Goal: Transaction & Acquisition: Purchase product/service

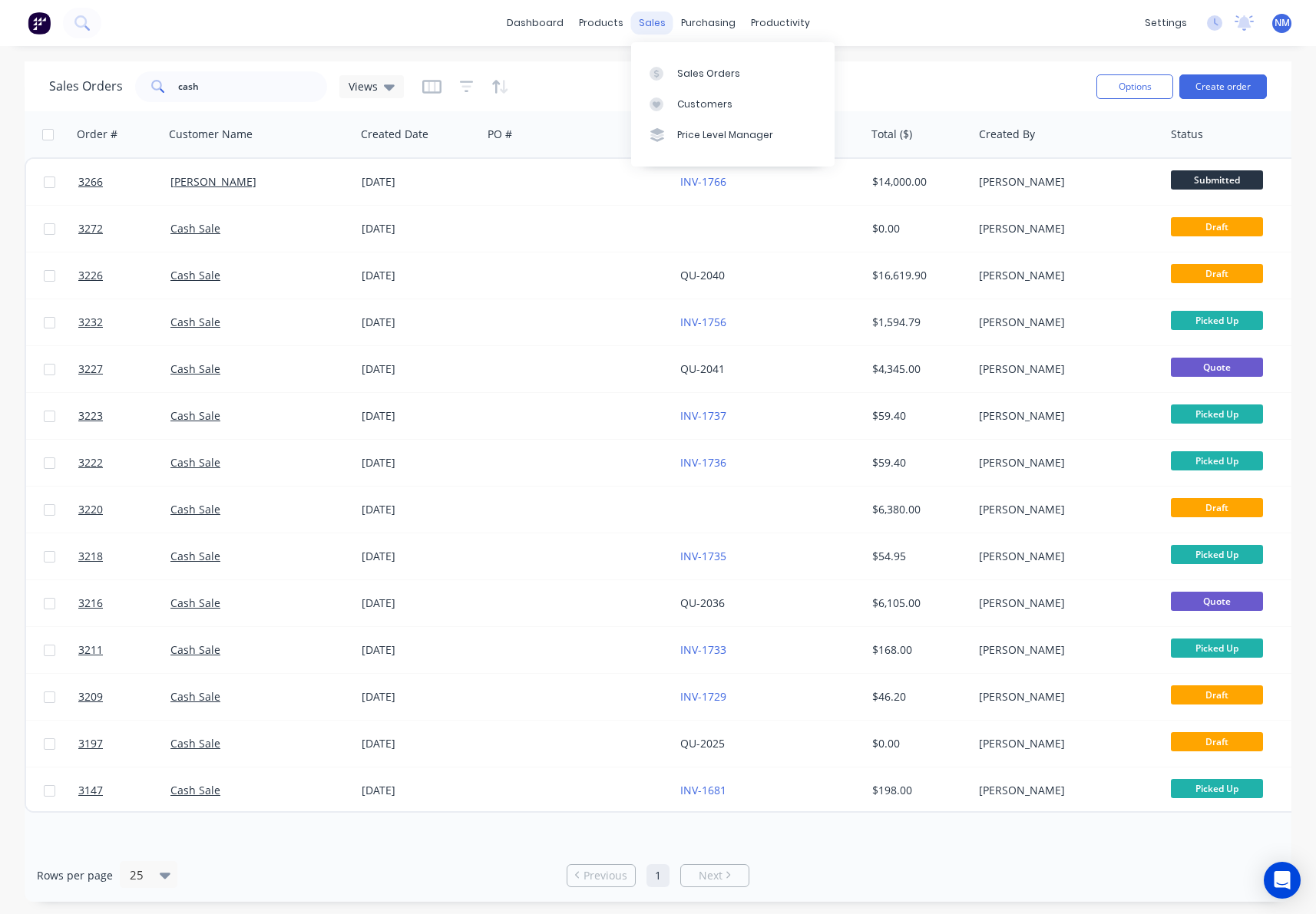
click at [657, 27] on div "sales" at bounding box center [652, 22] width 42 height 23
click at [703, 98] on div "Customers" at bounding box center [705, 104] width 56 height 14
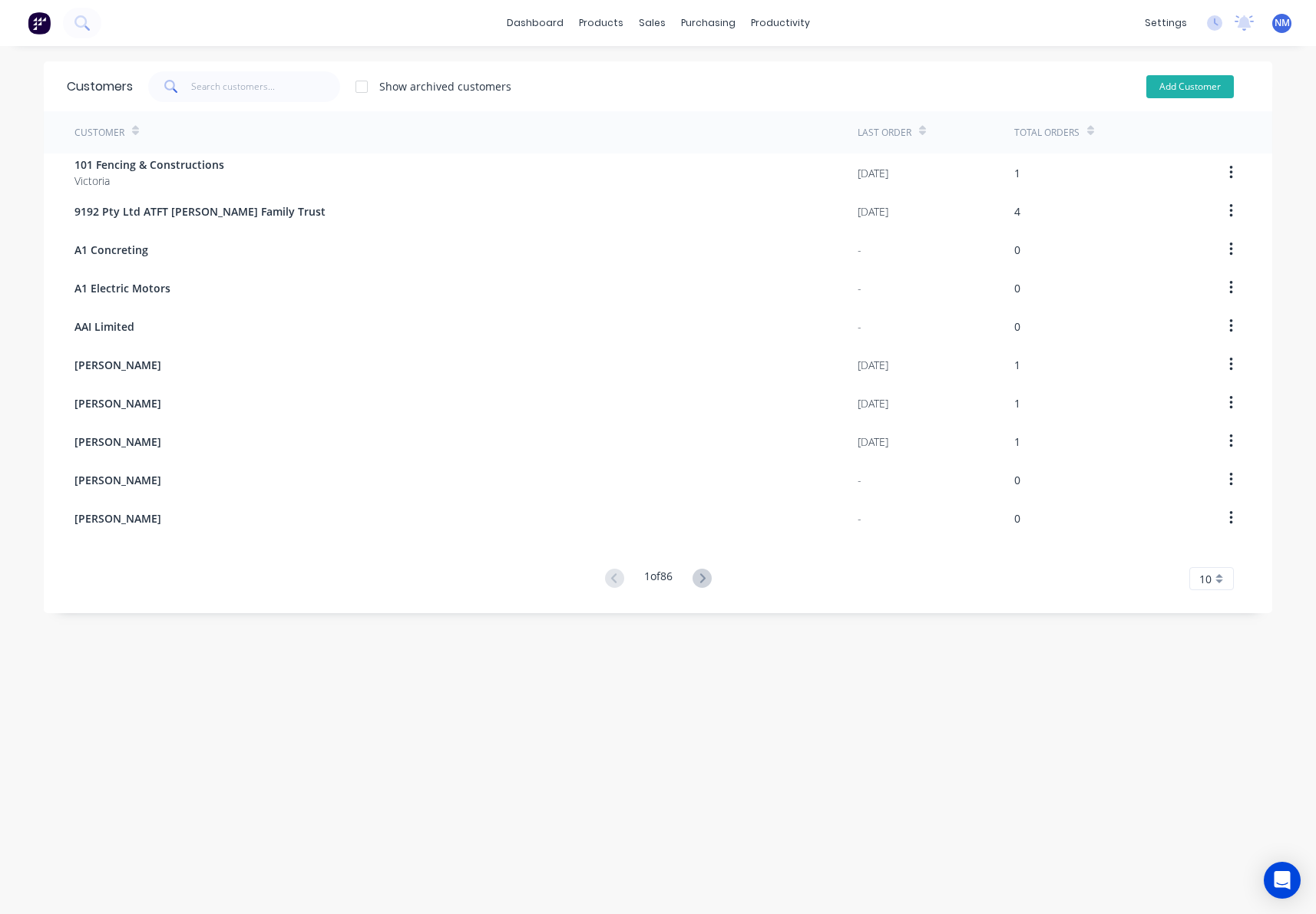
click at [1211, 86] on button "Add Customer" at bounding box center [1189, 86] width 87 height 23
select select "AU"
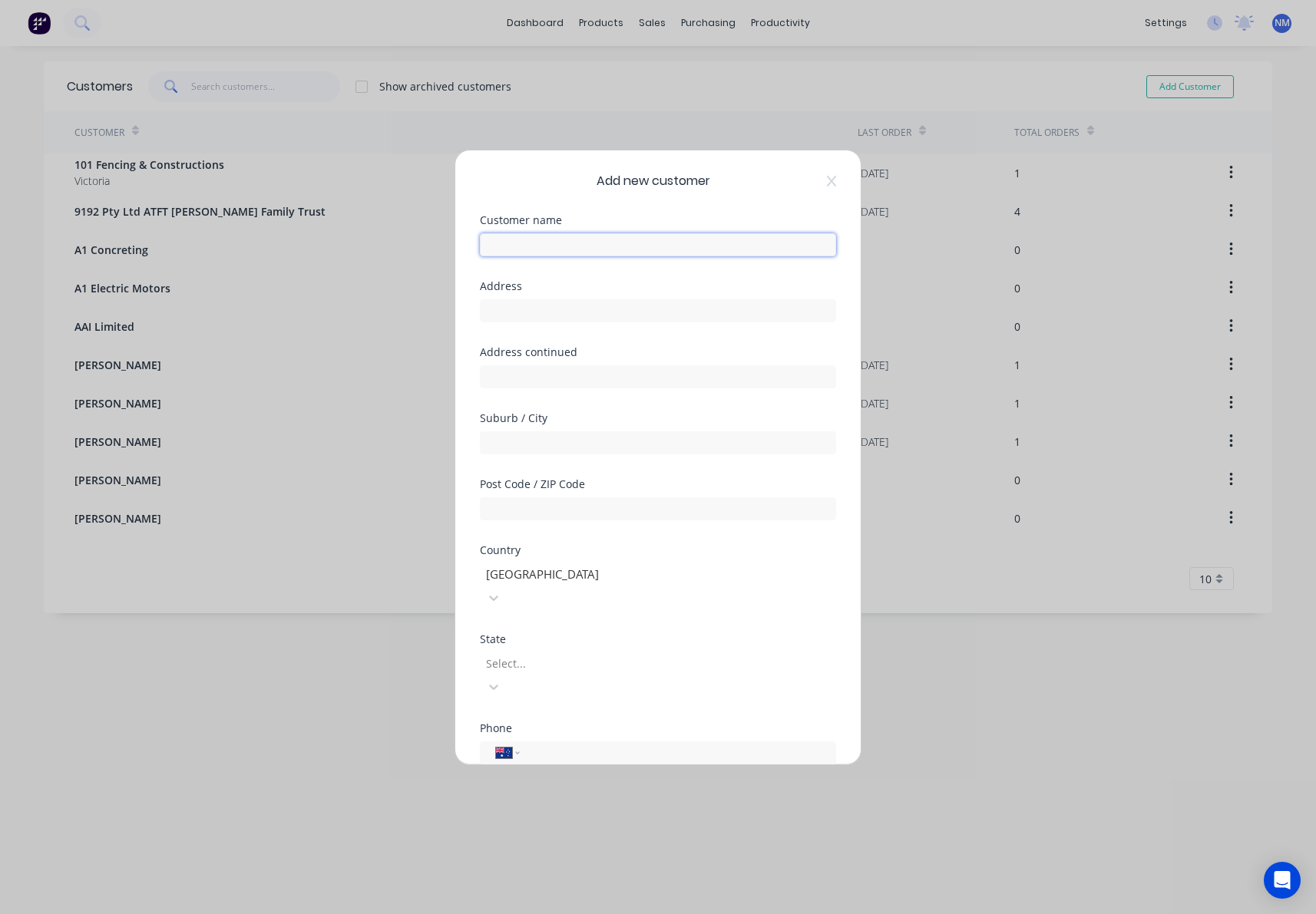
click at [639, 250] on input "text" at bounding box center [658, 245] width 356 height 23
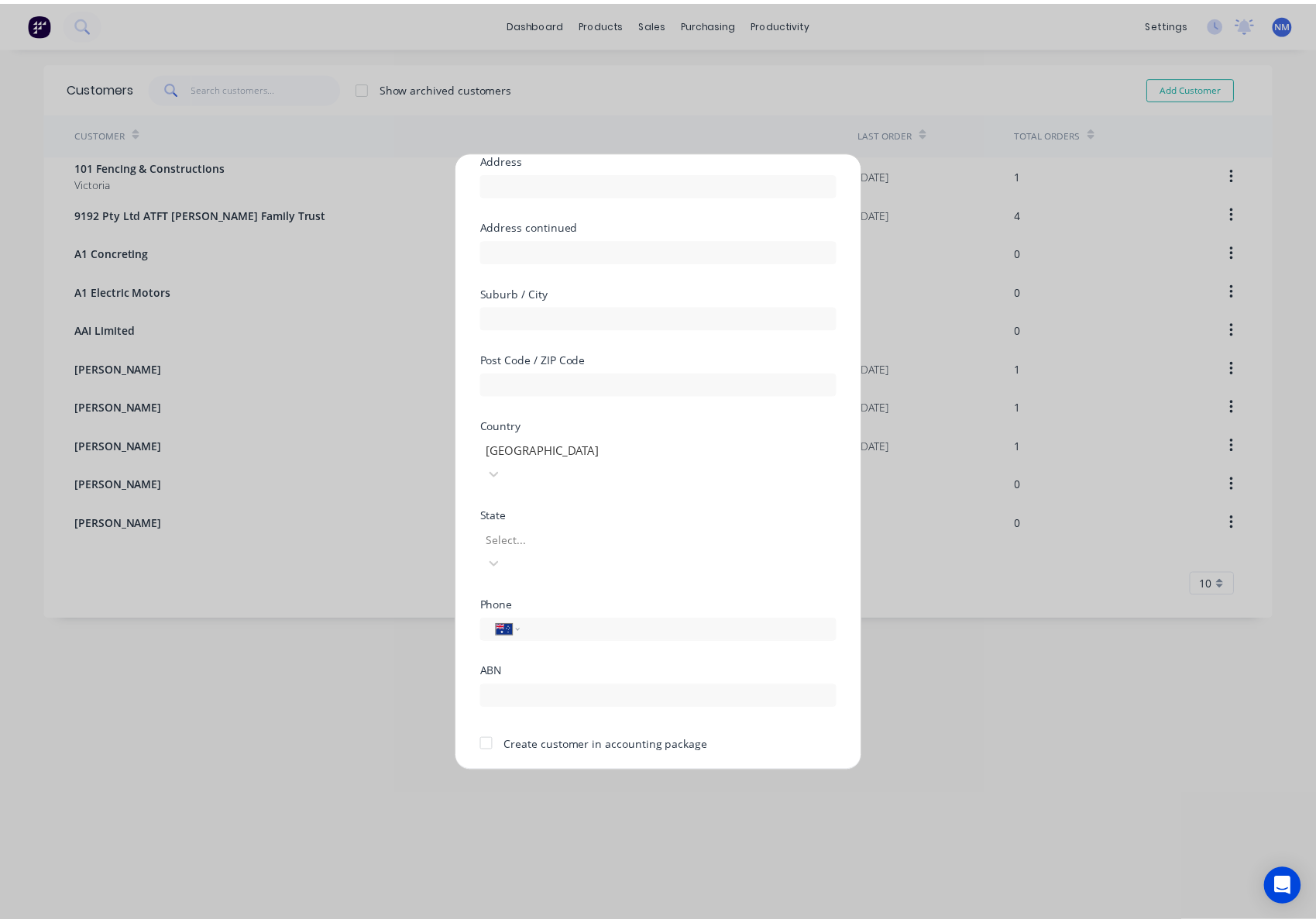
scroll to position [137, 0]
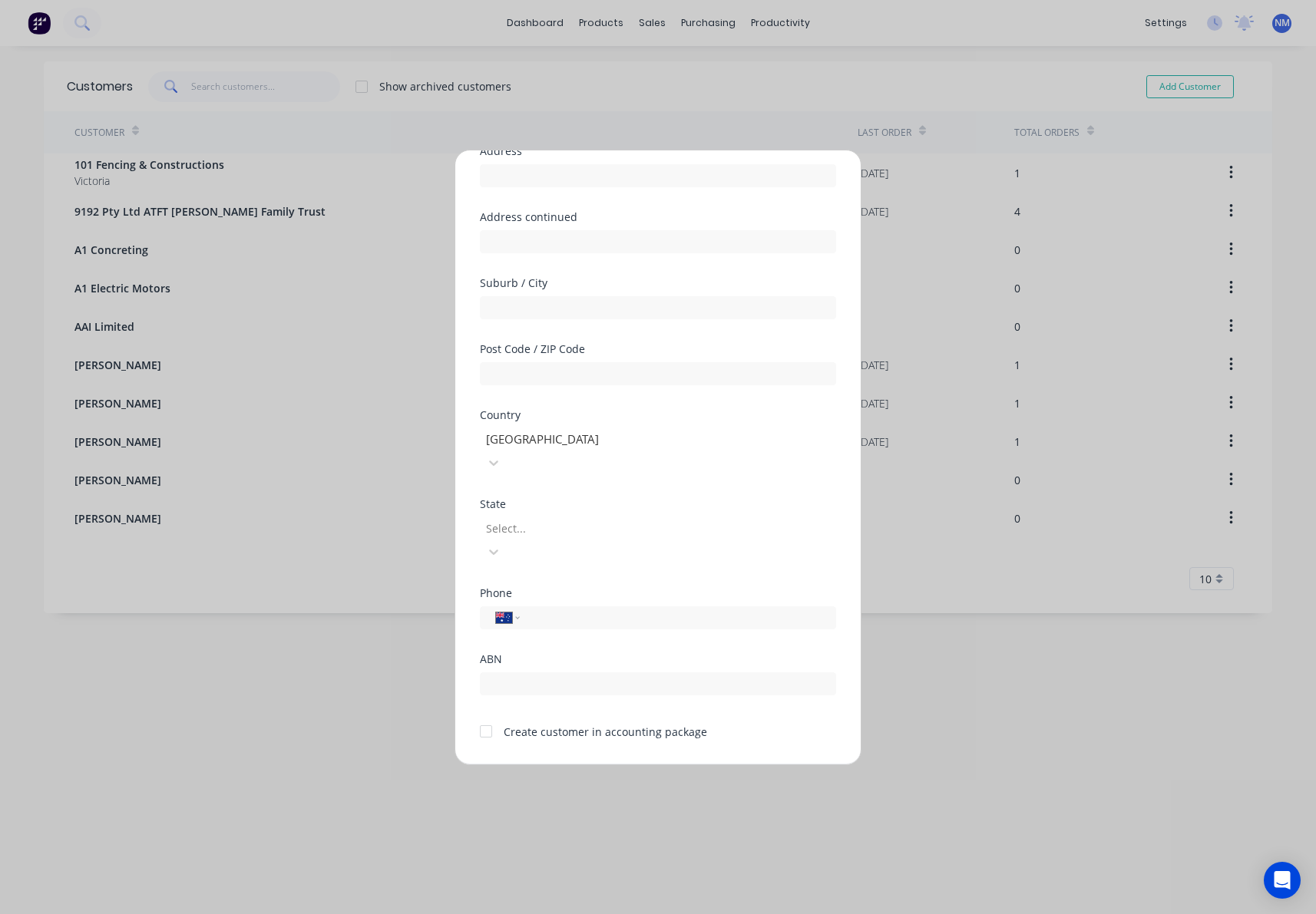
type input "[PERSON_NAME] Roofing"
click at [488, 715] on div at bounding box center [486, 731] width 31 height 31
click at [604, 764] on button "Save" at bounding box center [609, 776] width 85 height 25
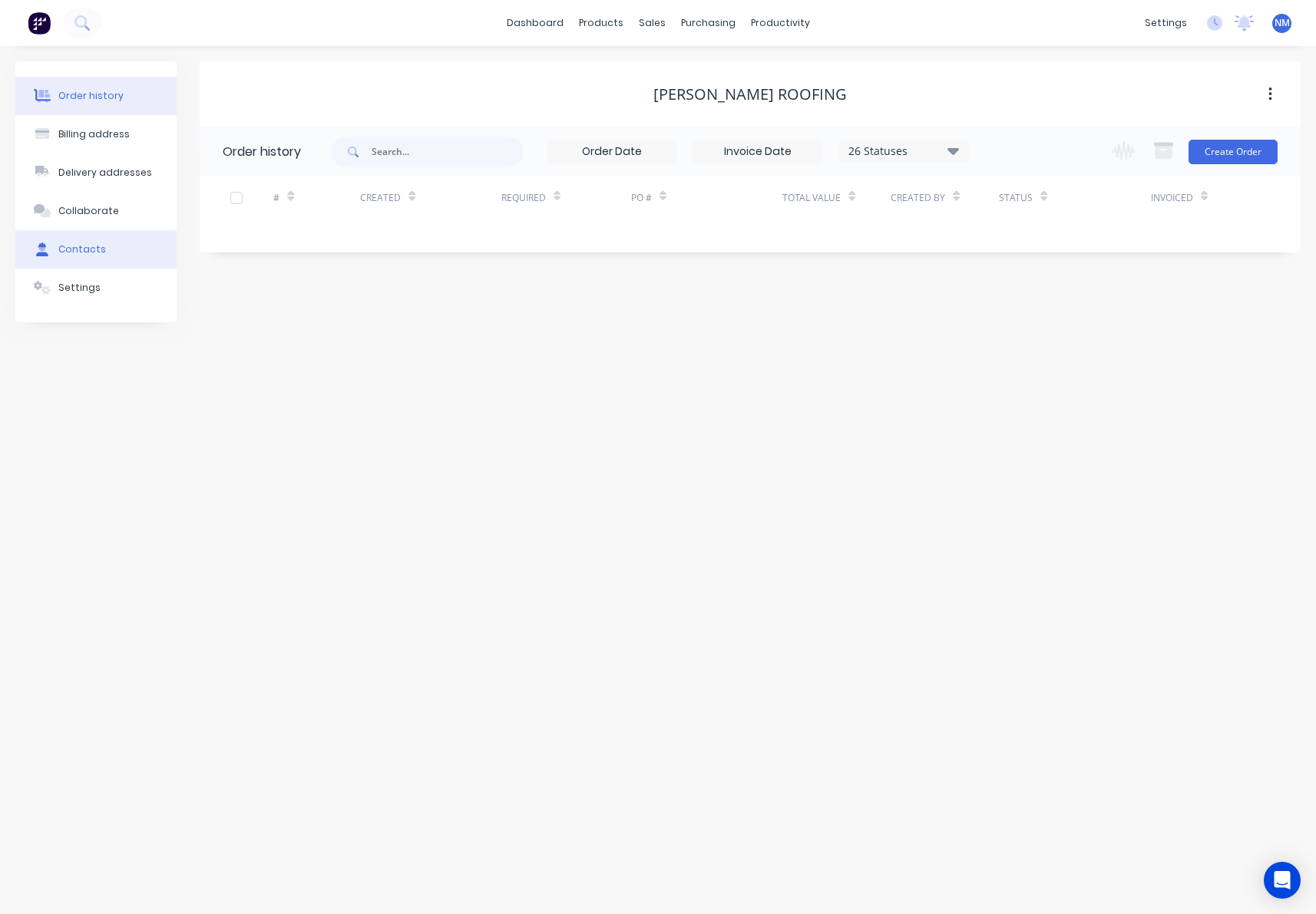
click at [91, 257] on button "Contacts" at bounding box center [96, 249] width 161 height 39
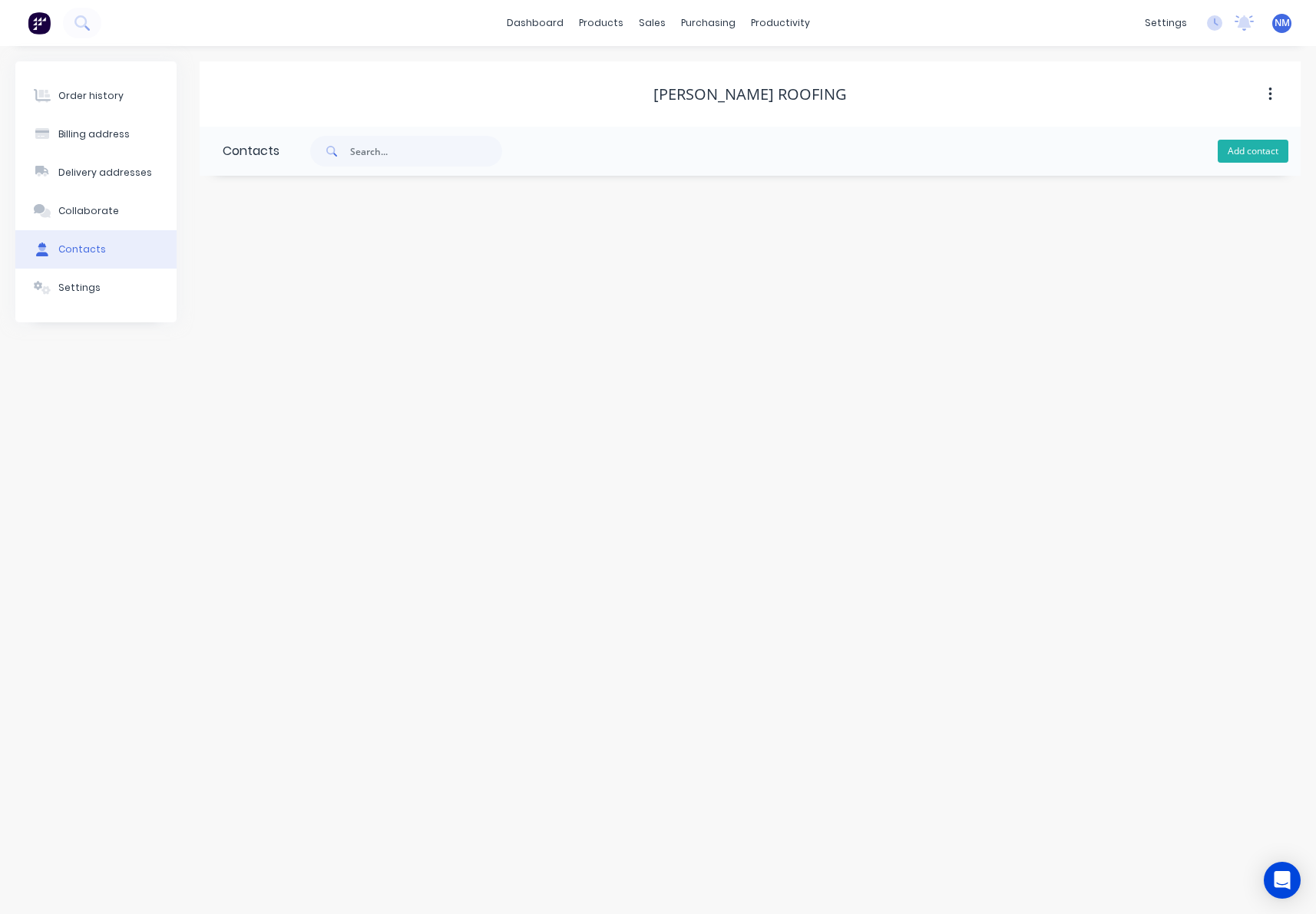
click at [1261, 152] on button "Add contact" at bounding box center [1253, 151] width 70 height 23
select select "AU"
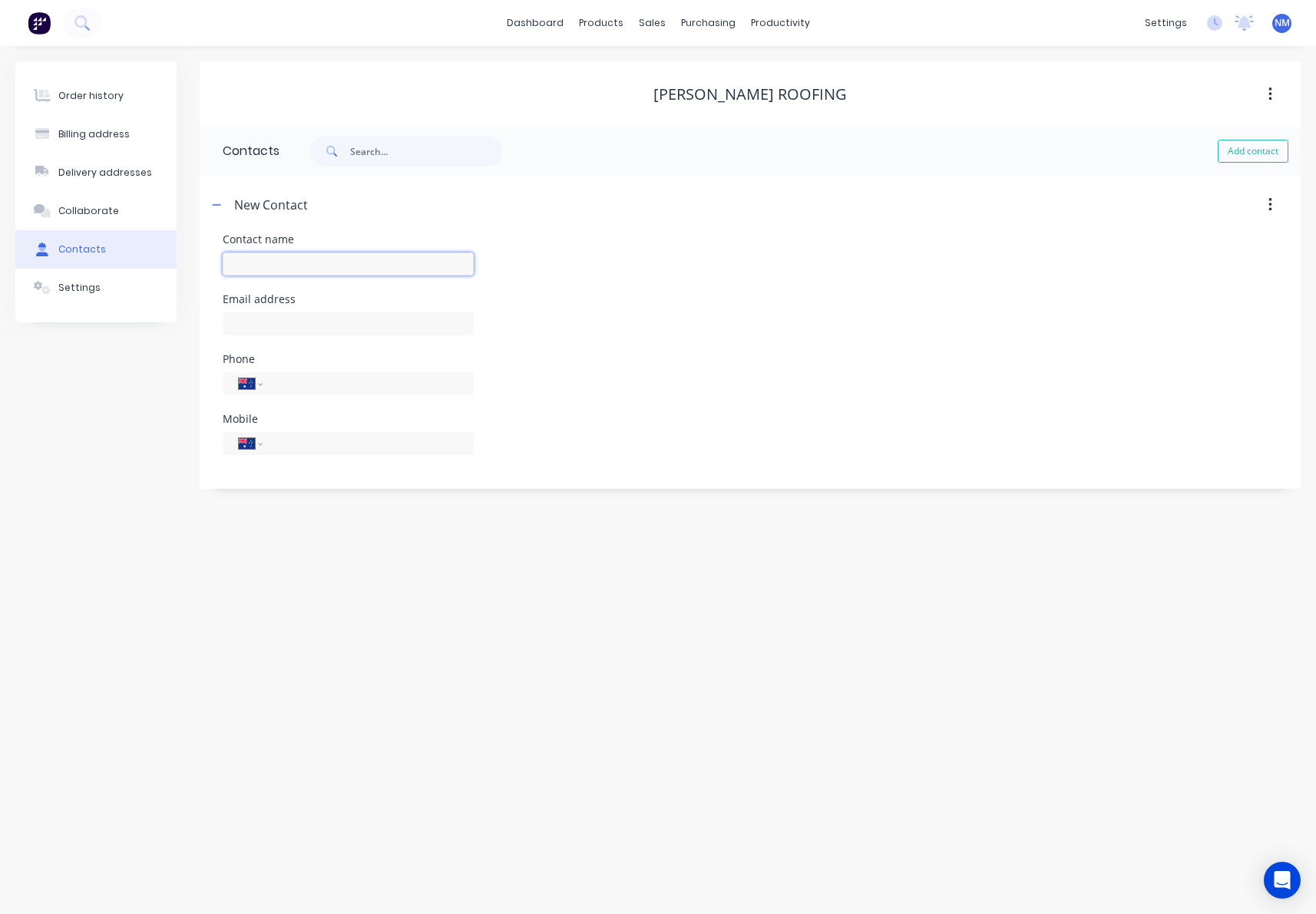
click at [295, 270] on input "text" at bounding box center [348, 264] width 251 height 23
type input "[PERSON_NAME]"
click at [256, 327] on input "text" at bounding box center [348, 323] width 251 height 23
select select "AU"
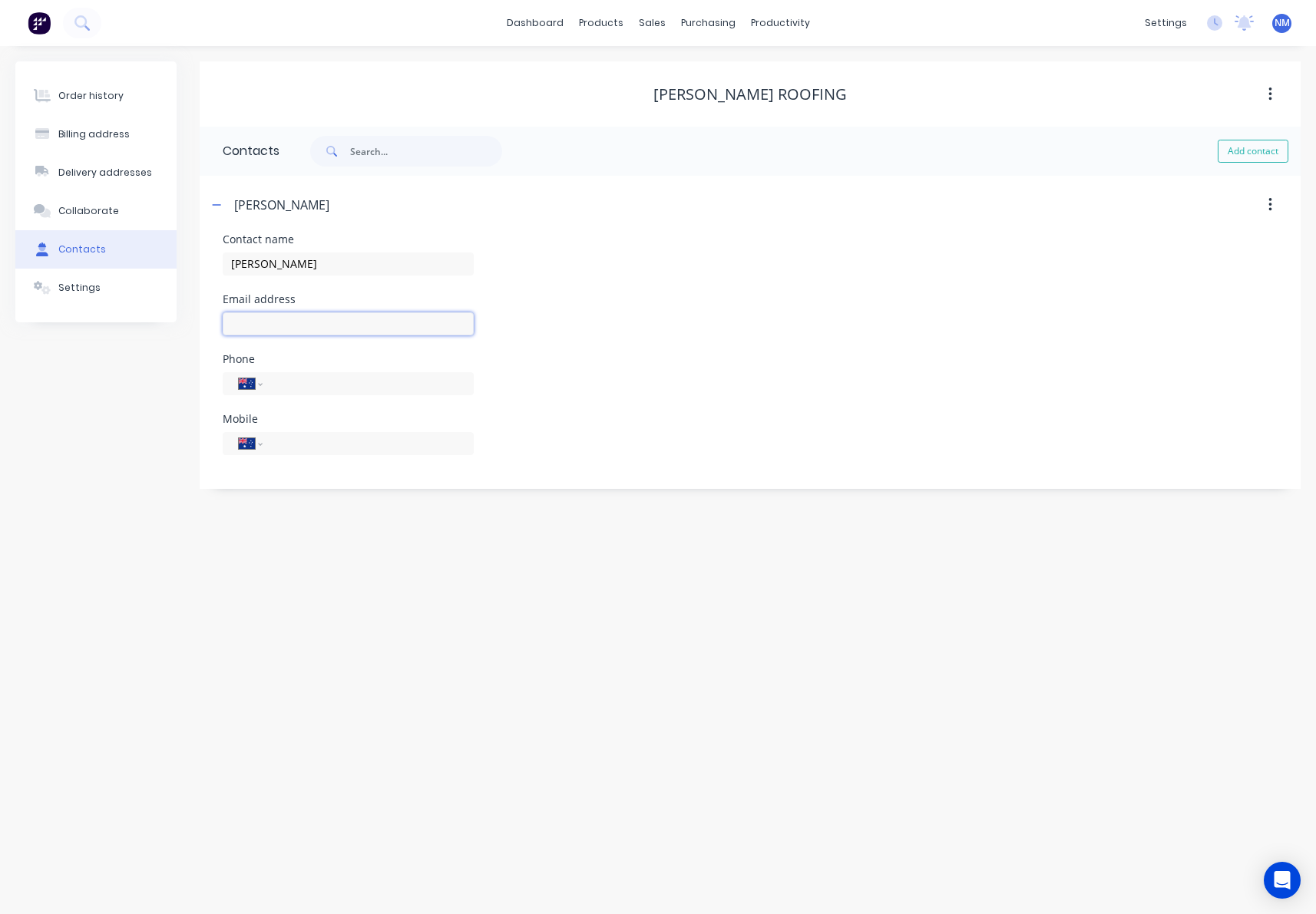
click at [297, 326] on input "text" at bounding box center [348, 323] width 251 height 23
type input "[EMAIL_ADDRESS][DOMAIN_NAME]"
click at [307, 448] on input "tel" at bounding box center [365, 442] width 184 height 18
type input "0408 463 371"
click at [693, 306] on div "Email address [EMAIL_ADDRESS][DOMAIN_NAME]" at bounding box center [750, 323] width 1055 height 60
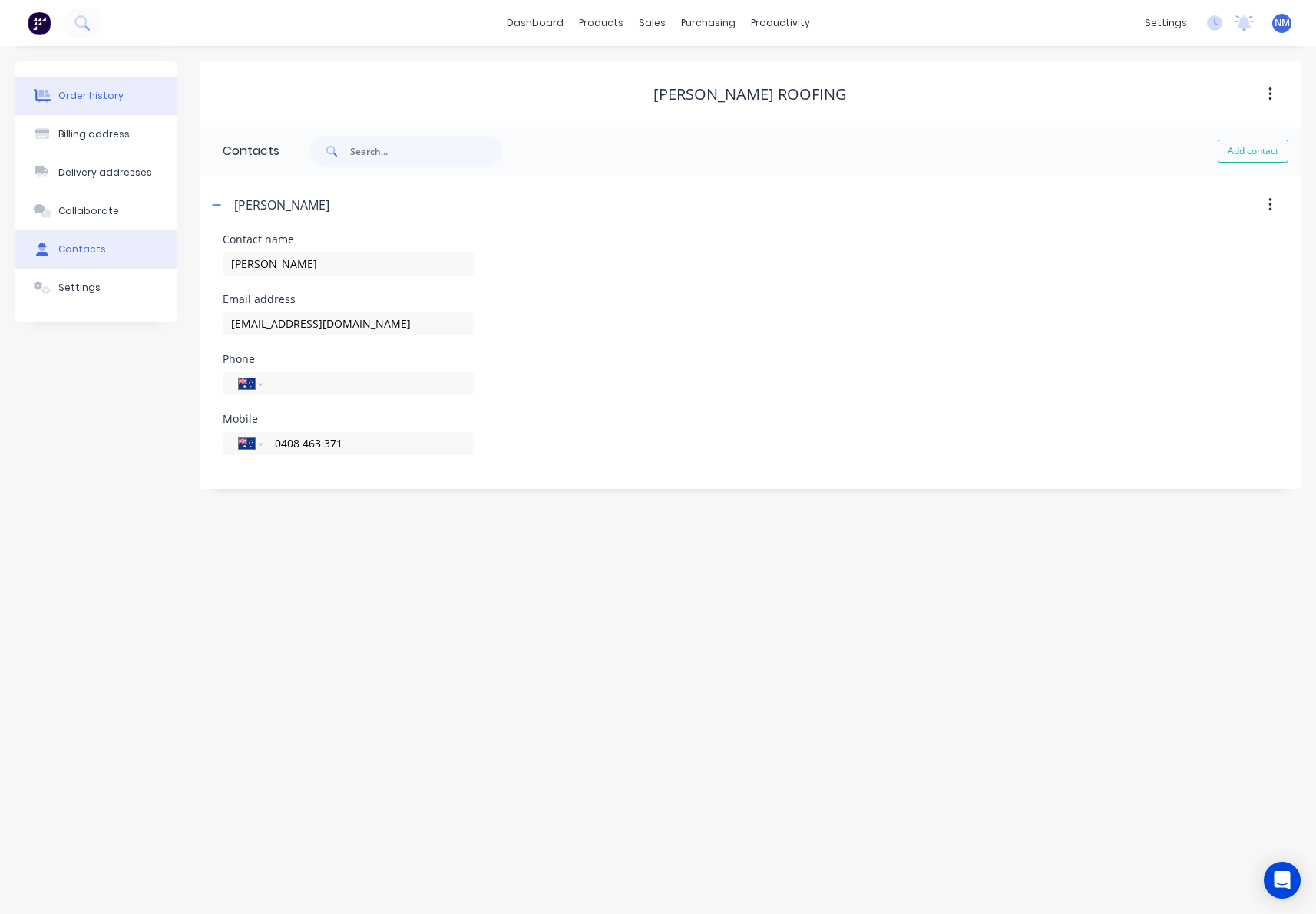
click at [118, 110] on button "Order history" at bounding box center [96, 96] width 161 height 39
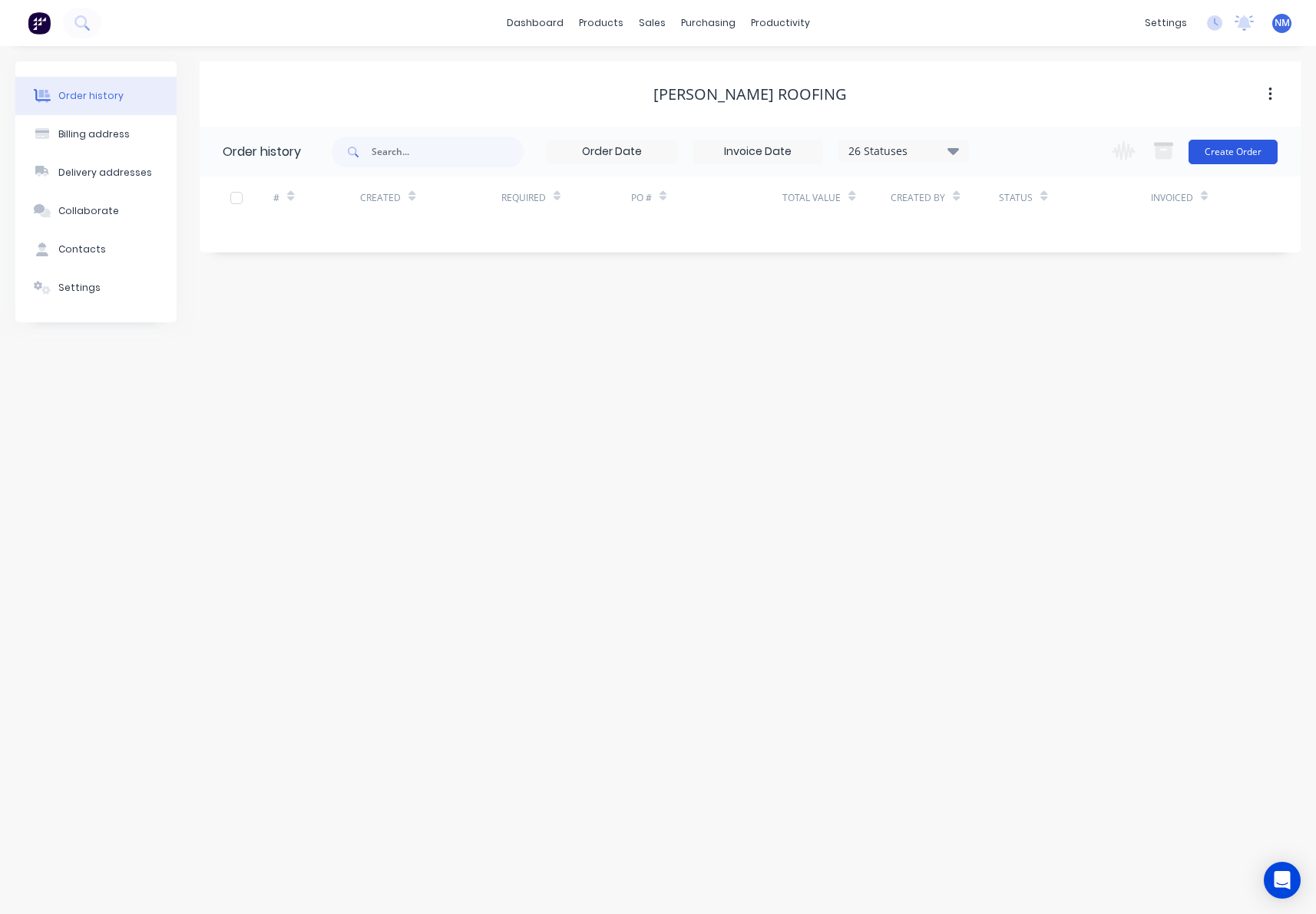
click at [1222, 157] on button "Create Order" at bounding box center [1233, 151] width 89 height 25
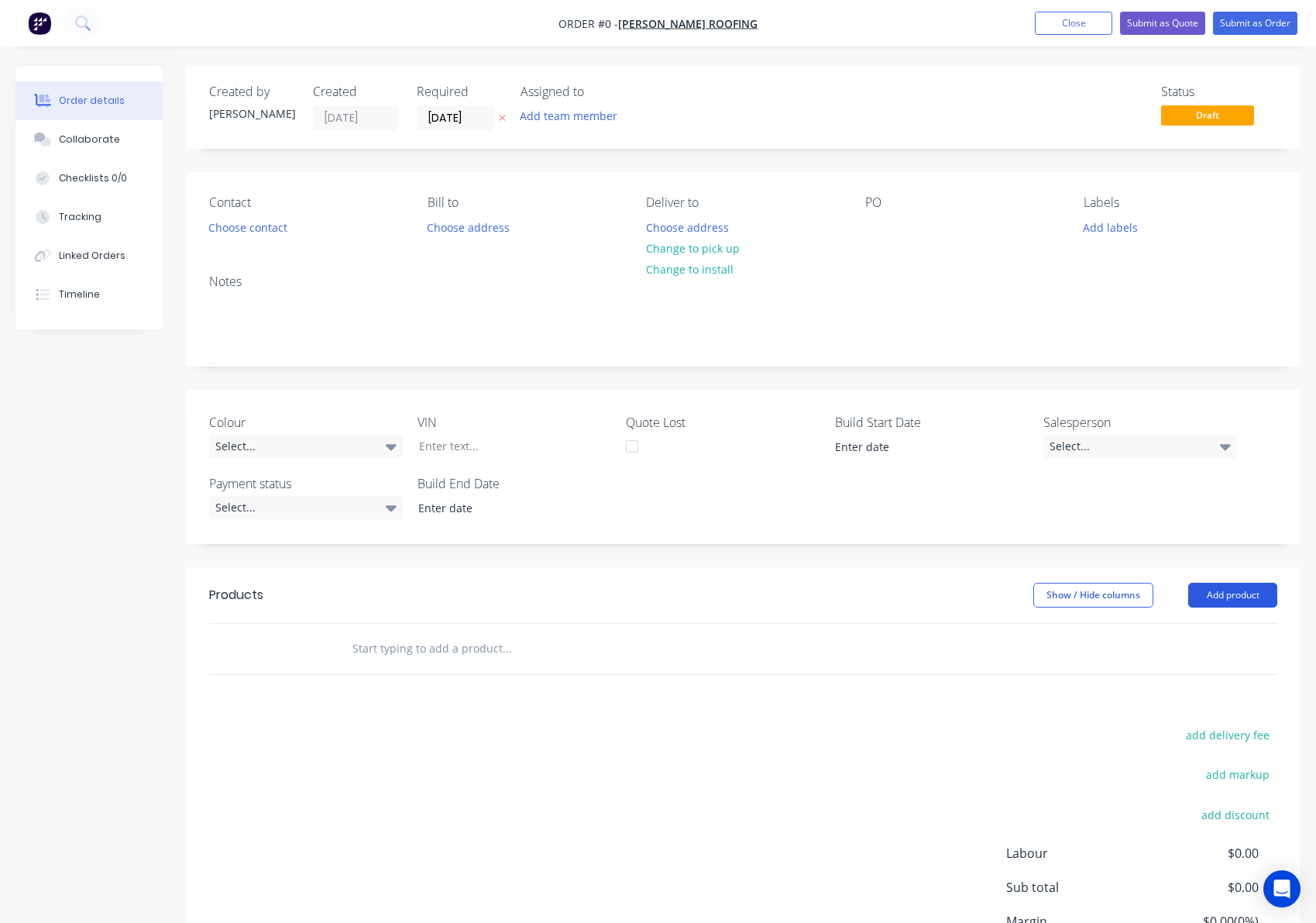
click at [1257, 601] on button "Add product" at bounding box center [1232, 595] width 89 height 25
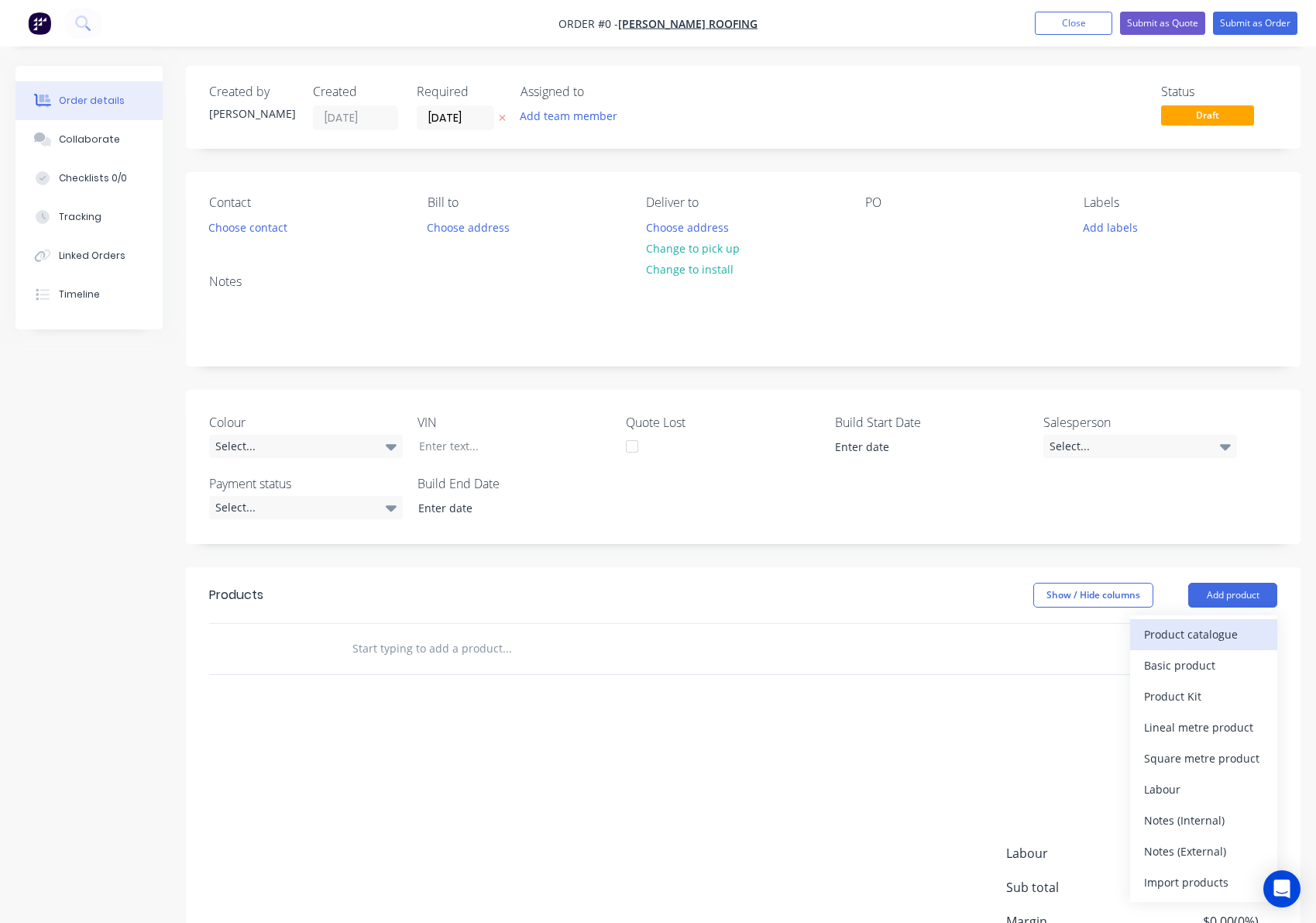
click at [1223, 640] on div "Product catalogue" at bounding box center [1204, 634] width 119 height 22
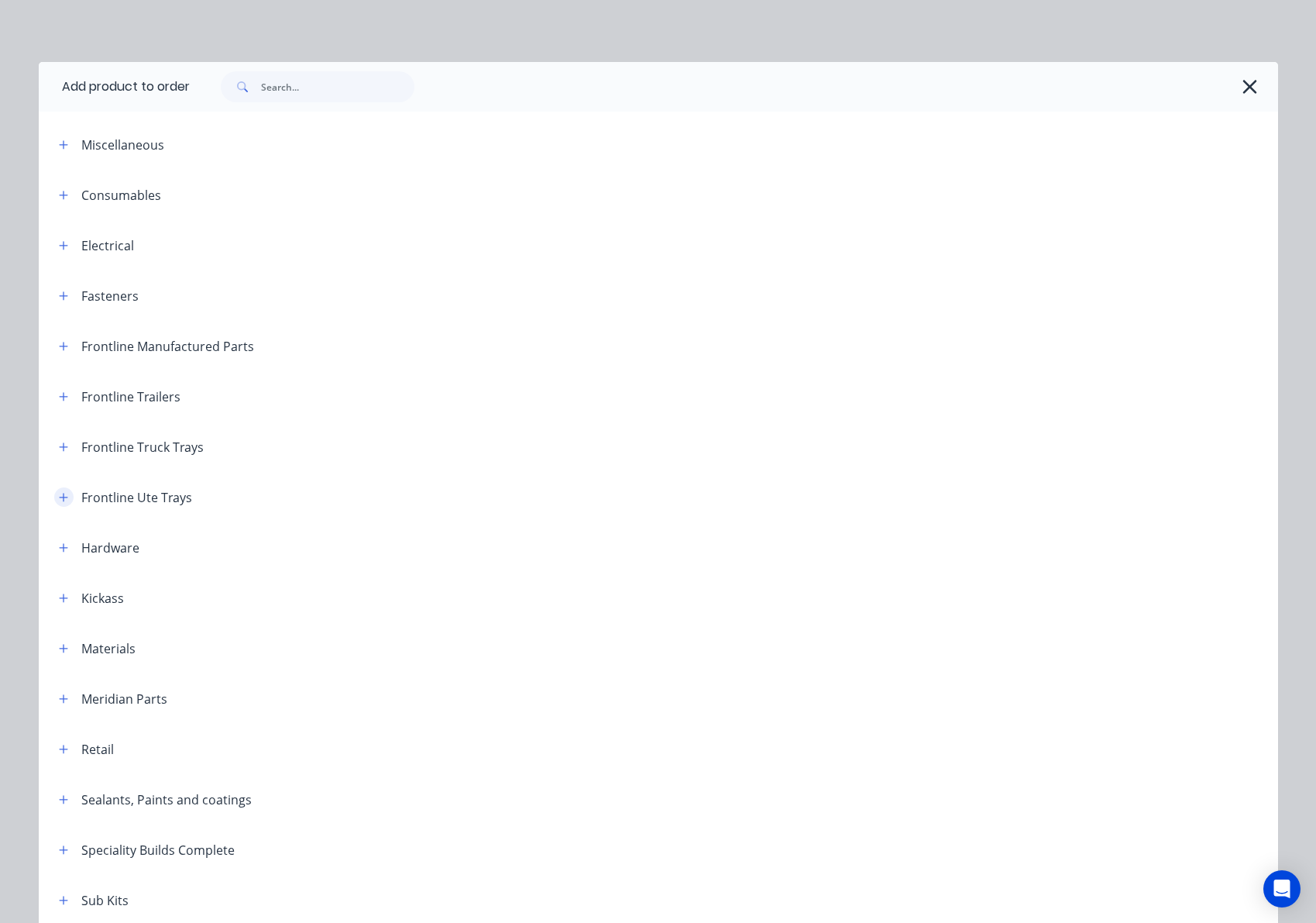
click at [59, 500] on icon "button" at bounding box center [63, 497] width 10 height 11
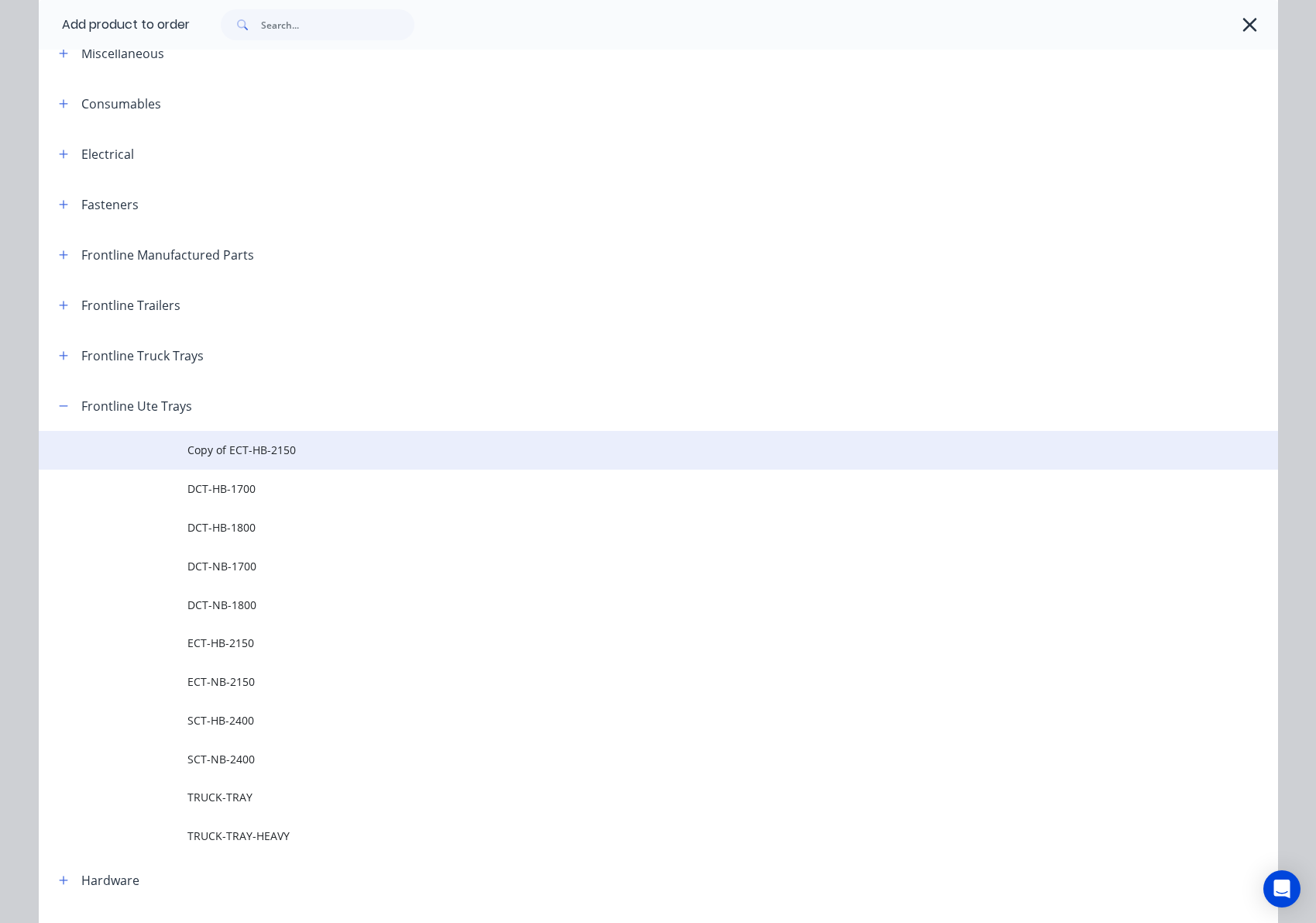
scroll to position [92, 0]
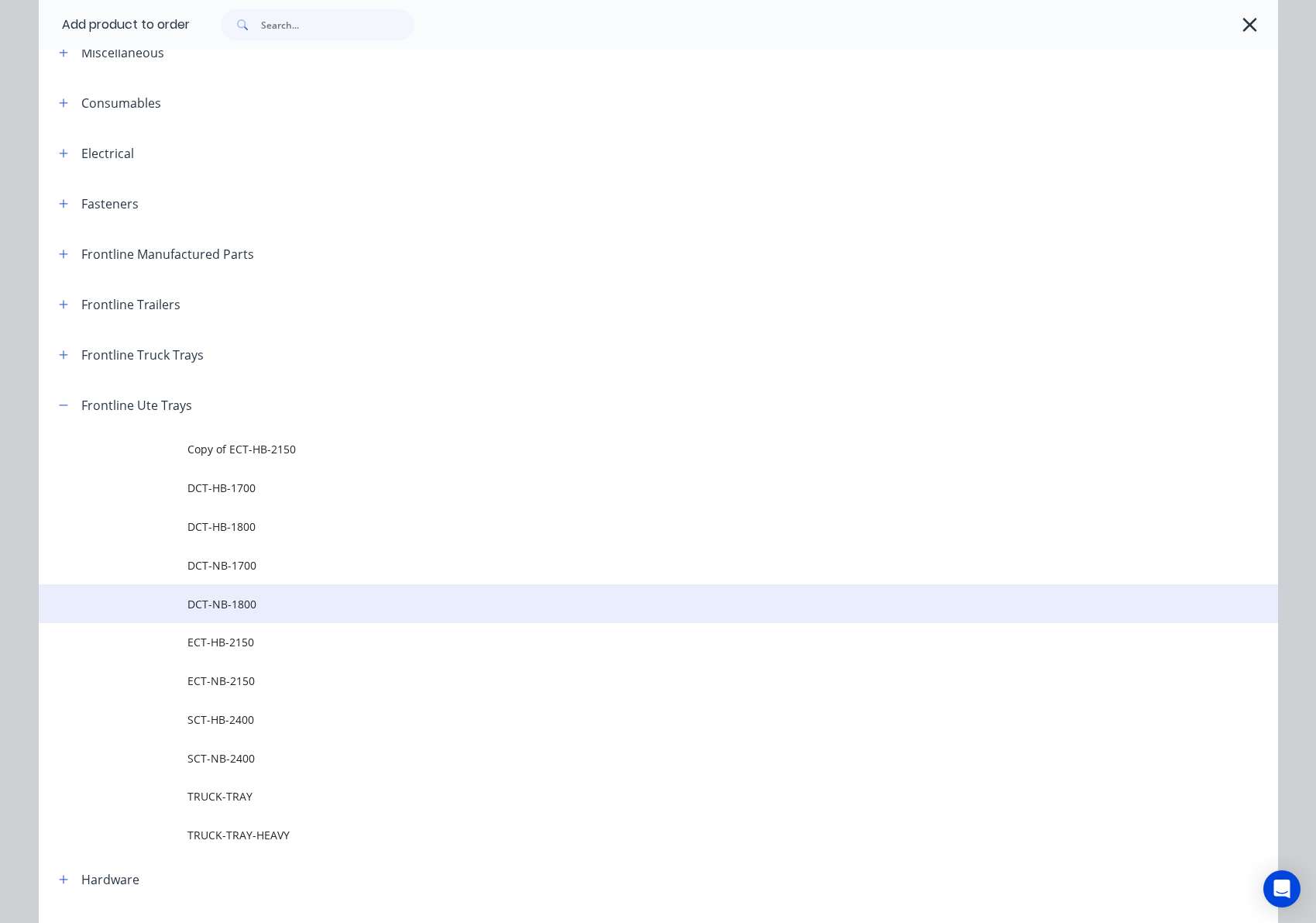
click at [264, 601] on span "DCT-NB-1800" at bounding box center [623, 603] width 872 height 16
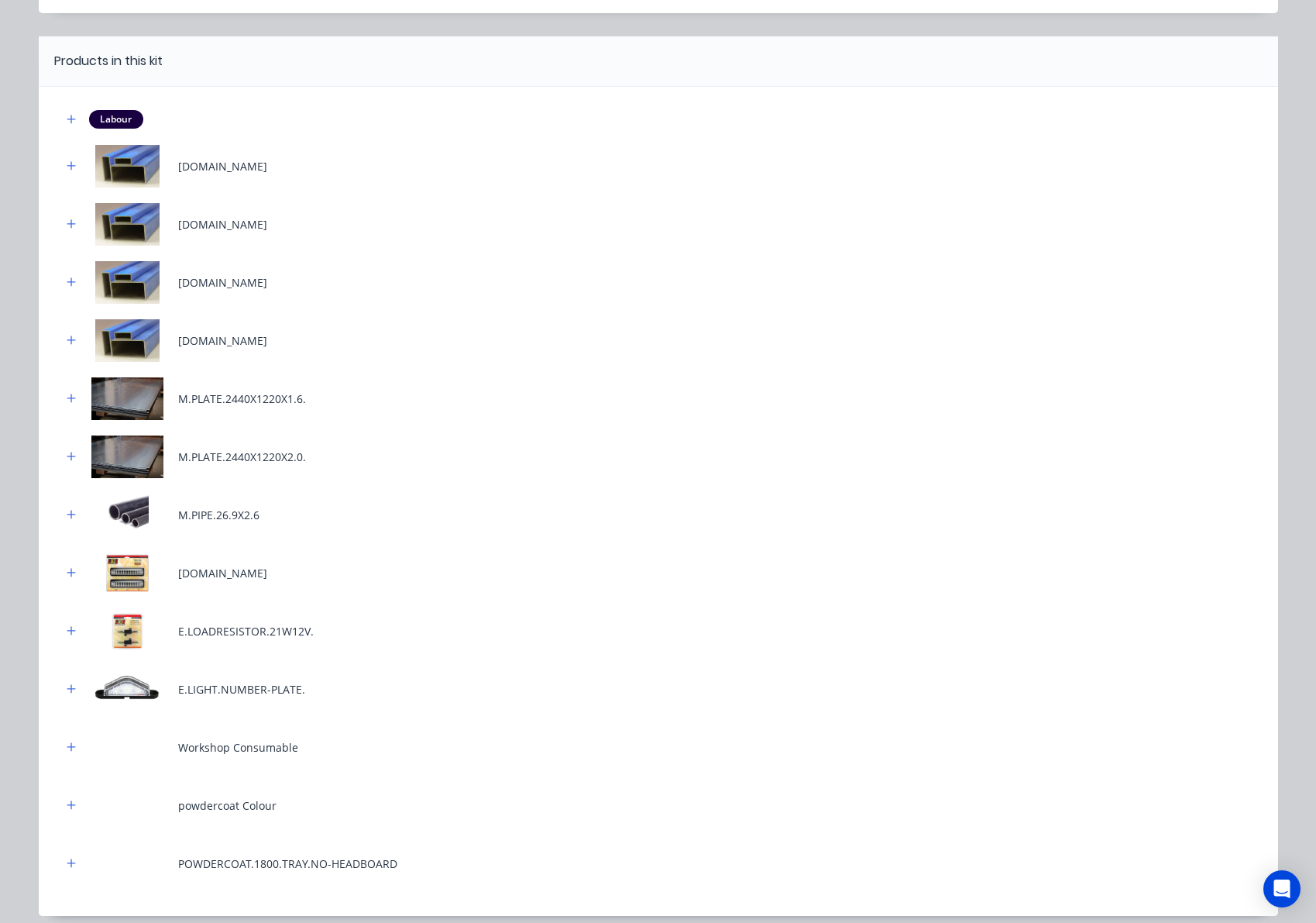
scroll to position [350, 0]
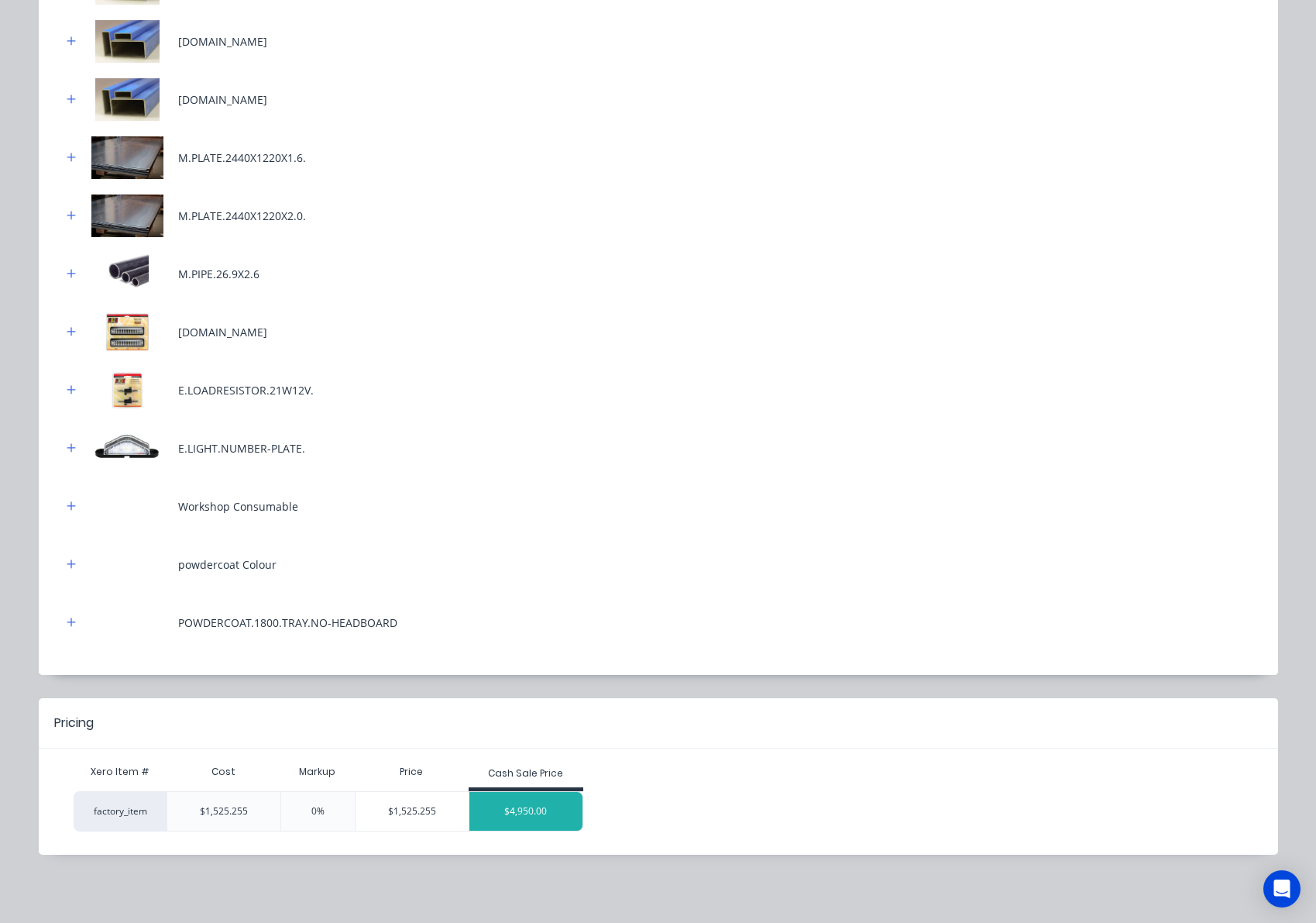
click at [523, 804] on div "$4,950.00" at bounding box center [525, 811] width 113 height 39
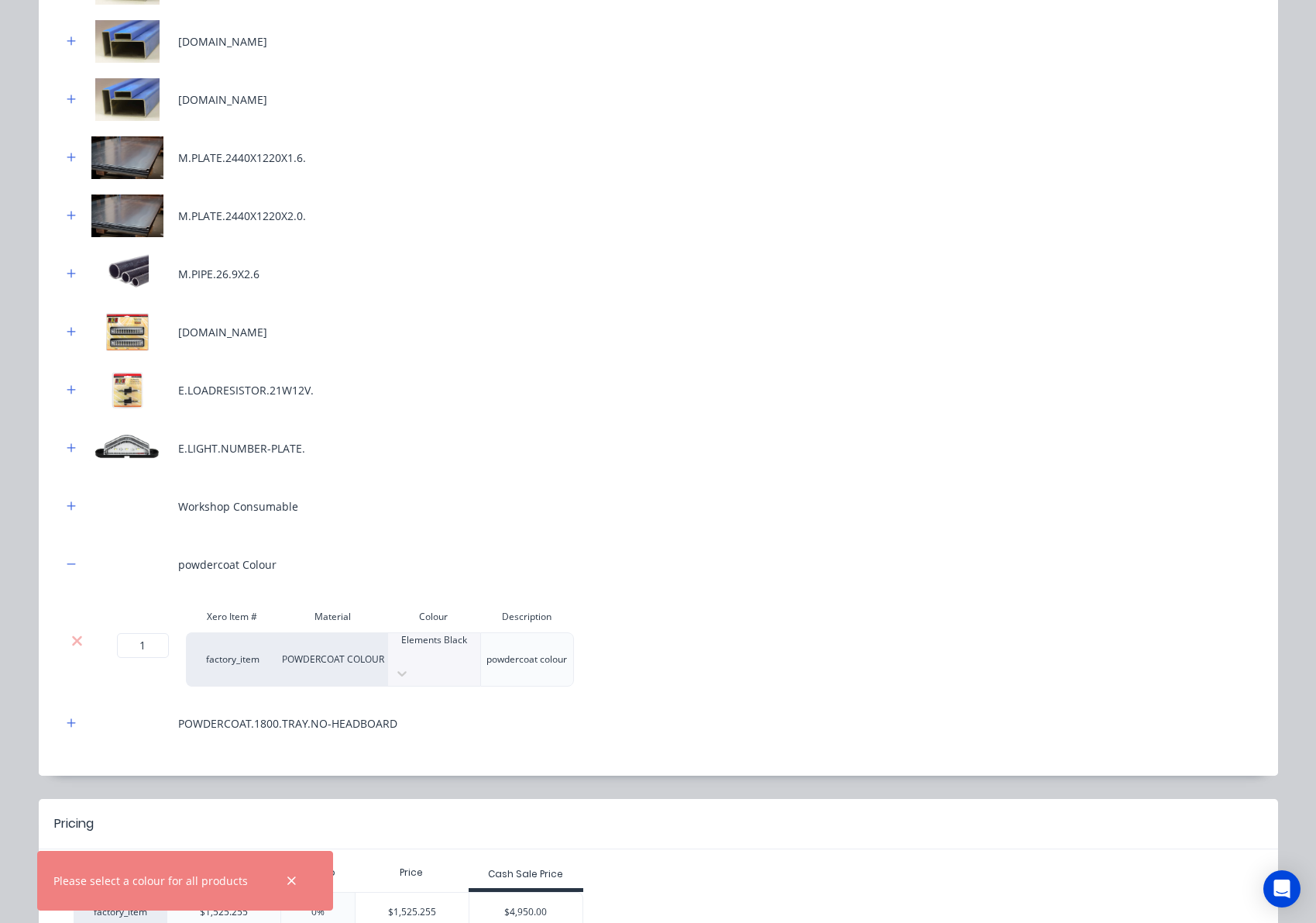
click at [716, 714] on div "POWDERCOAT.1800.TRAY.NO-HEADBOARD" at bounding box center [658, 722] width 1193 height 42
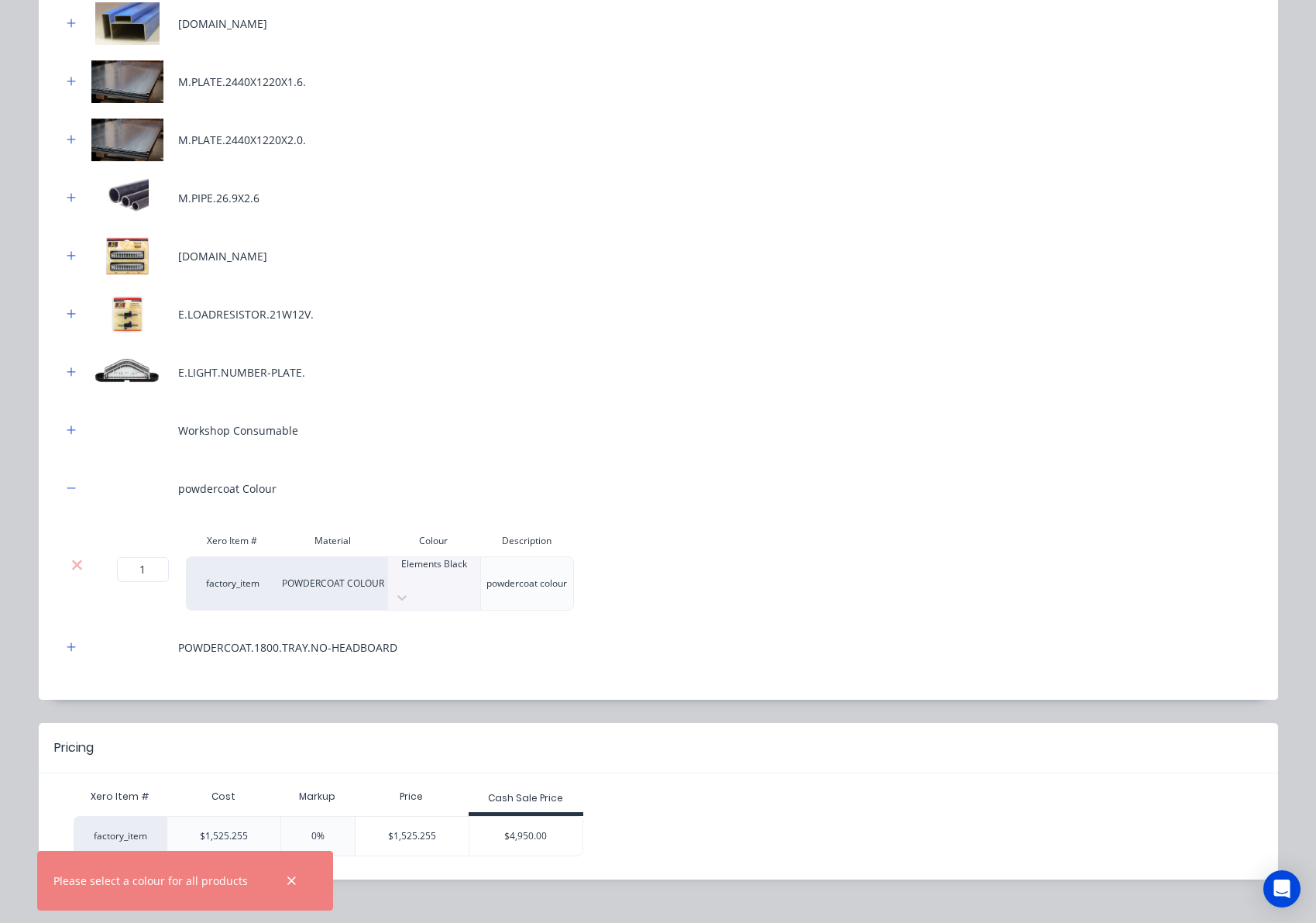
scroll to position [436, 0]
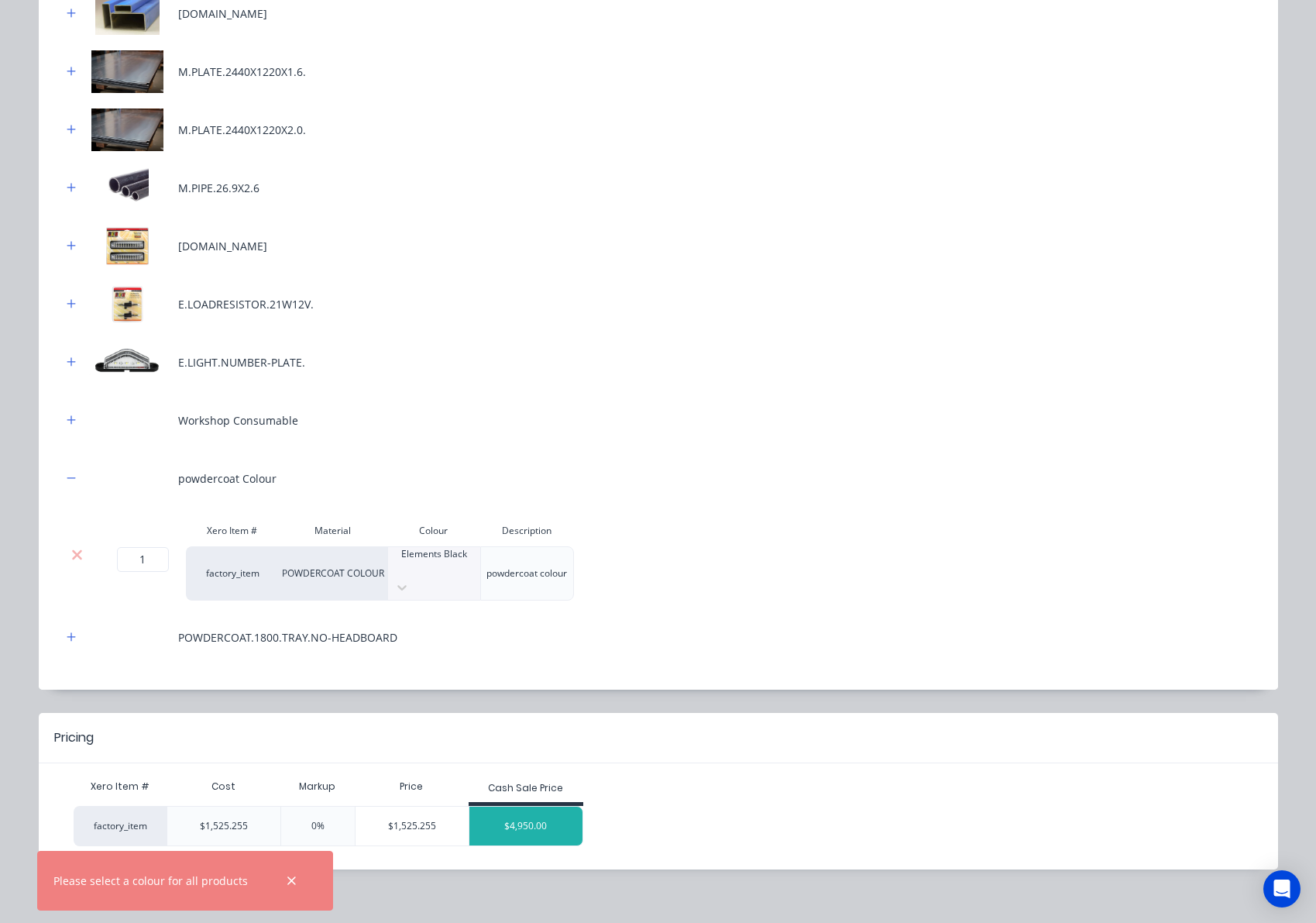
click at [520, 811] on div "$4,950.00" at bounding box center [525, 825] width 113 height 39
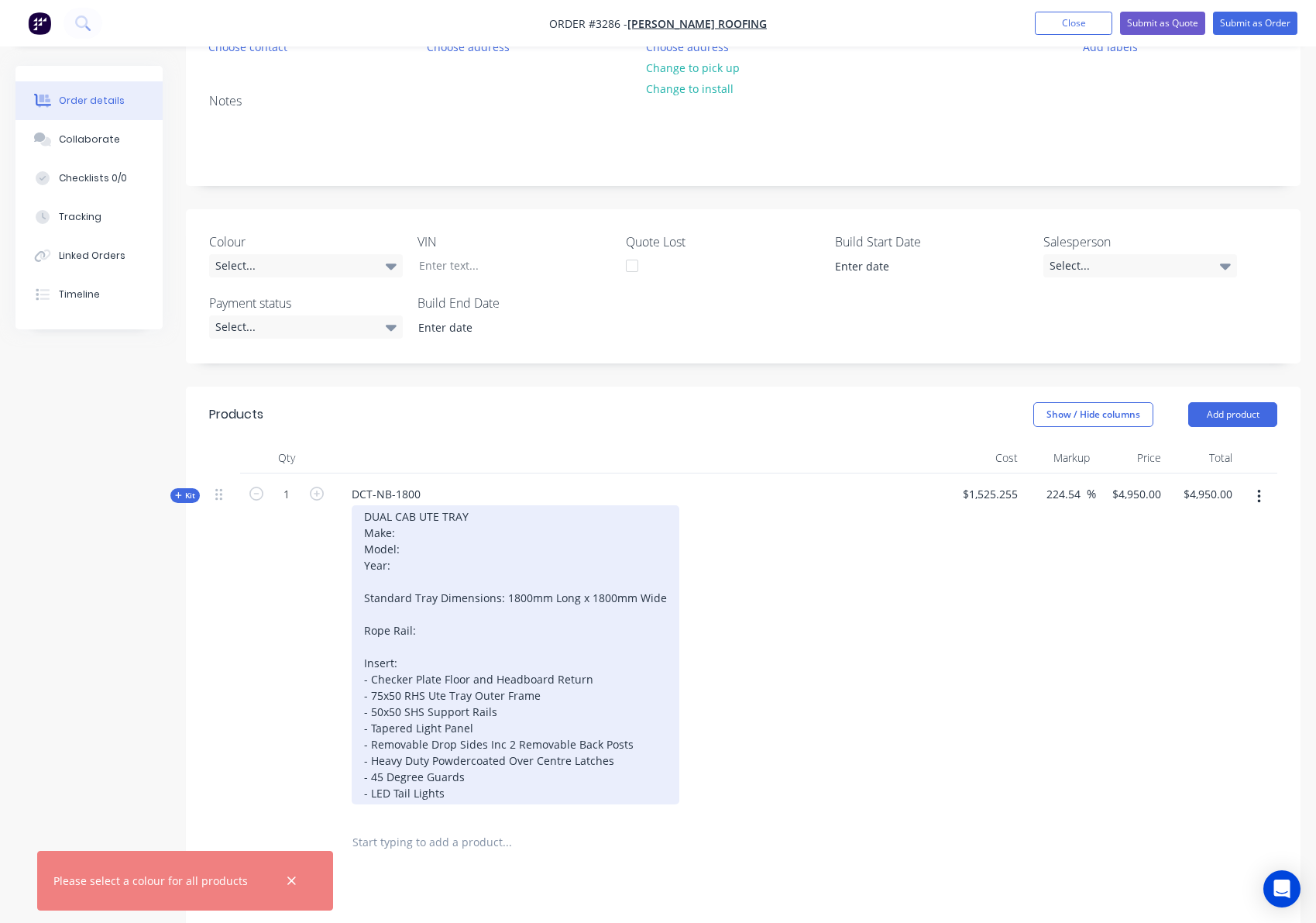
scroll to position [181, 0]
click at [408, 531] on div "DUAL CAB UTE TRAY Make: Model: Year: Standard Tray Dimensions: 1800mm Long x 18…" at bounding box center [515, 654] width 327 height 299
drag, startPoint x: 660, startPoint y: 600, endPoint x: 505, endPoint y: 595, distance: 155.1
click at [505, 595] on div "DUAL CAB UTE TRAY Make: Model: Year: Standard Tray Dimensions: 1800mm Long x 18…" at bounding box center [515, 654] width 327 height 299
click at [446, 629] on div "DUAL CAB UTE TRAY Make: Model: Year: Standard Tray Dimensions: To Suit Ford Sup…" at bounding box center [499, 654] width 295 height 299
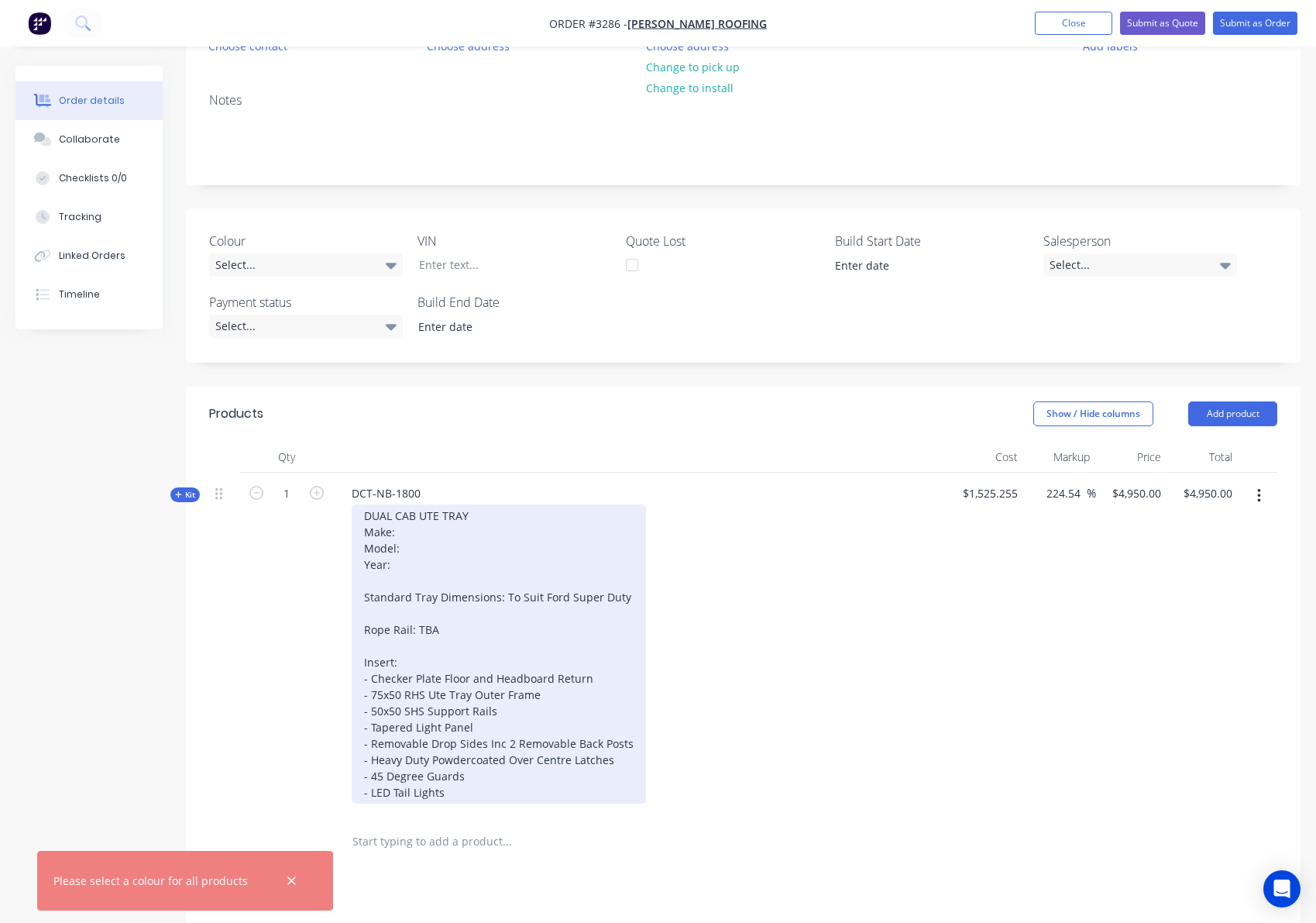
click at [421, 527] on div "DUAL CAB UTE TRAY Make: Model: Year: Standard Tray Dimensions: To Suit Ford Sup…" at bounding box center [499, 654] width 295 height 299
click at [411, 547] on div "DUAL CAB UTE TRAY Make: Ford Model: Year: Standard Tray Dimensions: To Suit For…" at bounding box center [499, 654] width 295 height 299
click at [433, 568] on div "DUAL CAB UTE TRAY Make: Ford Model: Super Duty Year: Standard Tray Dimensions: …" at bounding box center [499, 654] width 295 height 299
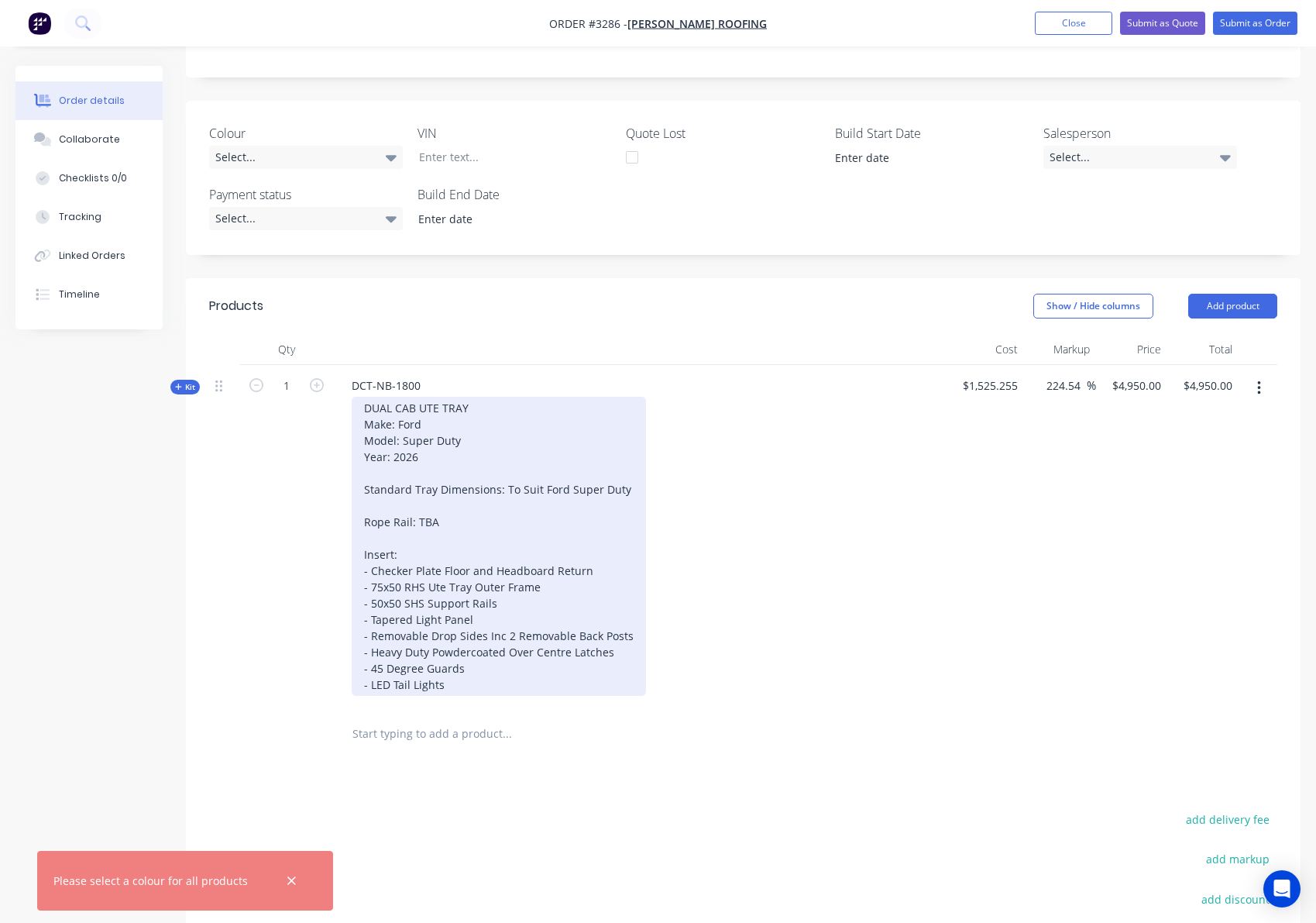
scroll to position [288, 0]
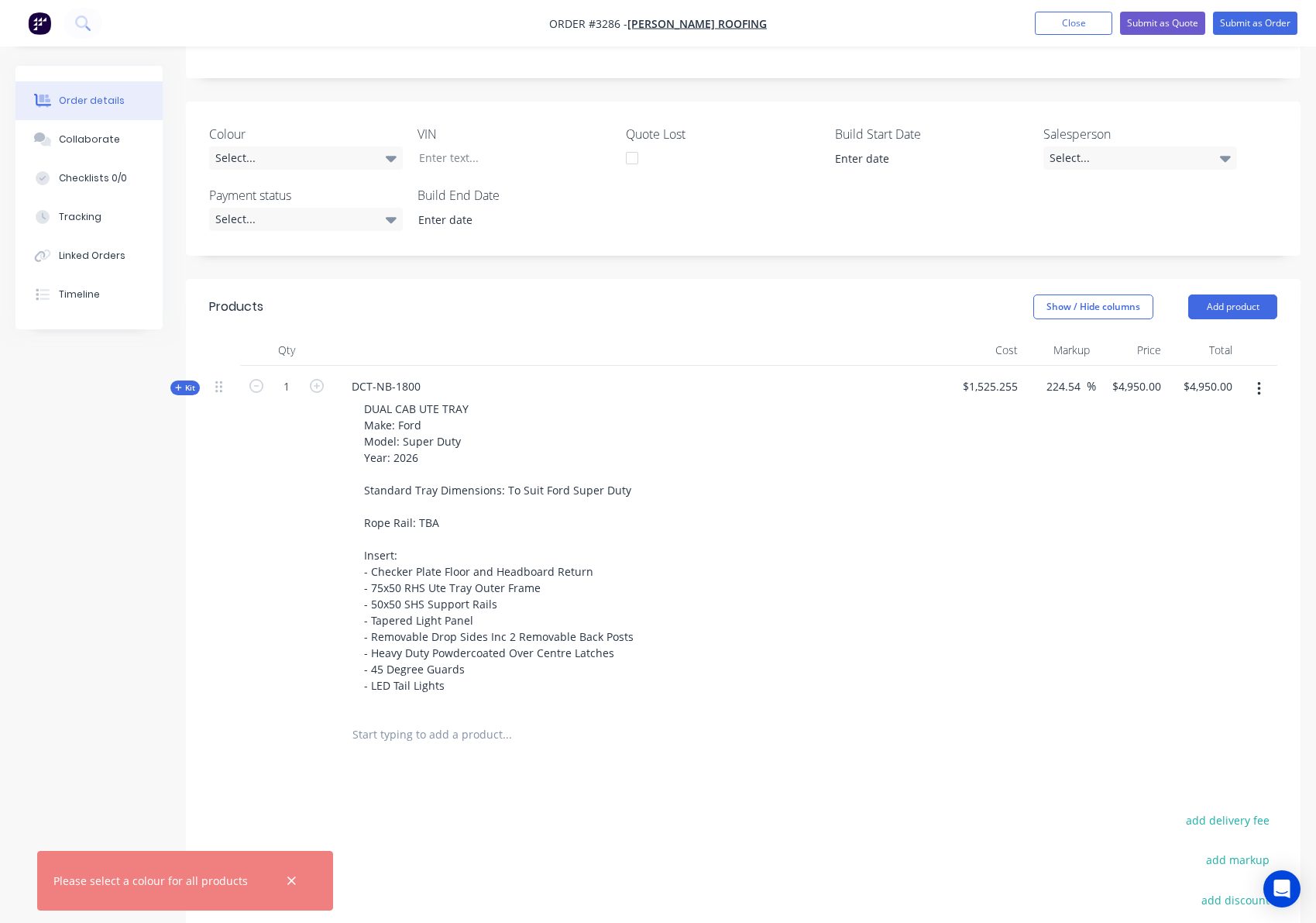
click at [1257, 391] on icon "button" at bounding box center [1259, 389] width 3 height 17
click at [879, 330] on header "Products Show / Hide columns Add product" at bounding box center [743, 307] width 1115 height 56
click at [1221, 310] on button "Add product" at bounding box center [1232, 307] width 89 height 25
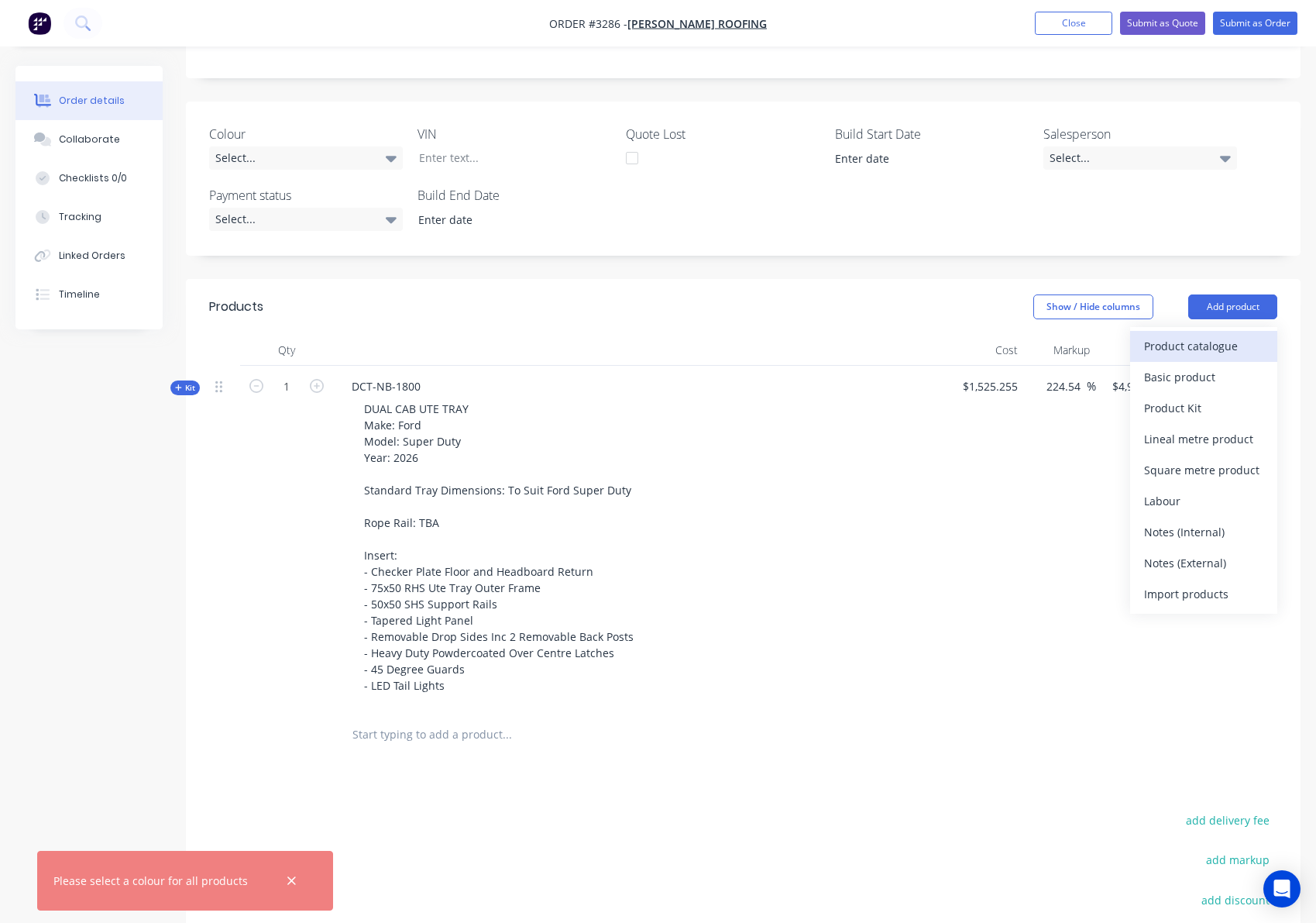
click at [1216, 345] on div "Product catalogue" at bounding box center [1204, 346] width 119 height 22
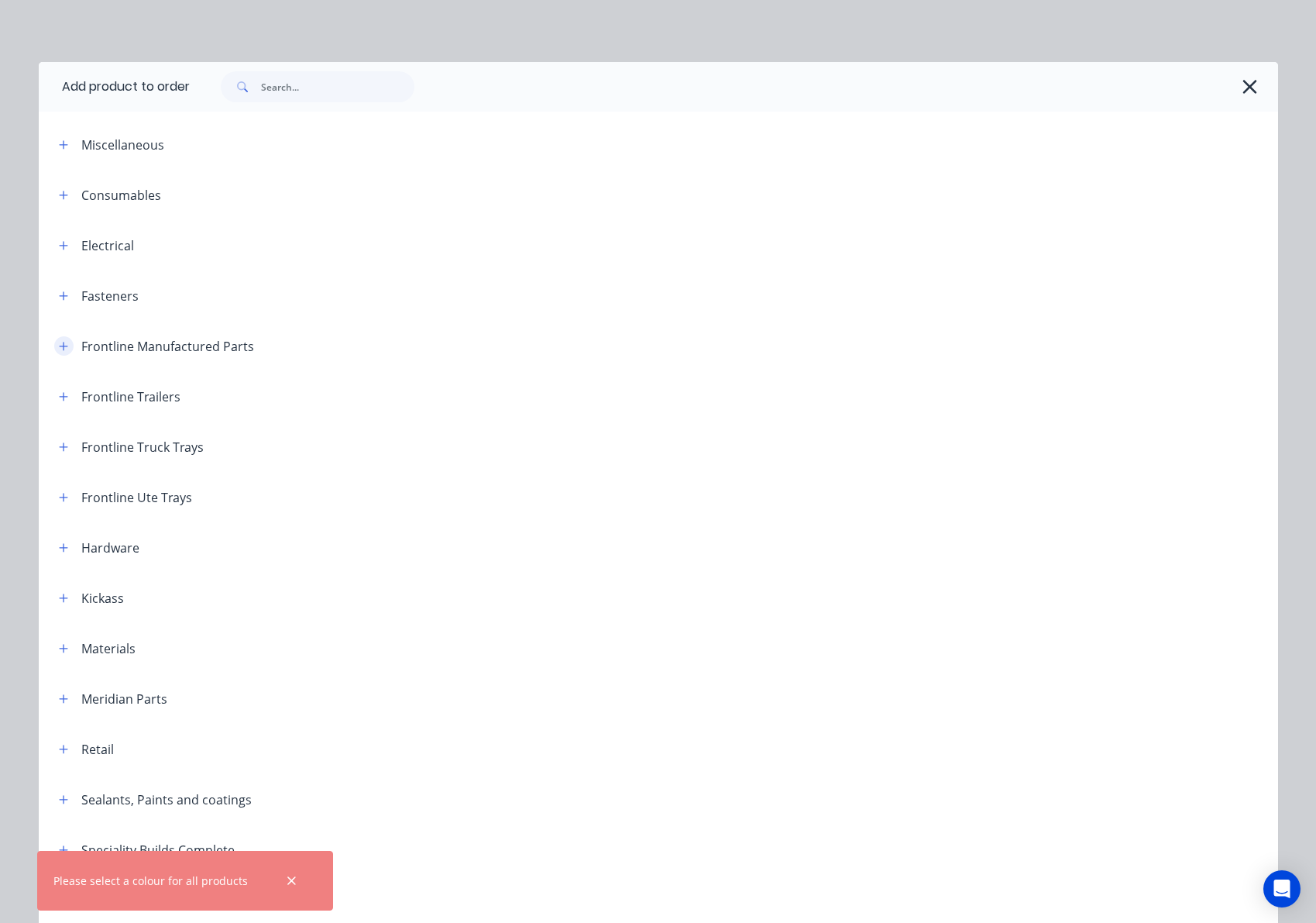
click at [61, 343] on icon "button" at bounding box center [63, 346] width 10 height 11
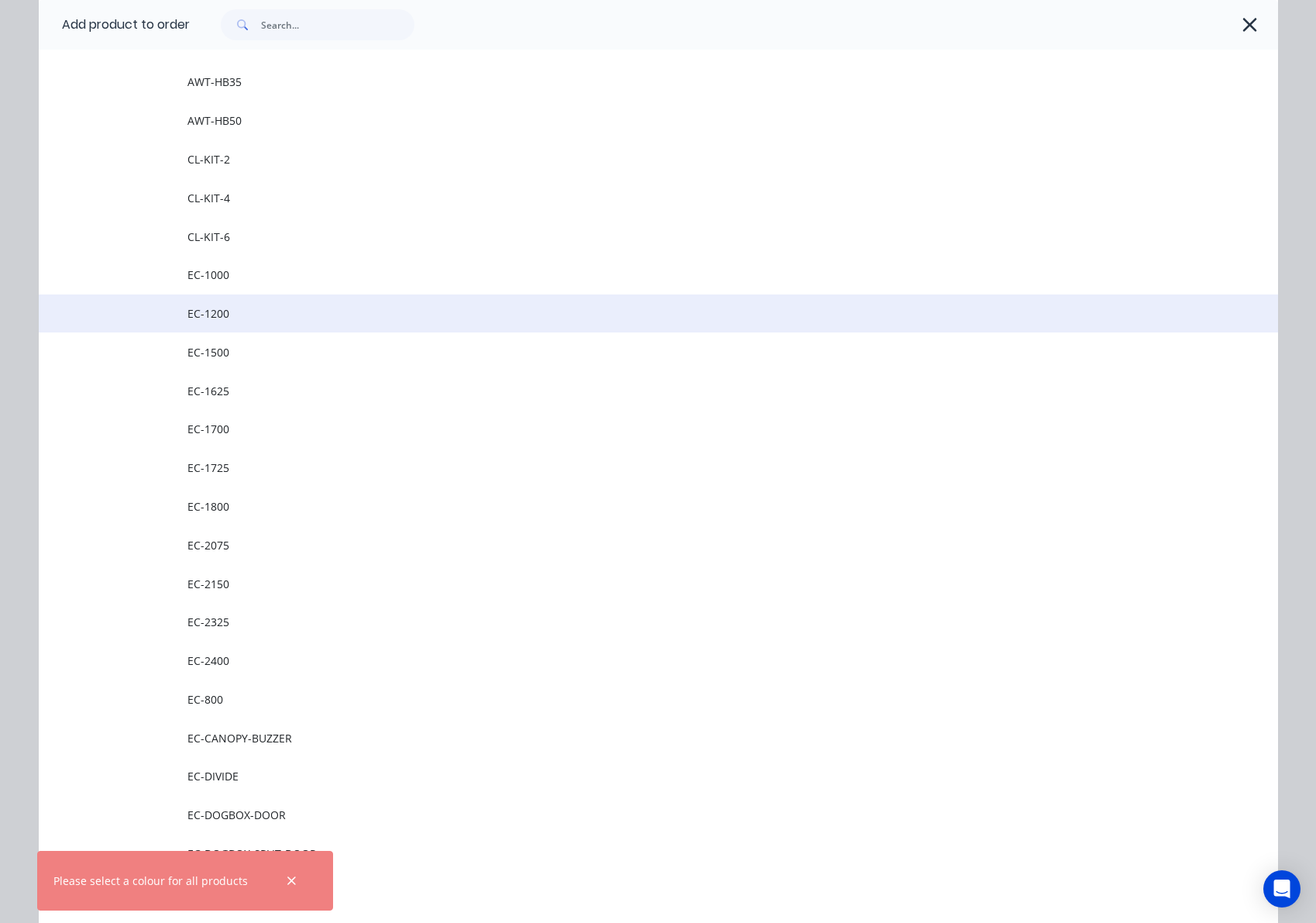
scroll to position [310, 0]
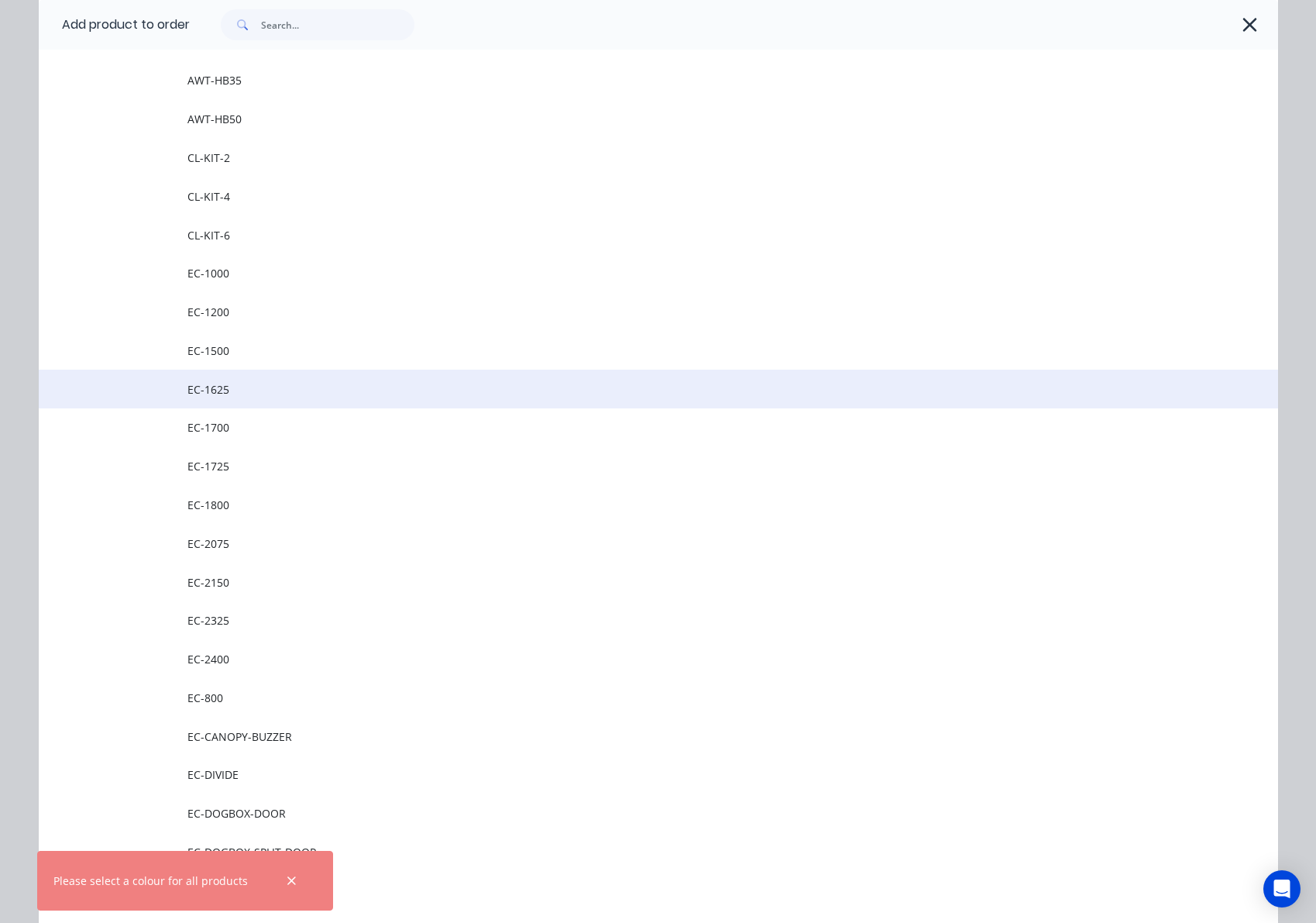
click at [288, 389] on span "EC-1625" at bounding box center [623, 389] width 872 height 16
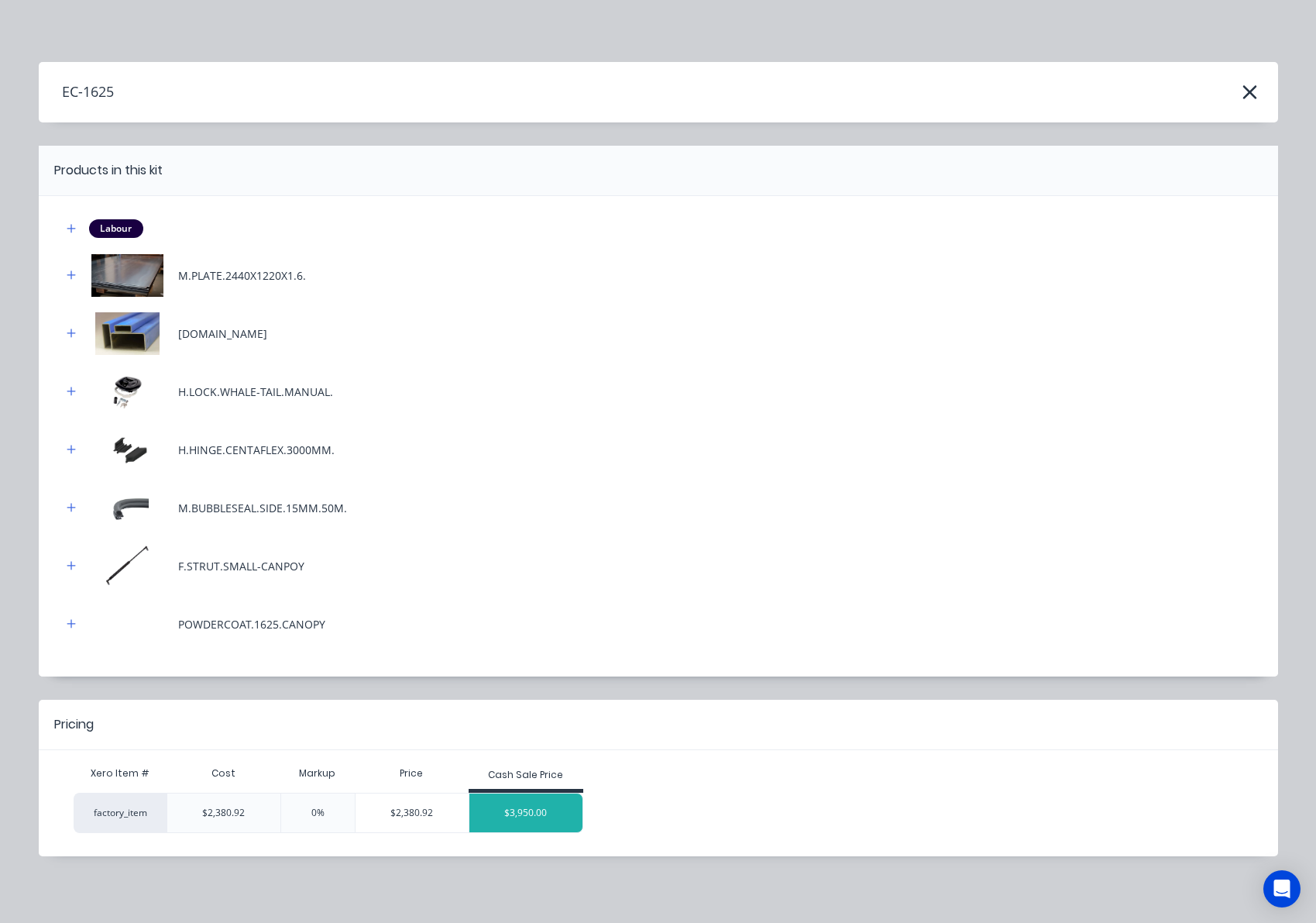
click at [518, 807] on div "$3,950.00" at bounding box center [525, 812] width 113 height 39
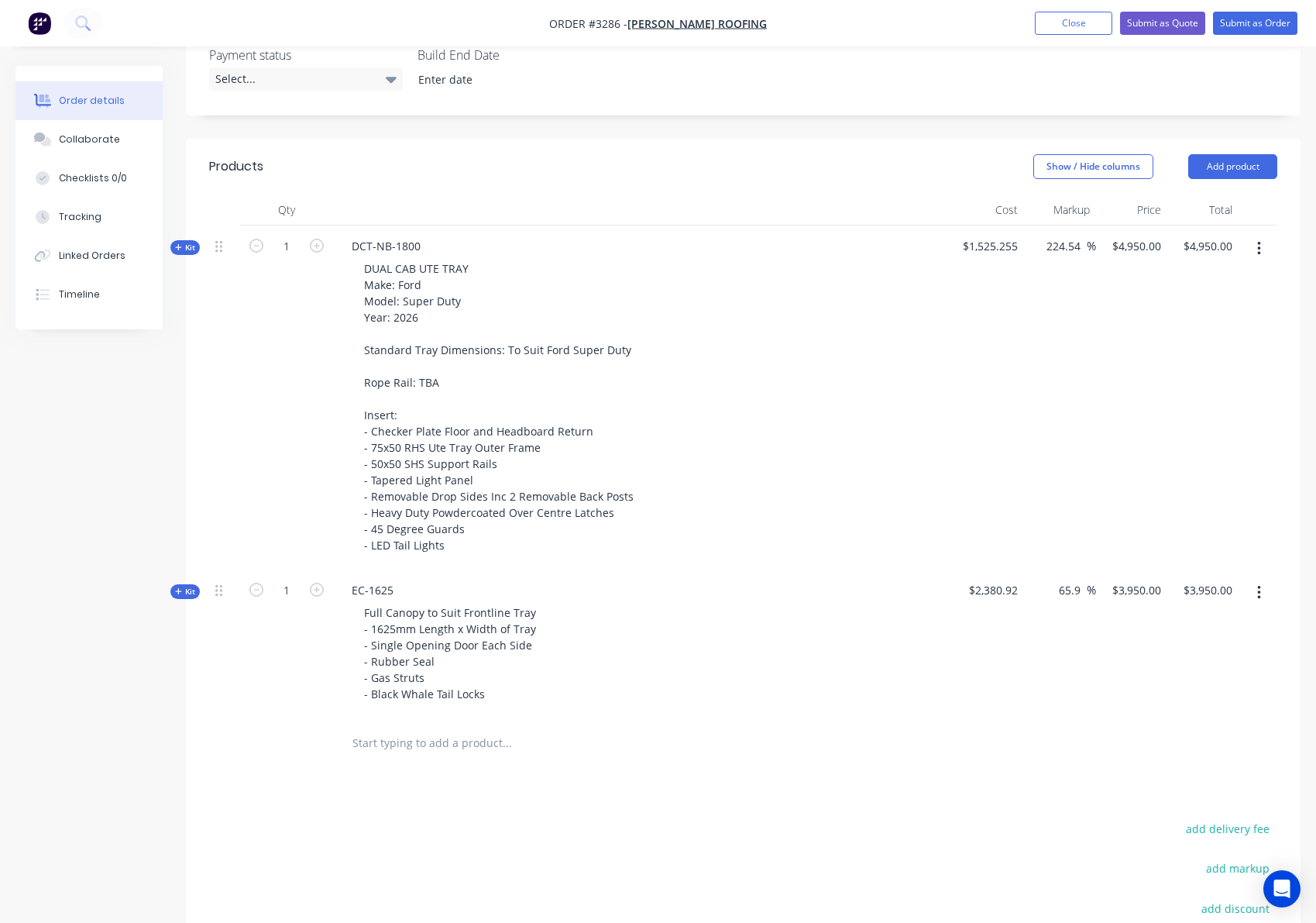
scroll to position [430, 0]
click at [1243, 171] on button "Add product" at bounding box center [1232, 165] width 89 height 25
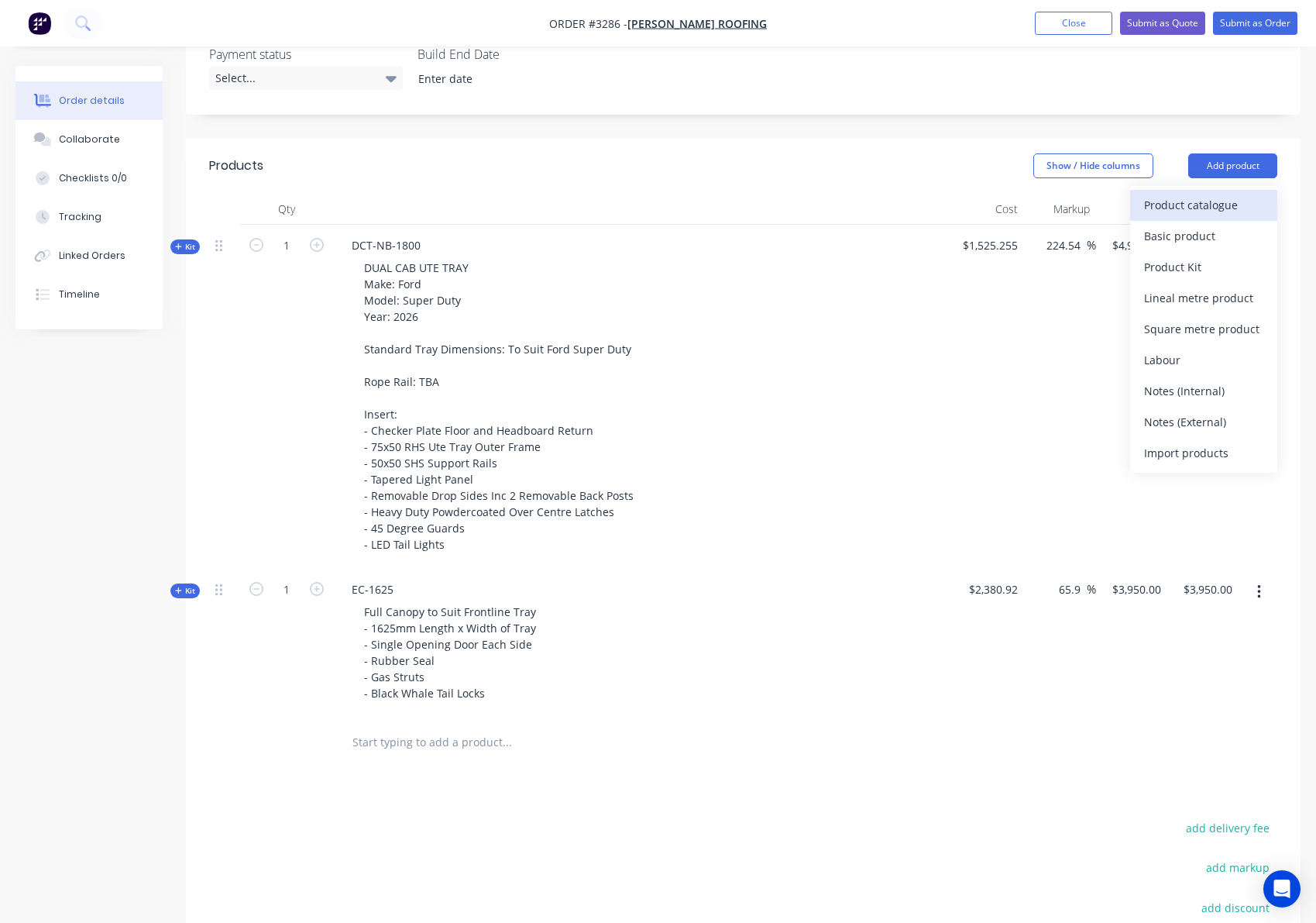
click at [1217, 201] on div "Product catalogue" at bounding box center [1204, 205] width 119 height 22
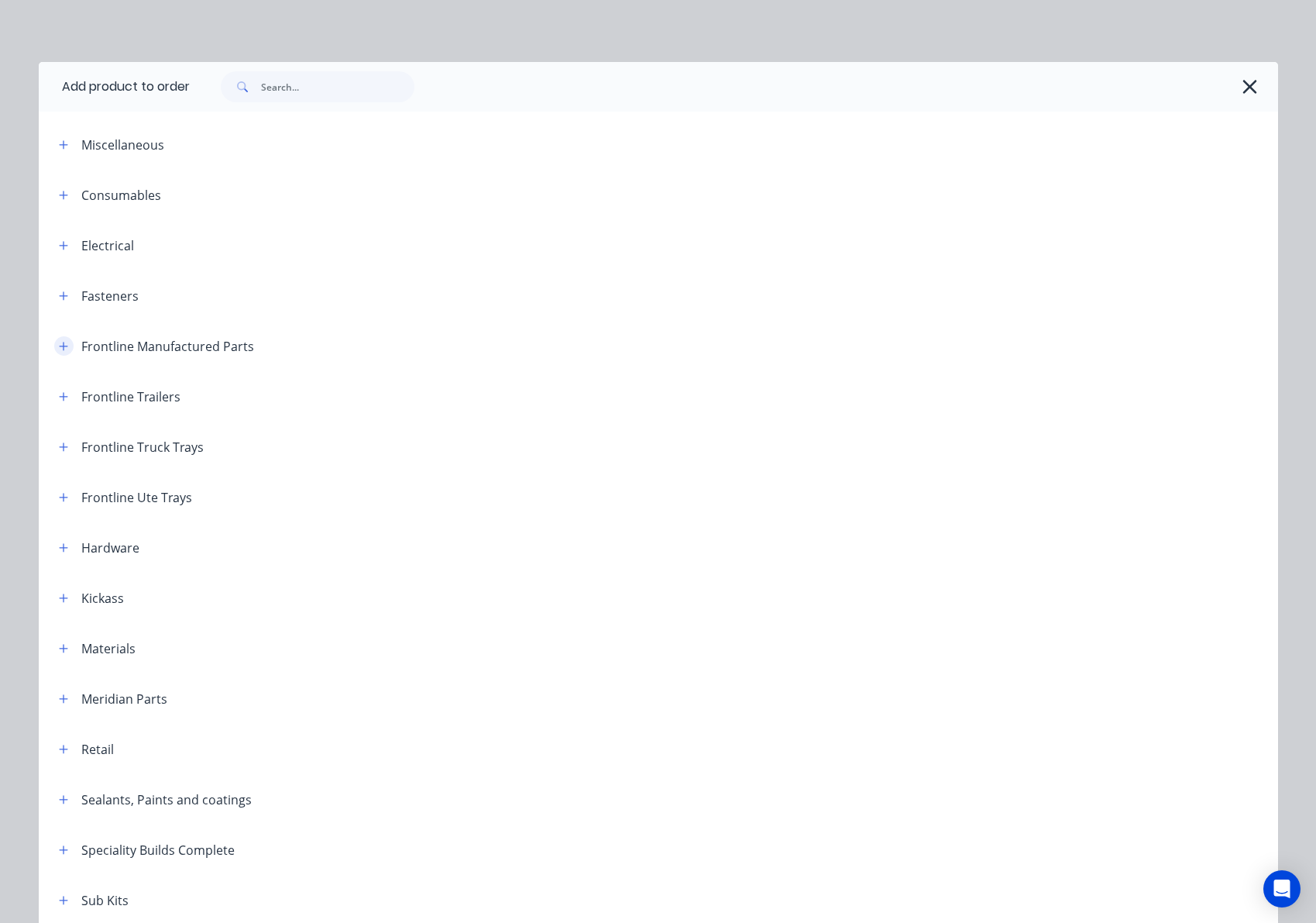
click at [54, 351] on button "button" at bounding box center [64, 346] width 19 height 19
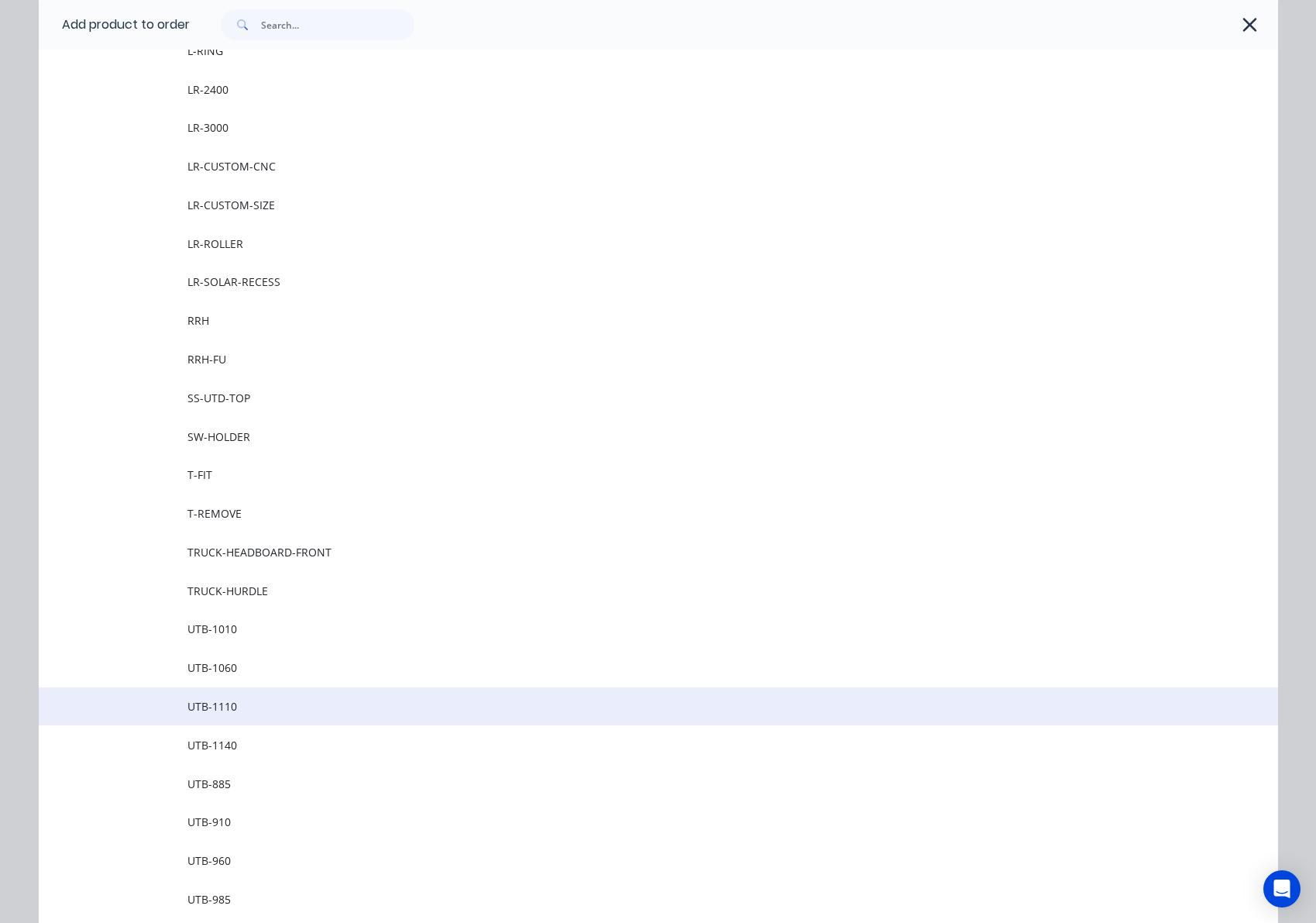
scroll to position [1693, 0]
click at [238, 702] on span "UTB-1110" at bounding box center [623, 703] width 872 height 16
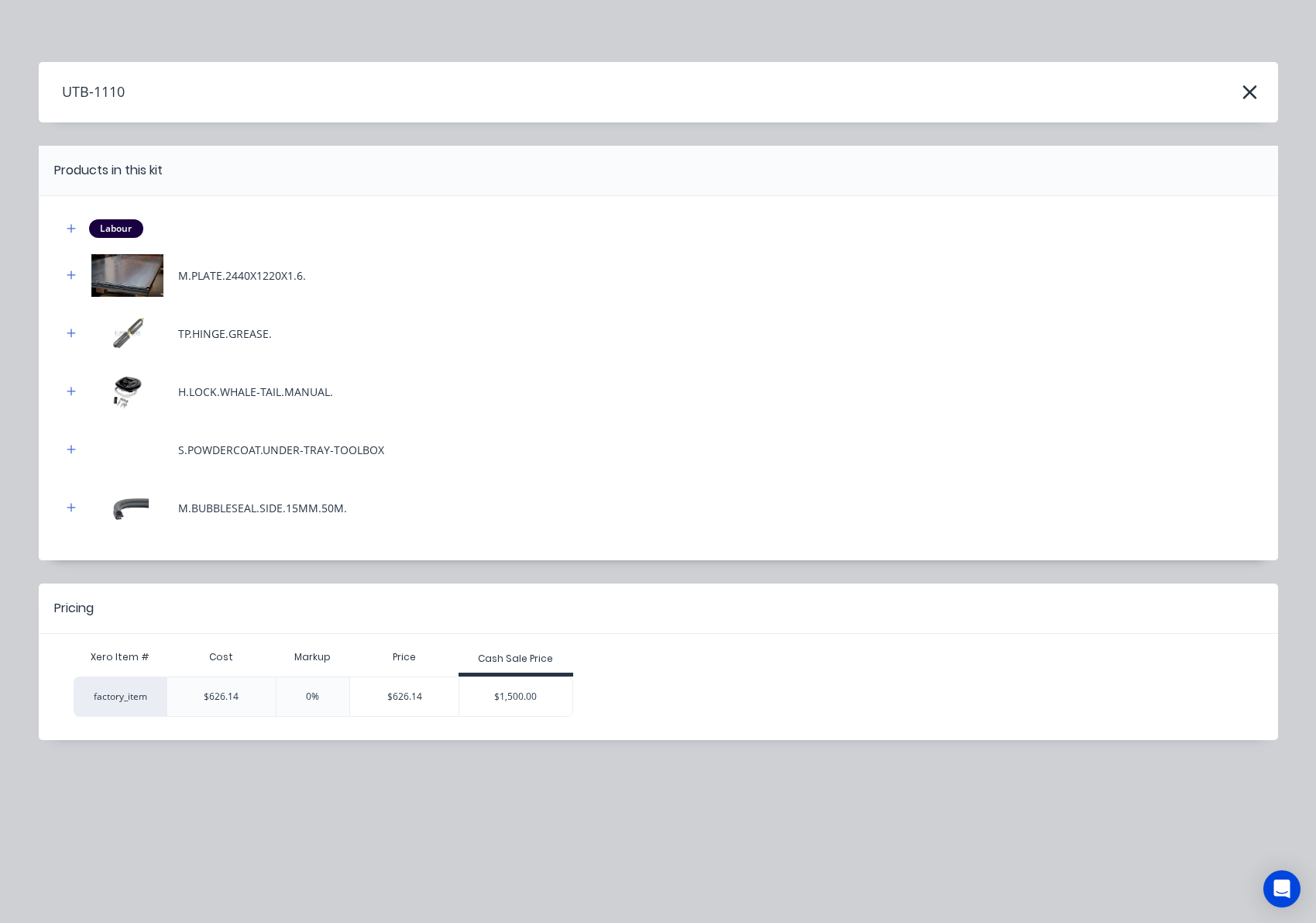
scroll to position [426, 0]
click at [525, 694] on div "$1,500.00" at bounding box center [516, 696] width 113 height 39
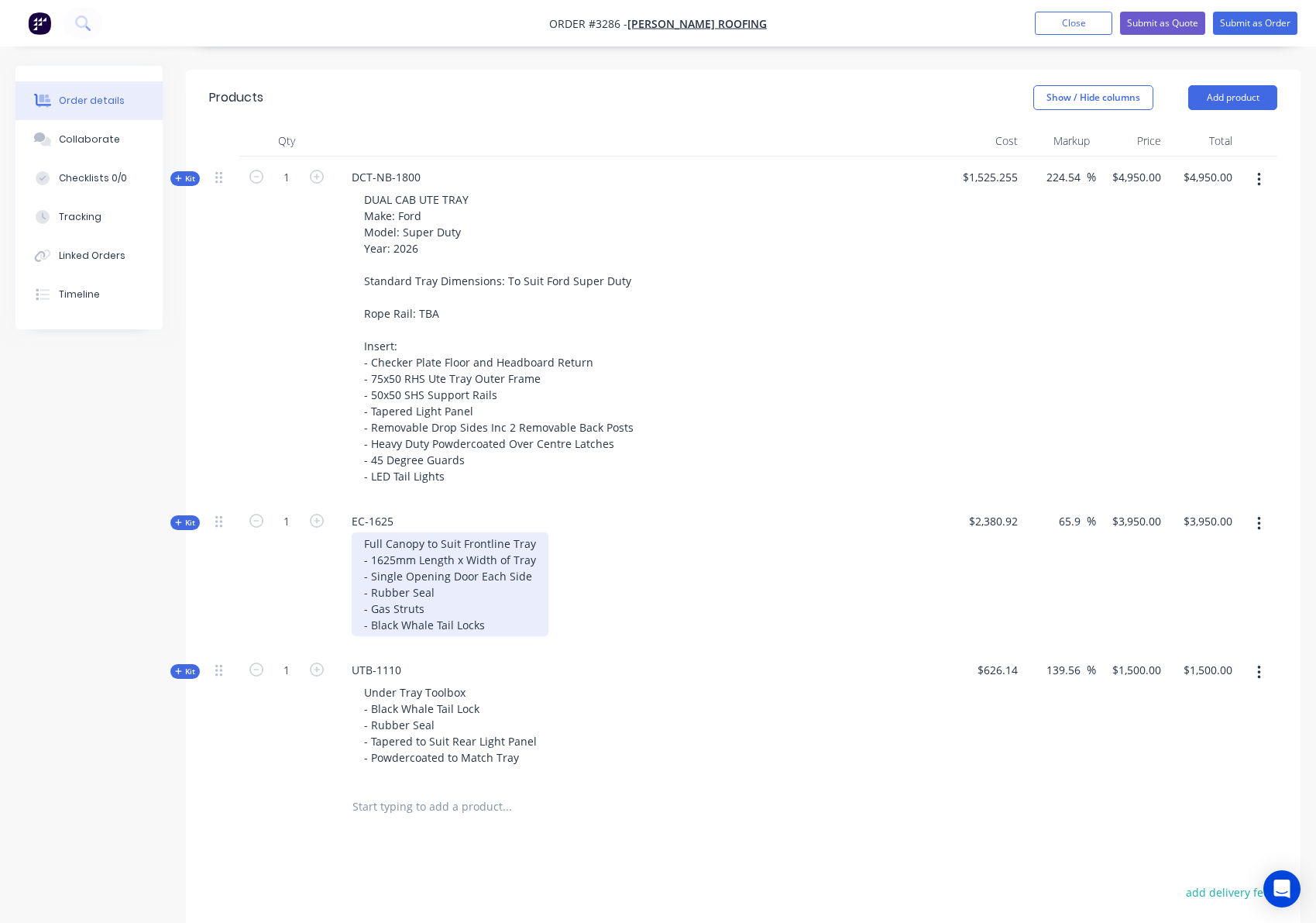
scroll to position [522, 0]
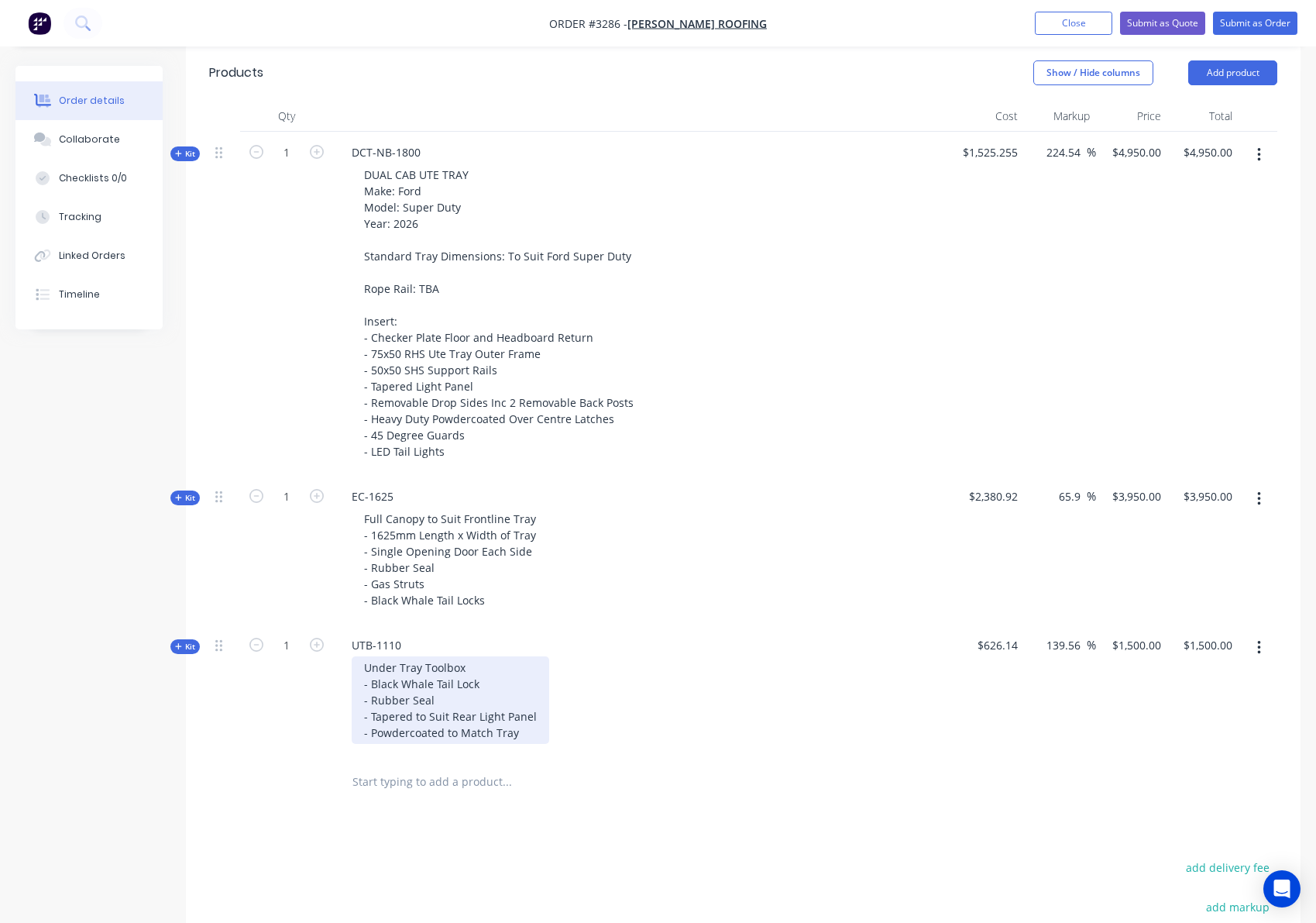
click at [466, 668] on div "Under Tray Toolbox - Black Whale Tail Lock - Rubber Seal - Tapered to Suit Rear…" at bounding box center [450, 699] width 198 height 87
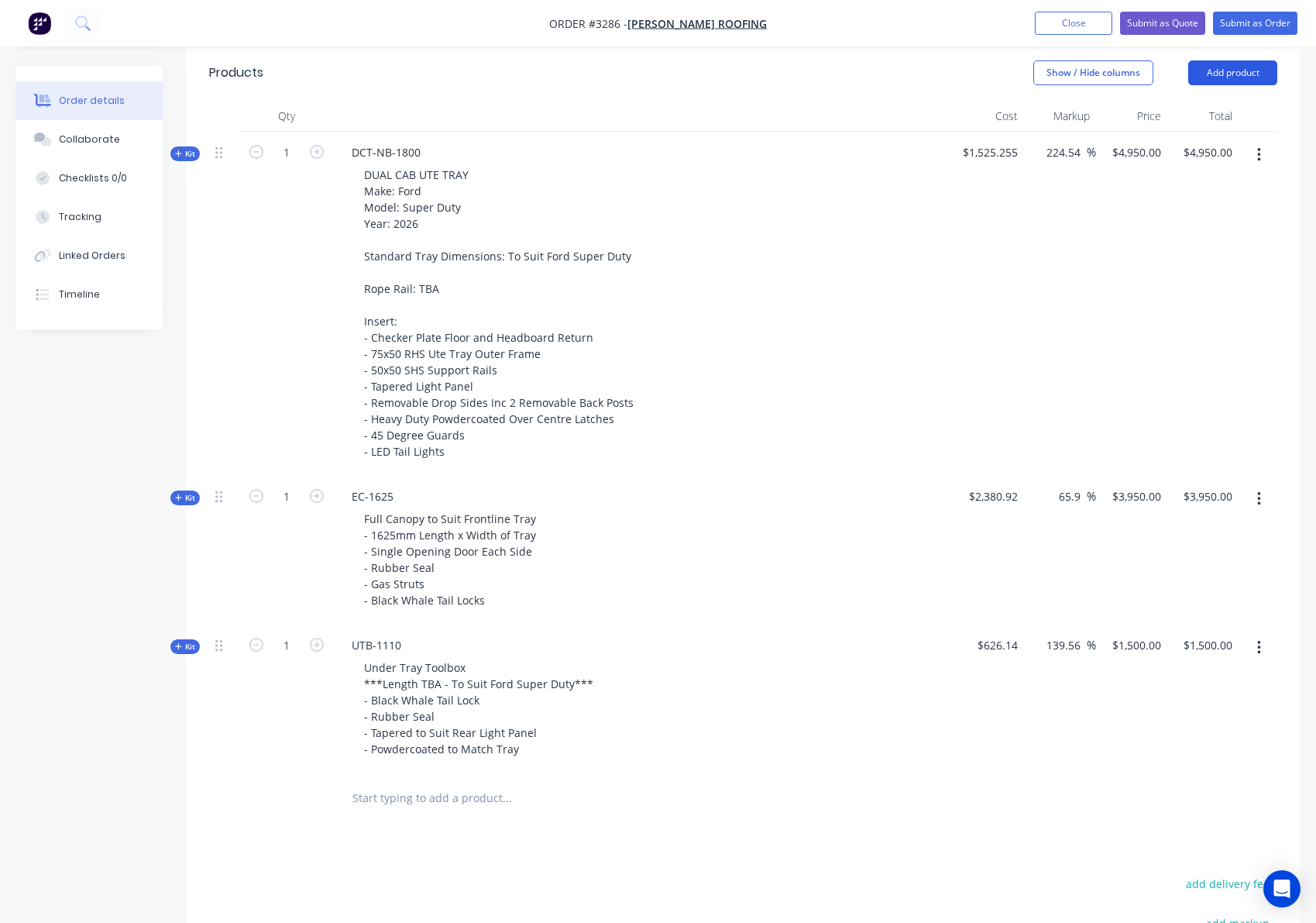
click at [1236, 73] on button "Add product" at bounding box center [1232, 73] width 89 height 25
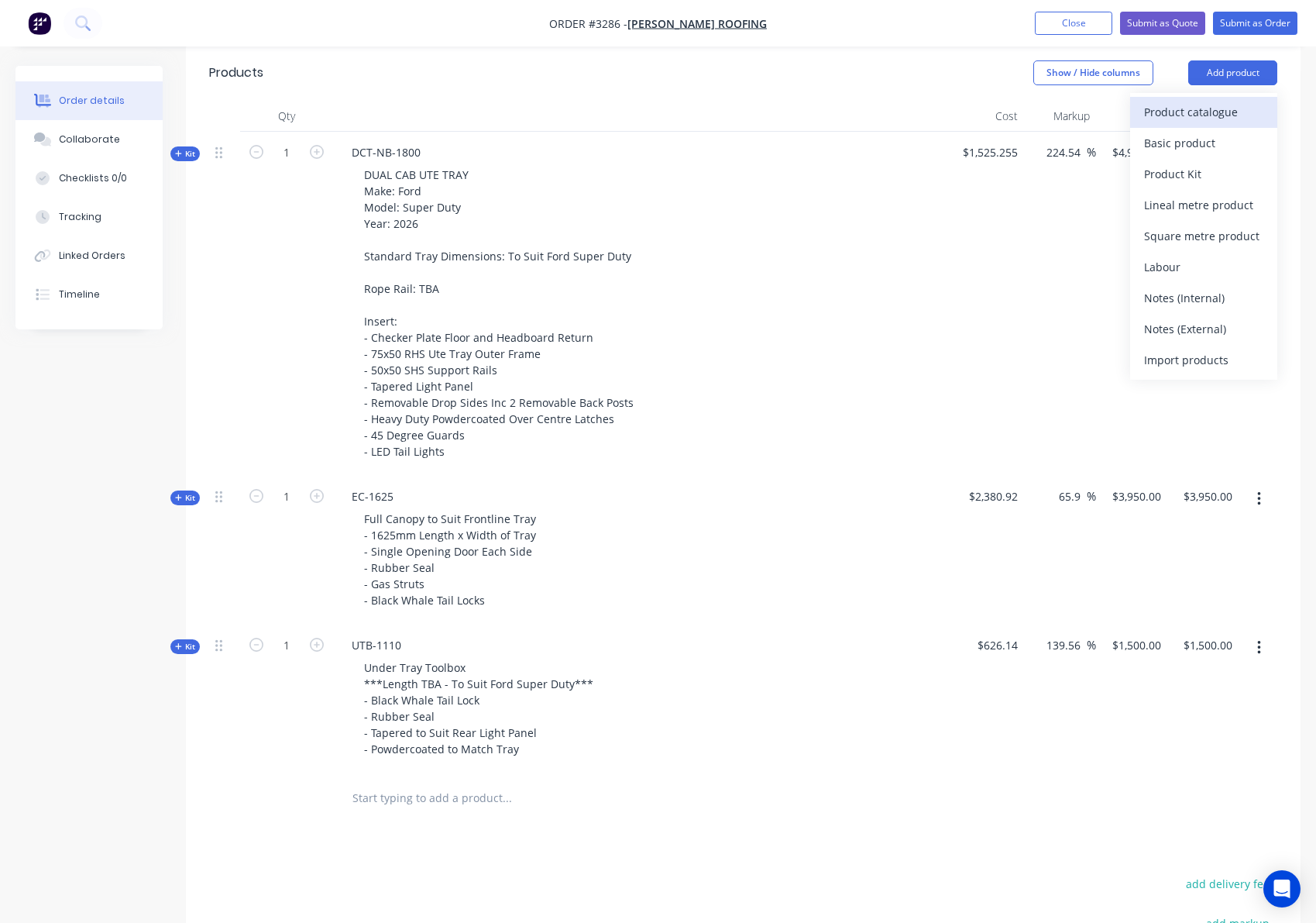
click at [1179, 117] on div "Product catalogue" at bounding box center [1204, 112] width 119 height 22
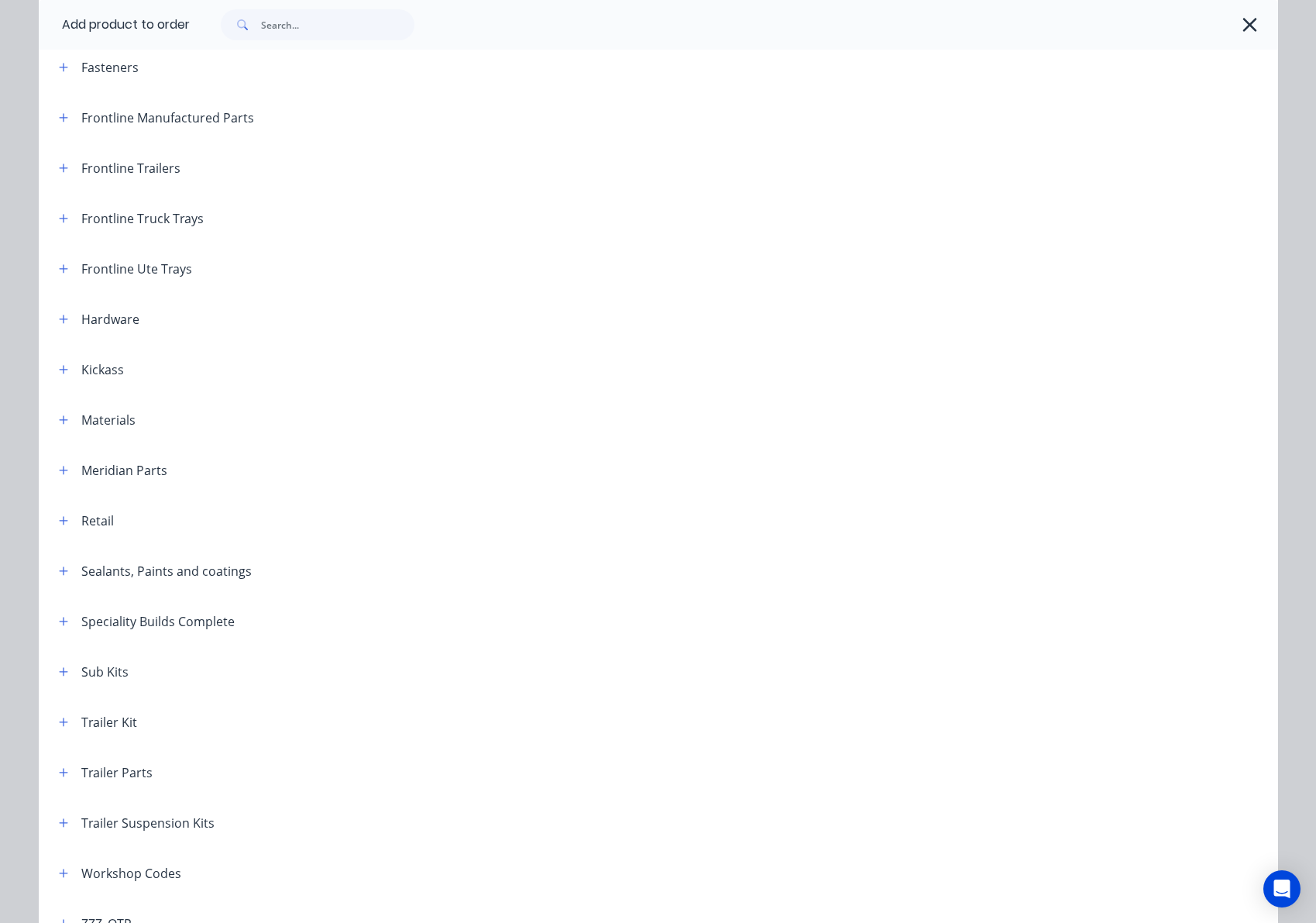
scroll to position [229, 0]
click at [60, 121] on icon "button" at bounding box center [63, 117] width 10 height 11
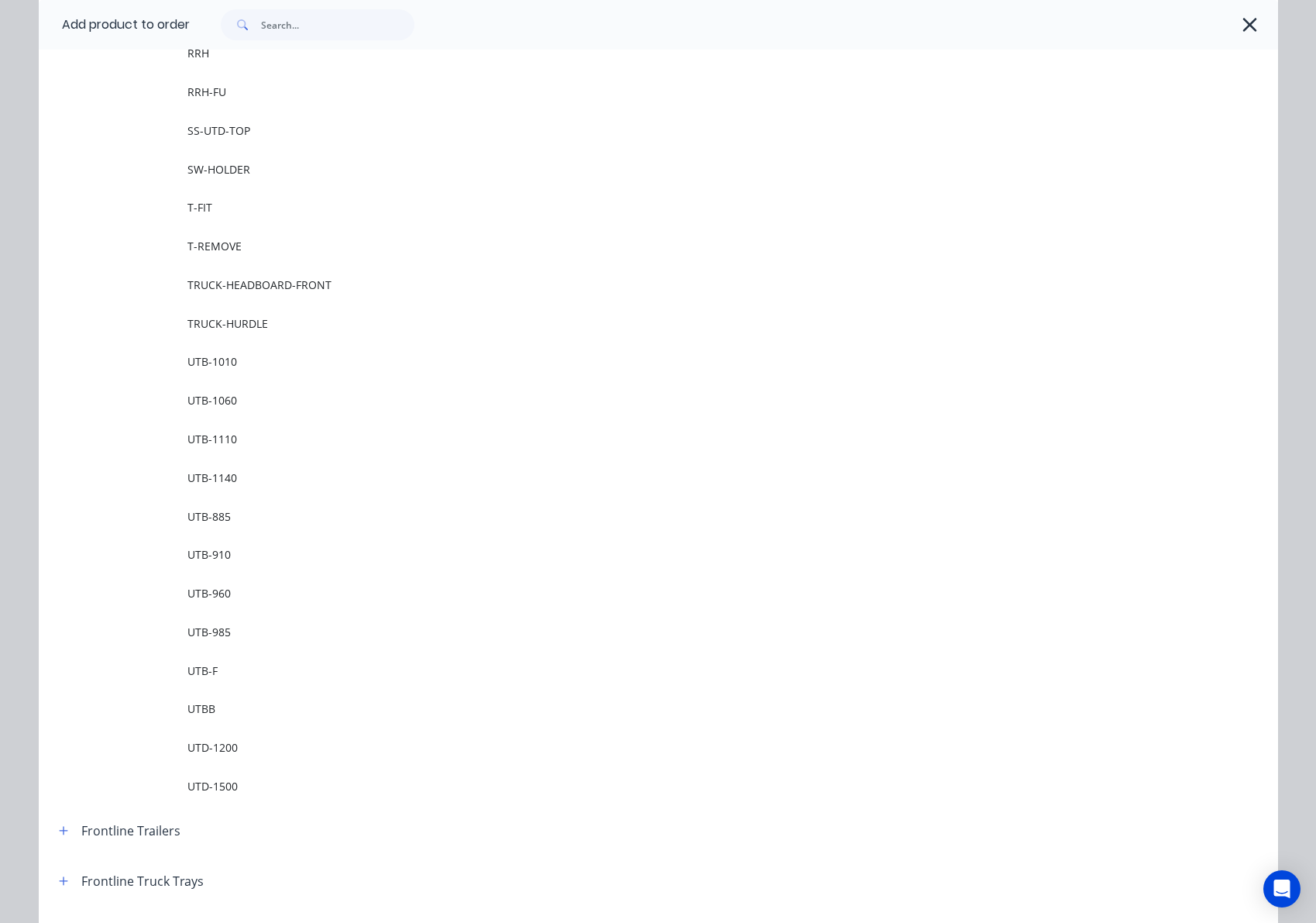
scroll to position [1958, 0]
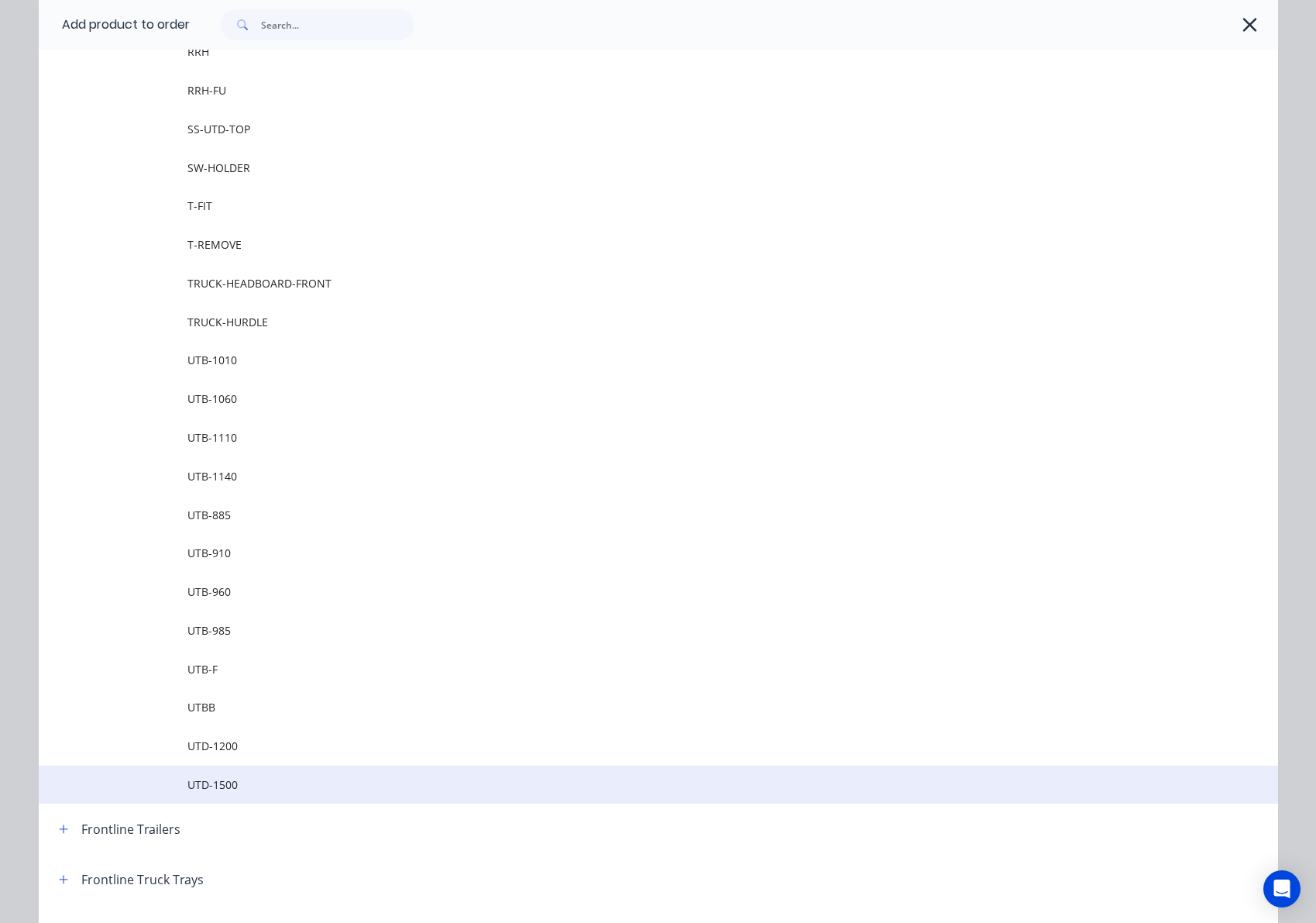
click at [254, 784] on span "UTD-1500" at bounding box center [623, 784] width 872 height 16
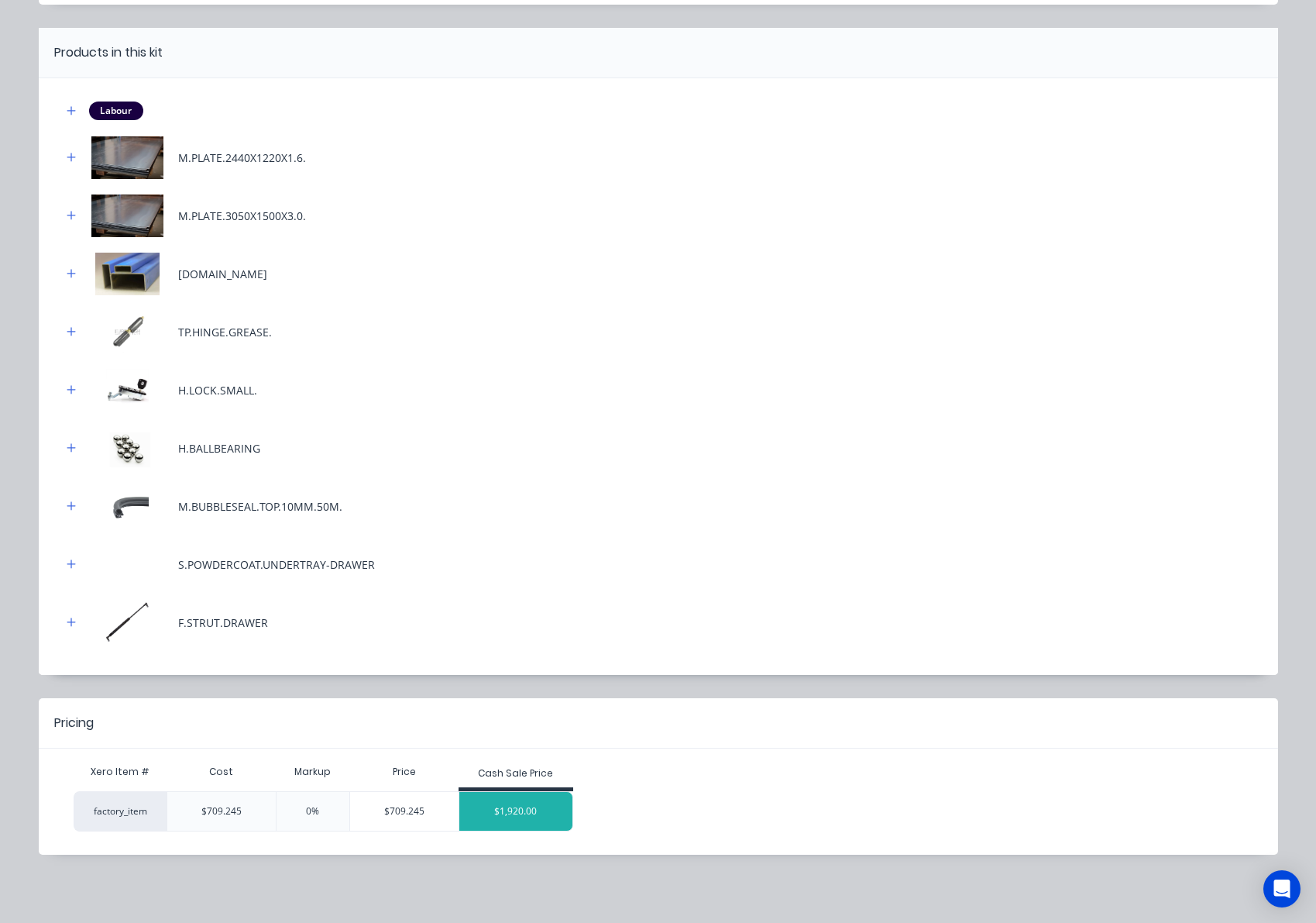
scroll to position [525, 0]
click at [524, 818] on div "$1,920.00" at bounding box center [516, 811] width 113 height 39
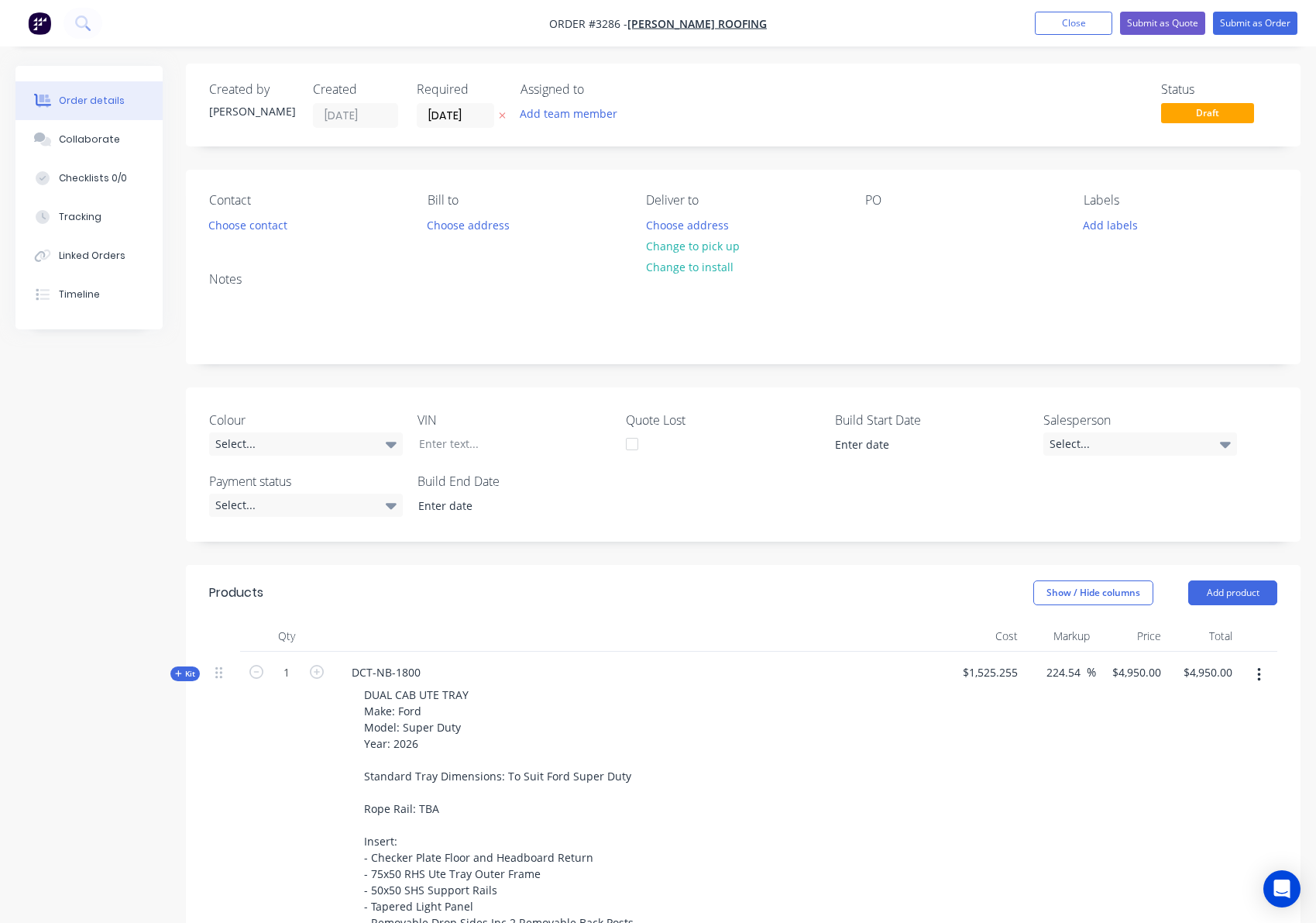
scroll to position [3, 0]
click at [1258, 587] on button "Add product" at bounding box center [1232, 592] width 89 height 25
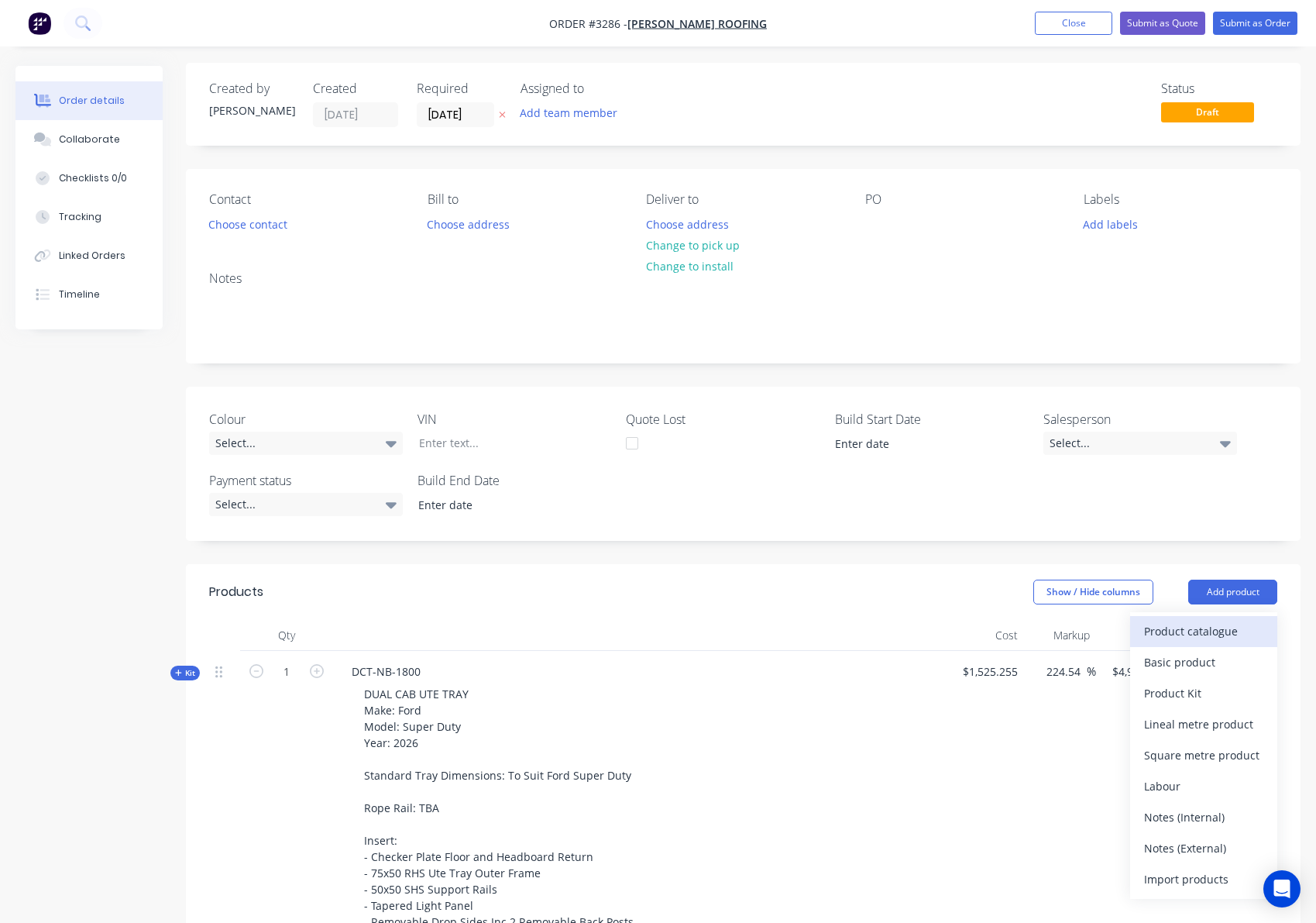
click at [1190, 629] on div "Product catalogue" at bounding box center [1204, 631] width 119 height 22
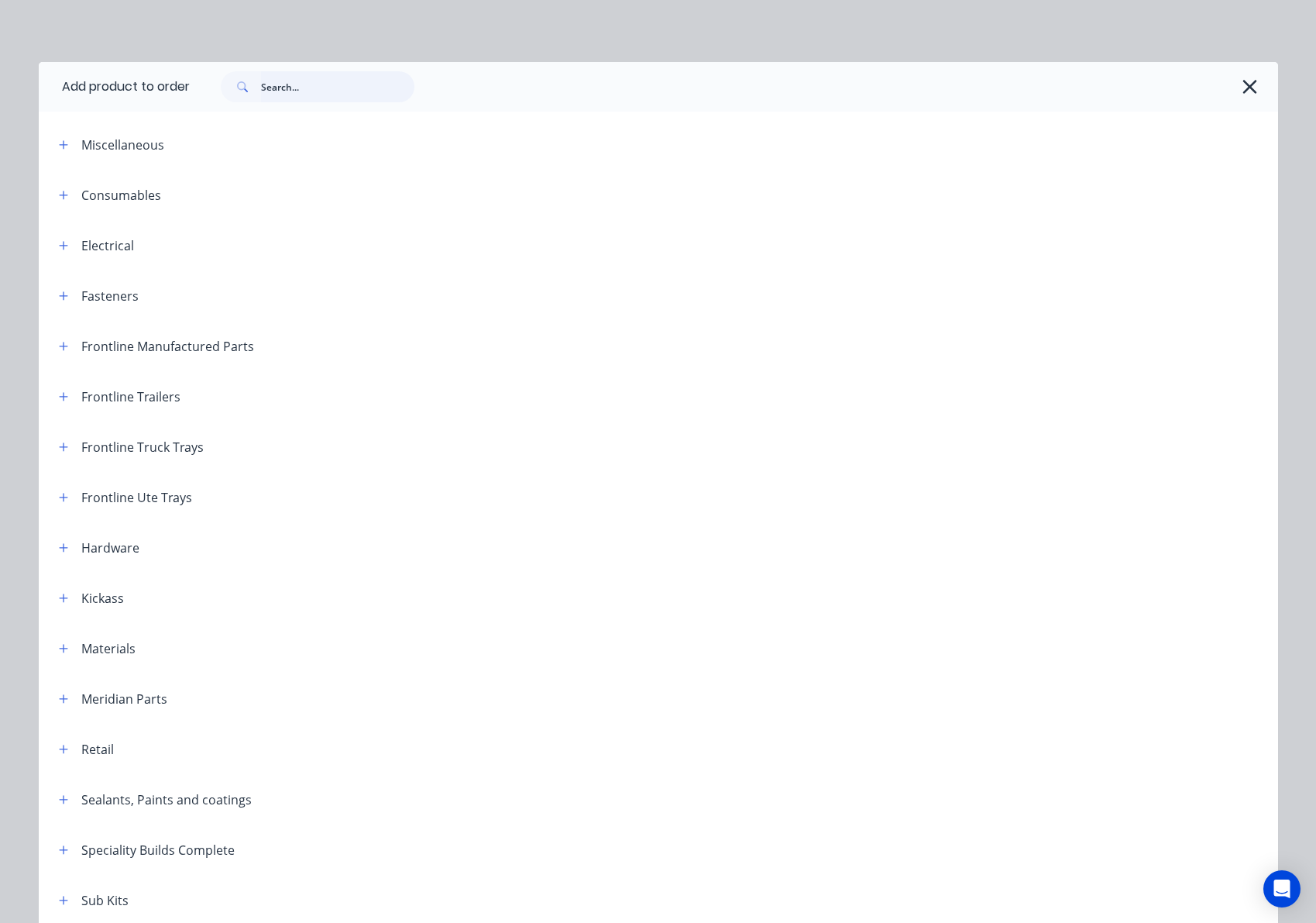
click at [313, 86] on input "text" at bounding box center [337, 86] width 153 height 31
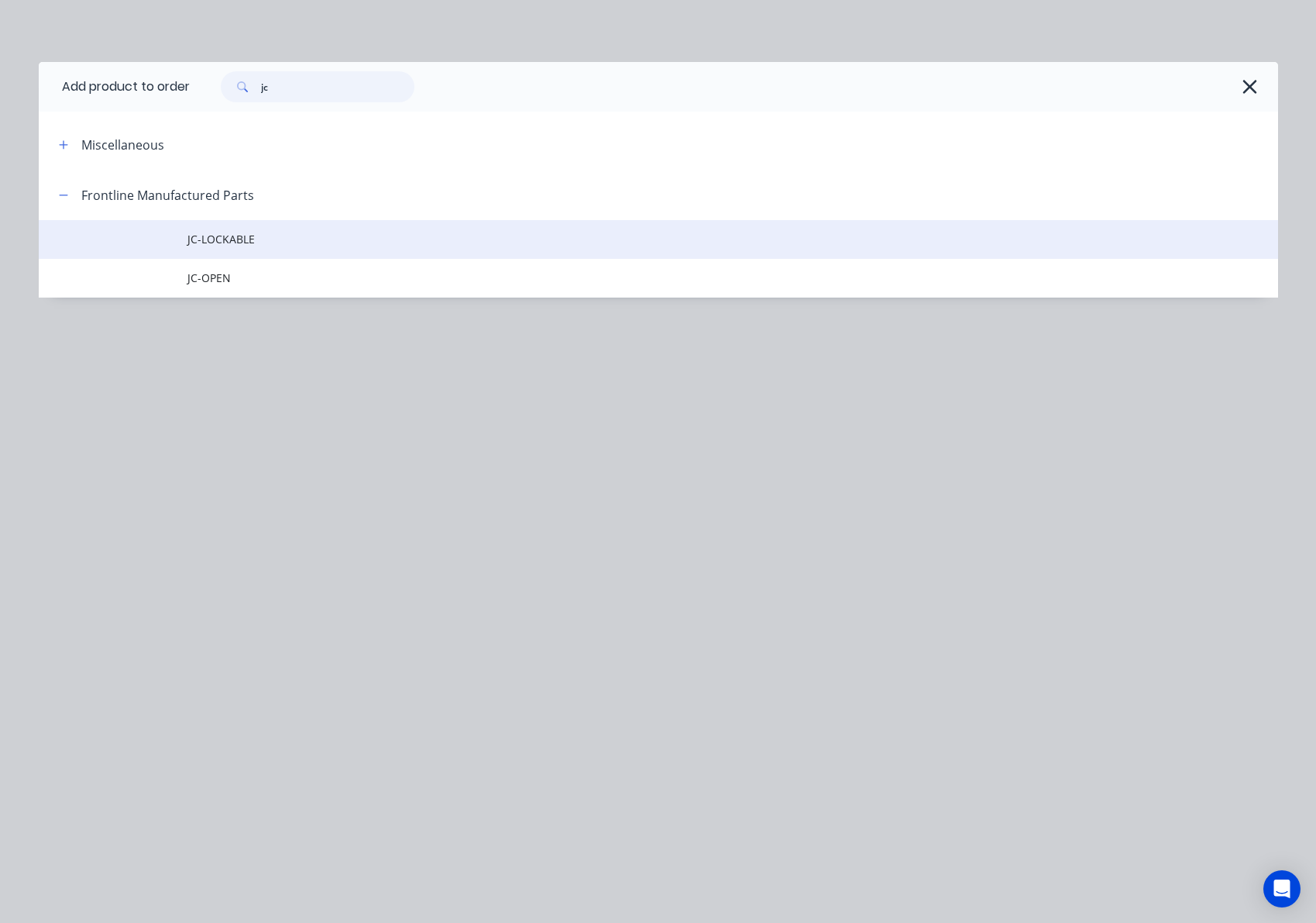
type input "jc"
click at [270, 241] on span "JC-LOCKABLE" at bounding box center [623, 239] width 872 height 16
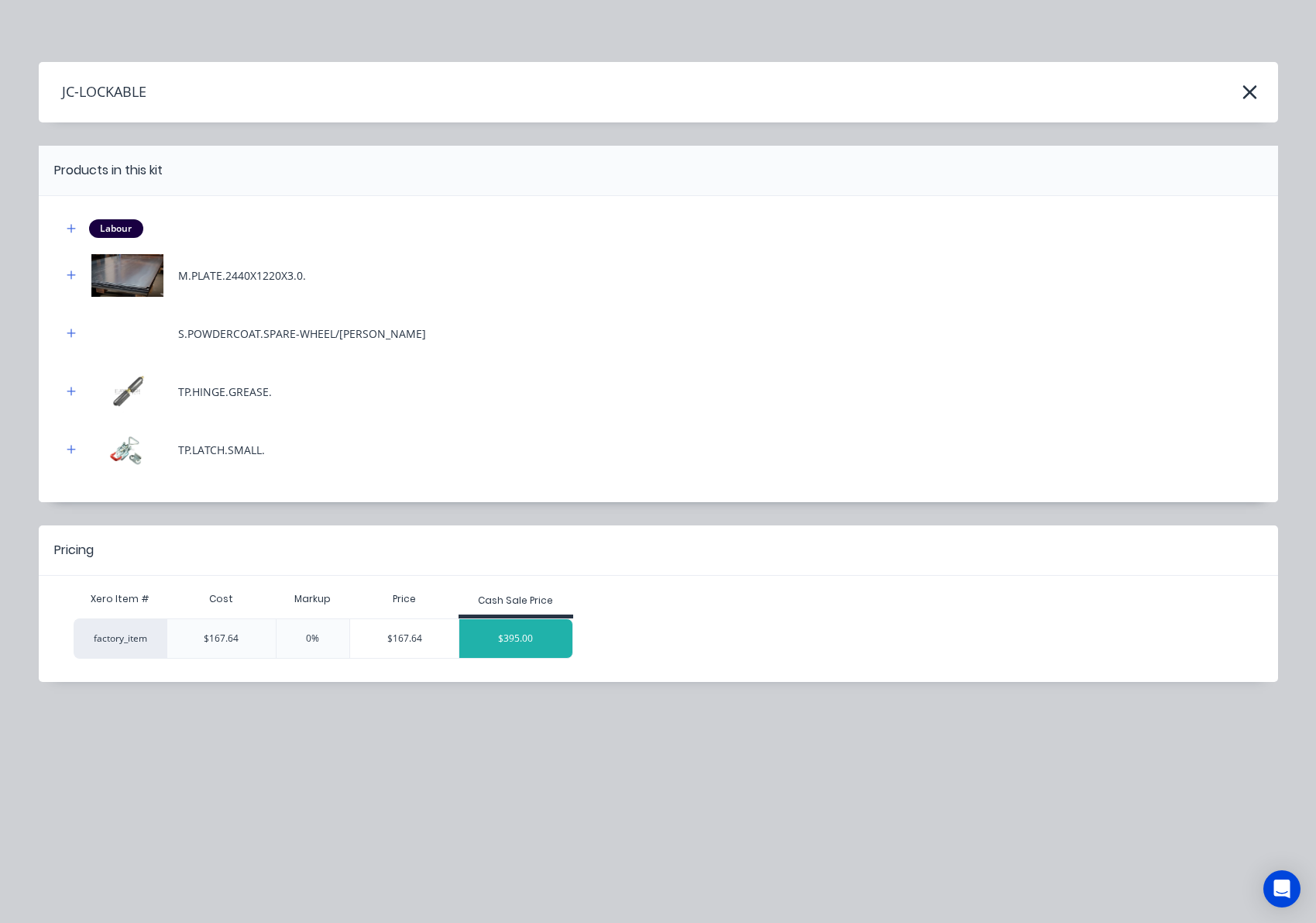
click at [520, 636] on div "$395.00" at bounding box center [516, 638] width 113 height 39
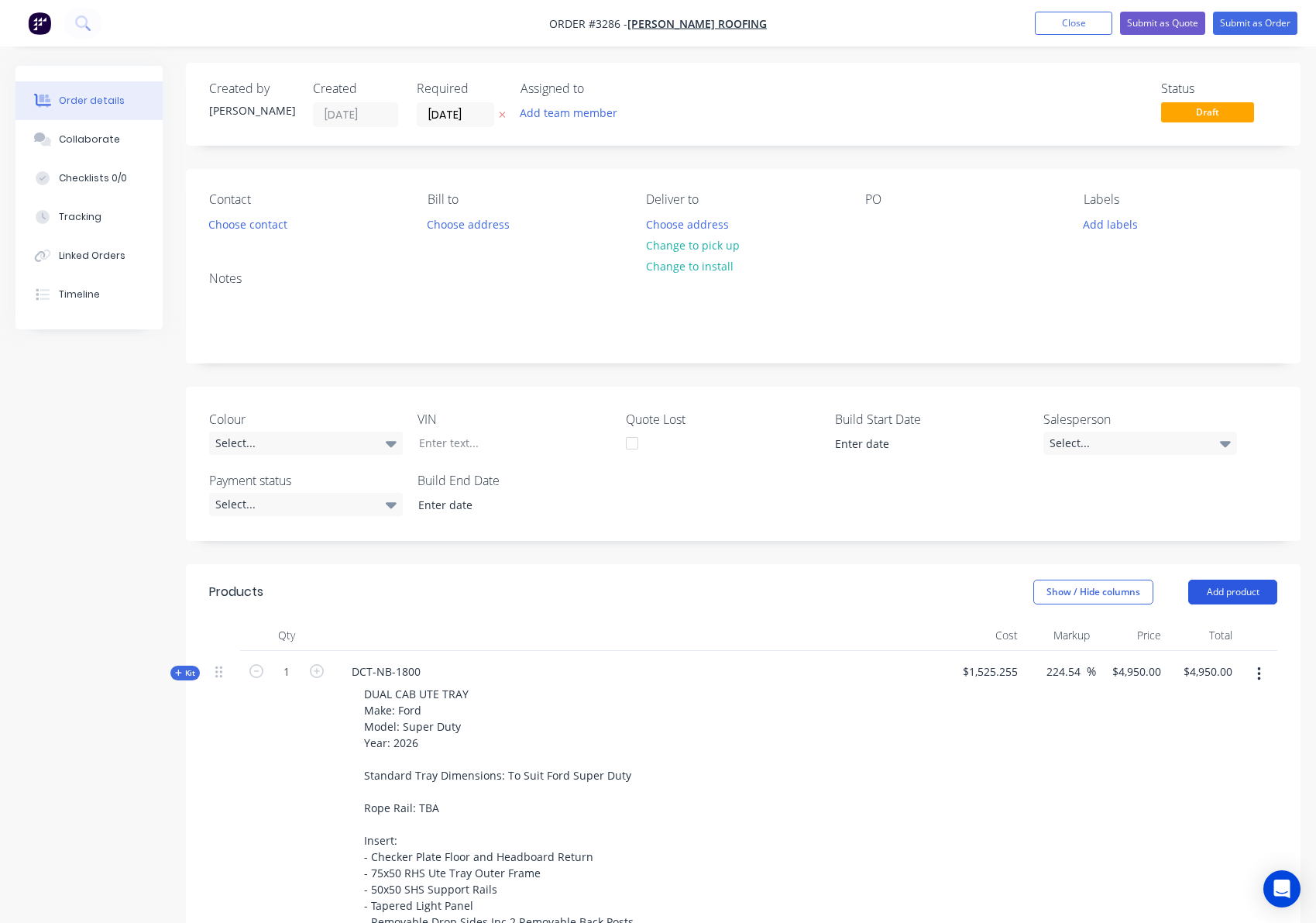
click at [1221, 590] on button "Add product" at bounding box center [1232, 592] width 89 height 25
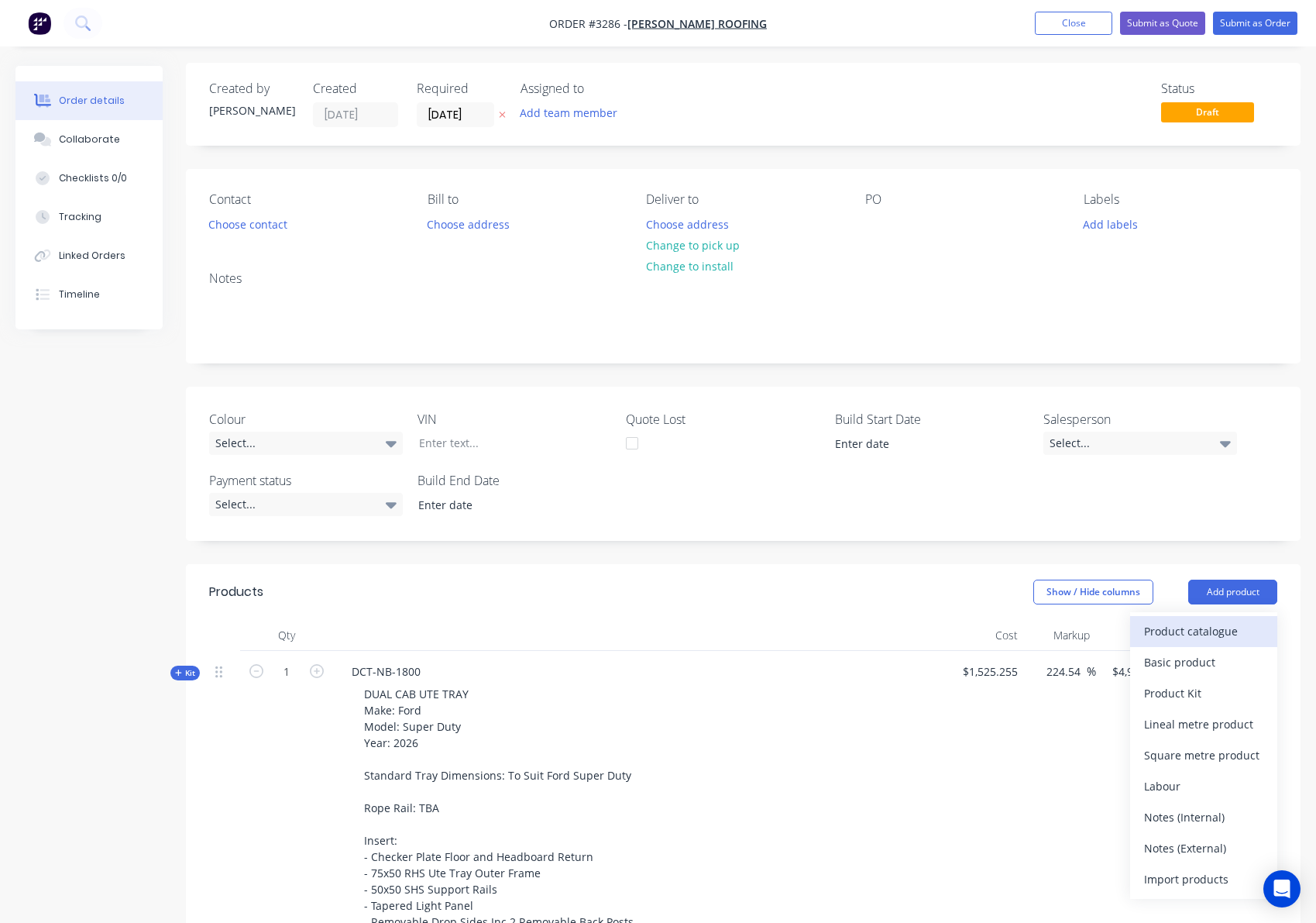
click at [1182, 625] on div "Product catalogue" at bounding box center [1204, 631] width 119 height 22
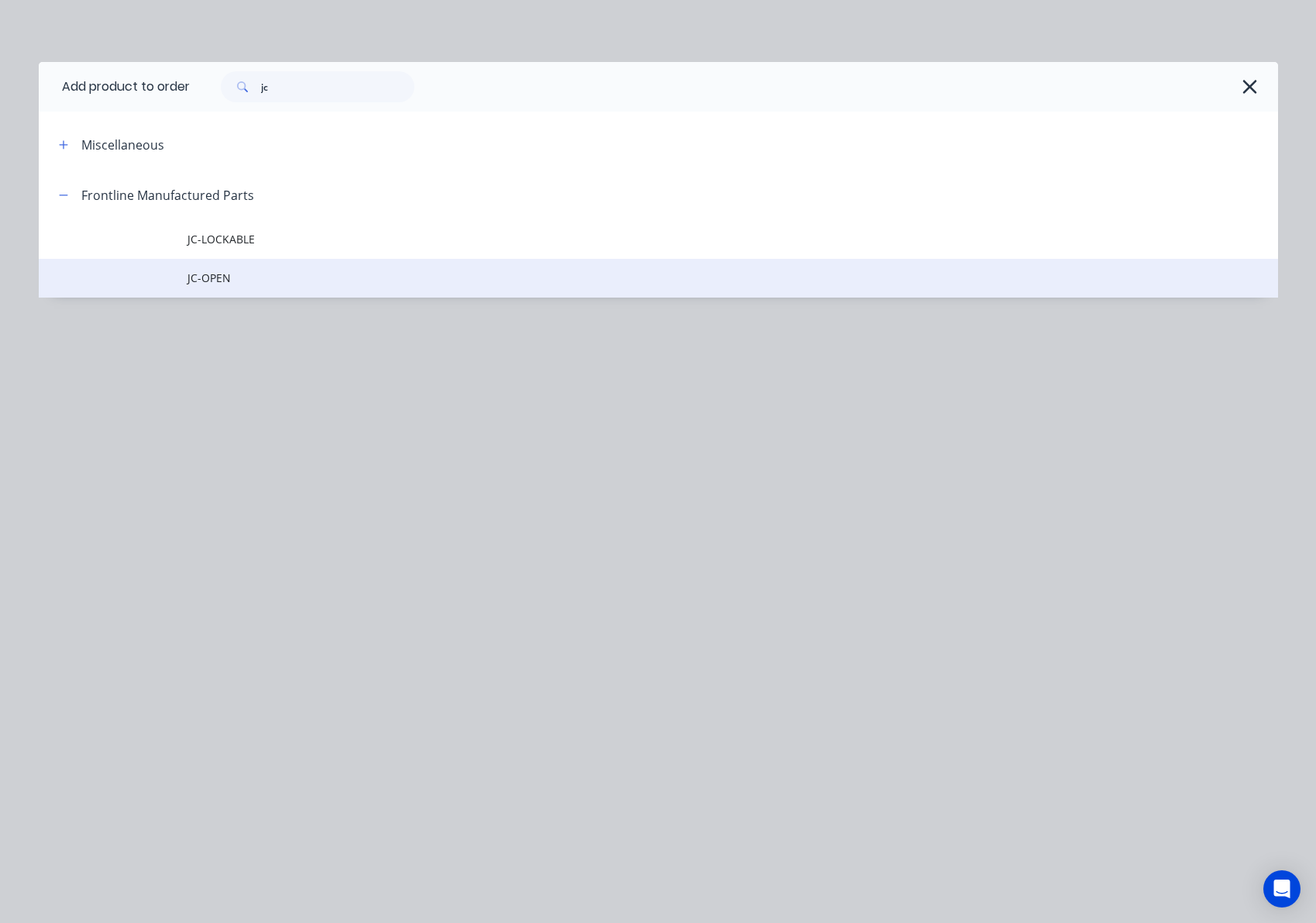
click at [288, 281] on span "JC-OPEN" at bounding box center [623, 277] width 872 height 16
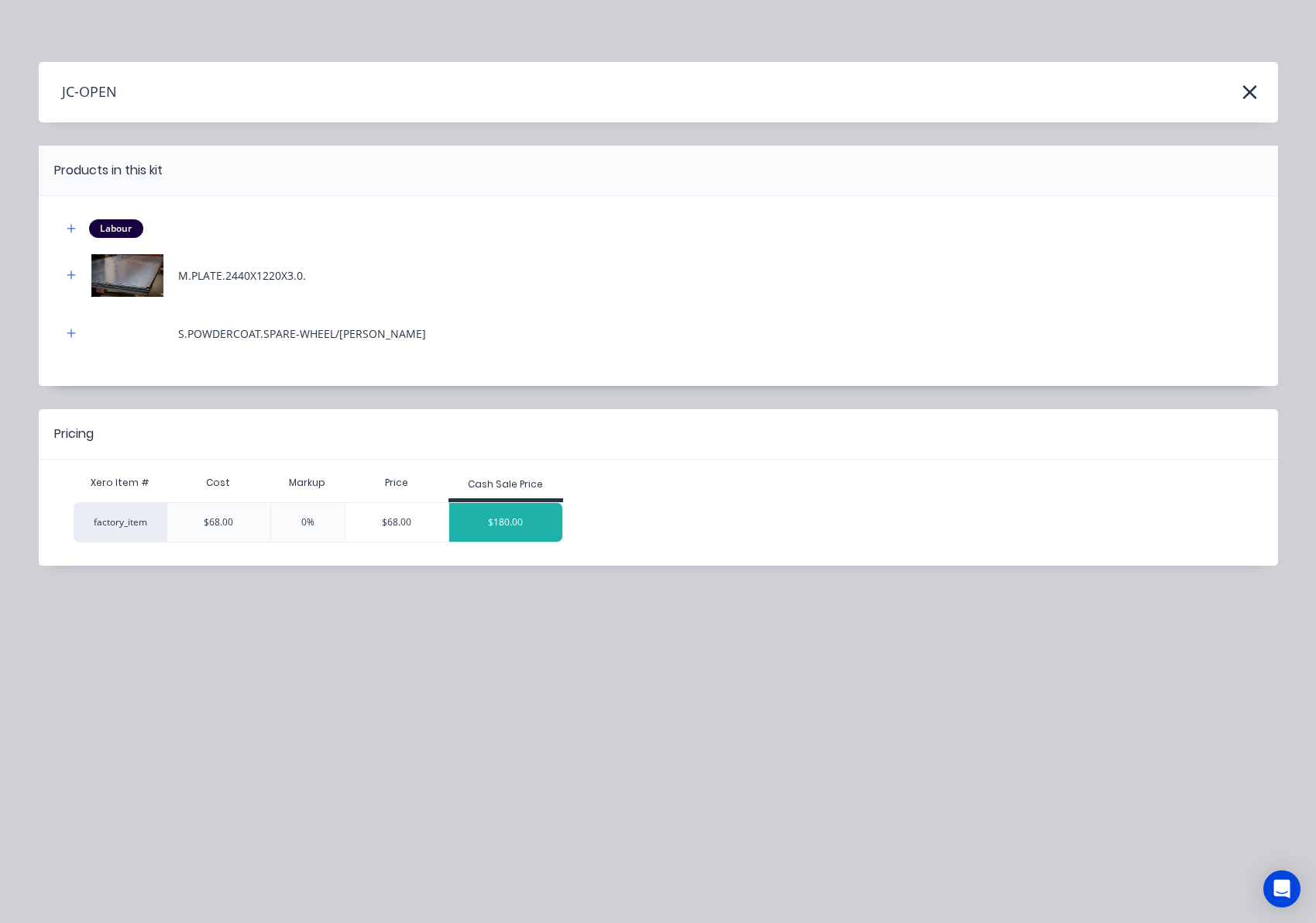
click at [487, 533] on div "$180.00" at bounding box center [505, 522] width 113 height 39
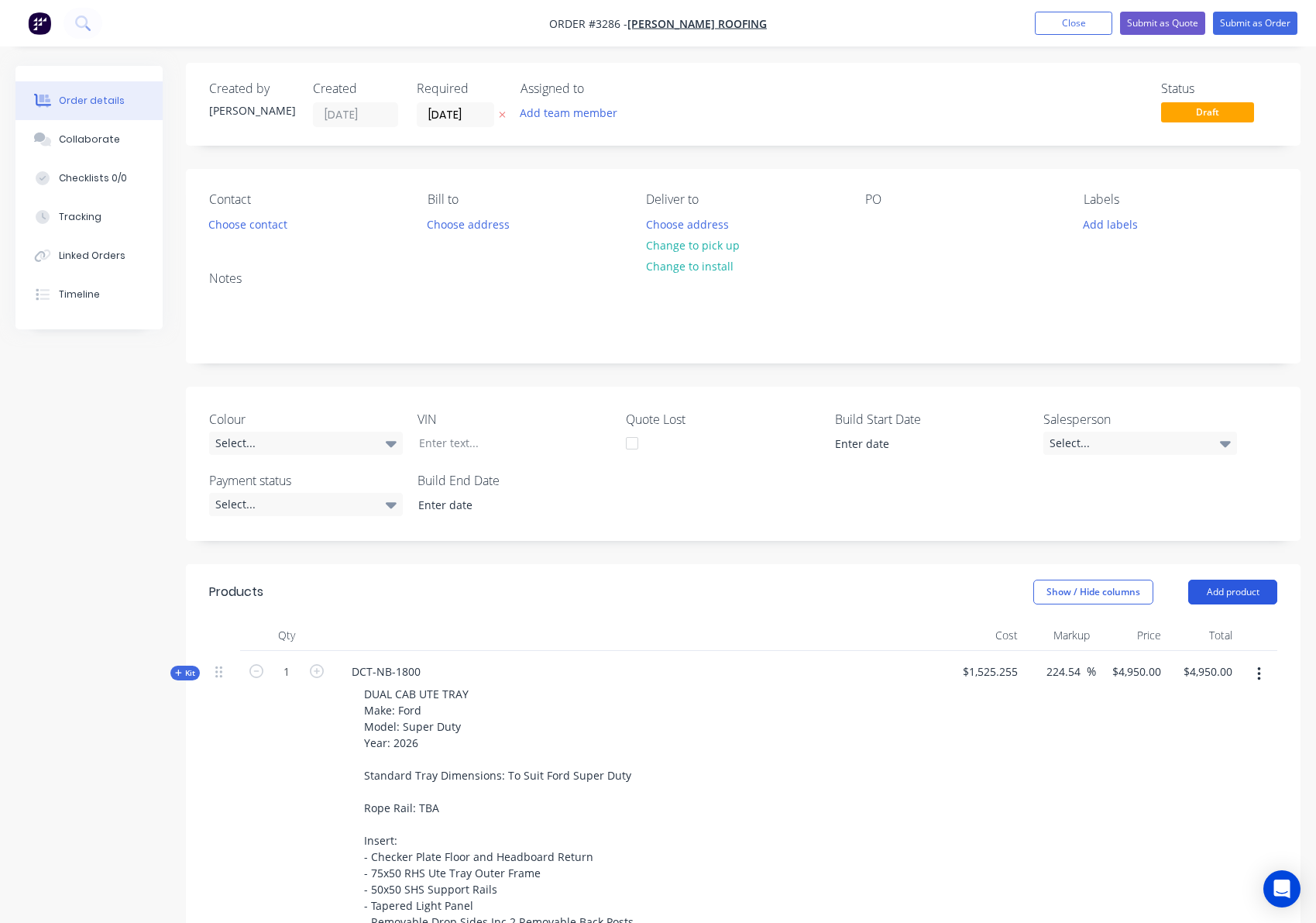
click at [1243, 593] on button "Add product" at bounding box center [1232, 592] width 89 height 25
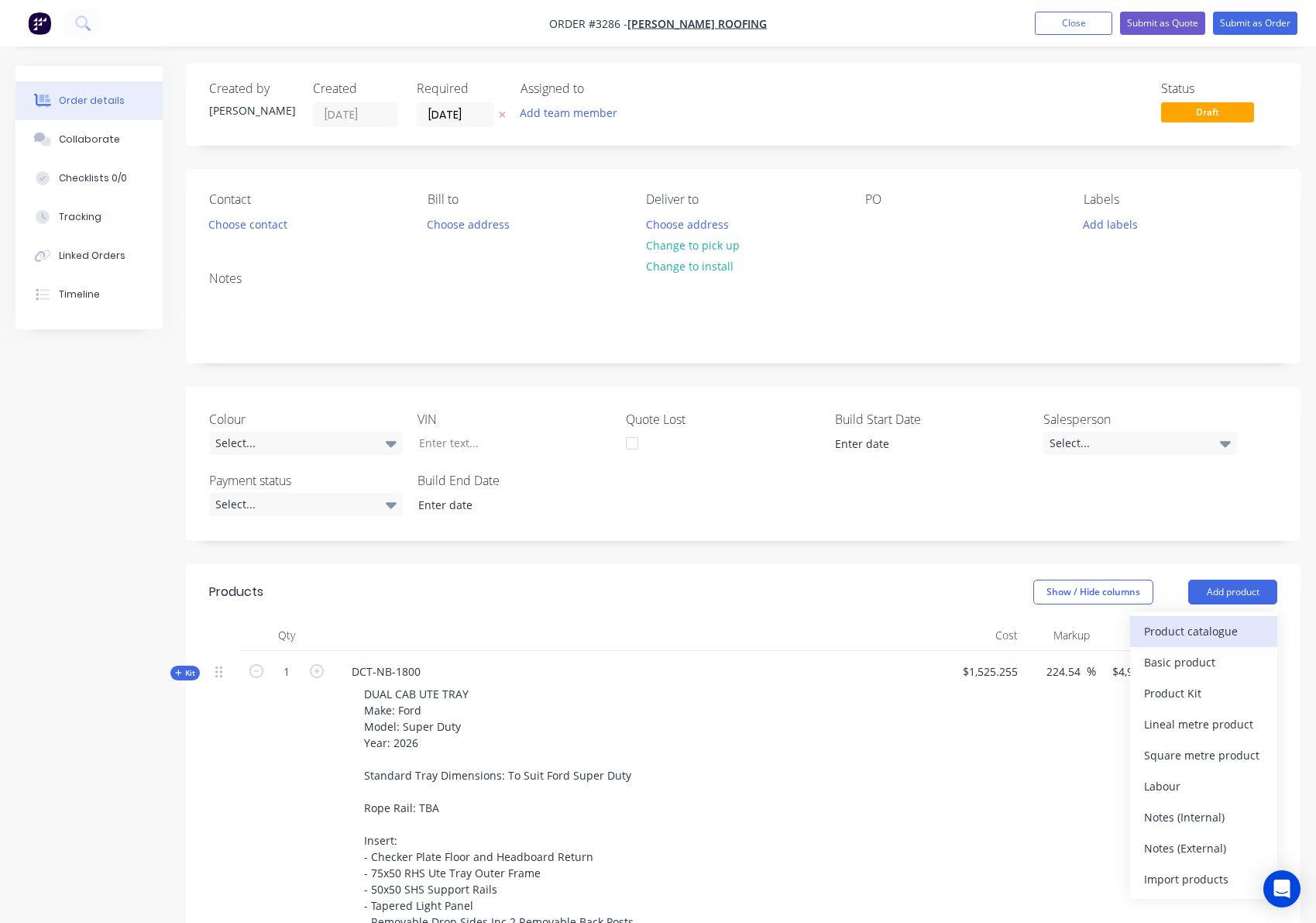
click at [1230, 626] on div "Product catalogue" at bounding box center [1204, 631] width 119 height 22
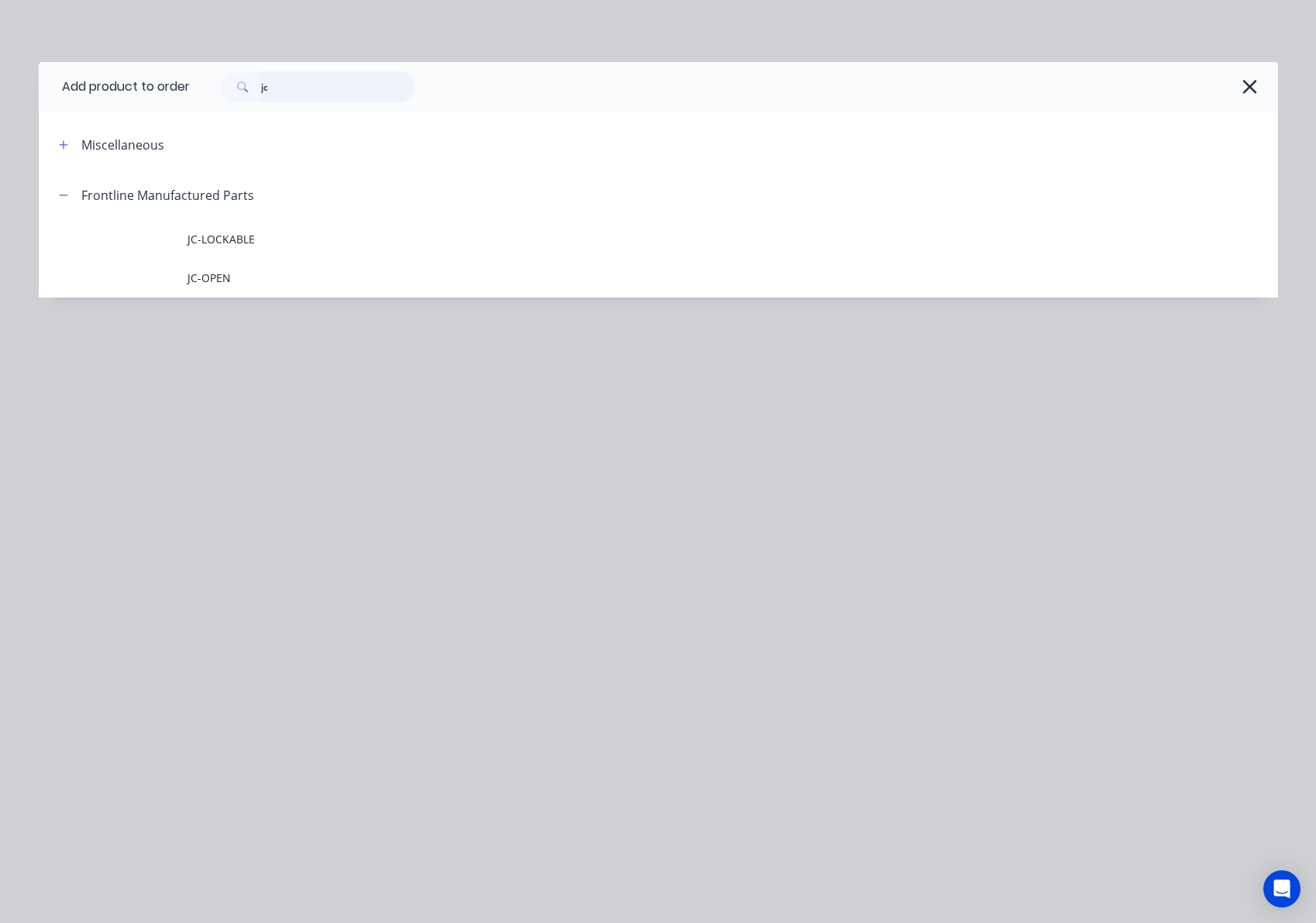
click at [315, 90] on input "jc" at bounding box center [337, 86] width 153 height 31
drag, startPoint x: 288, startPoint y: 88, endPoint x: 48, endPoint y: 67, distance: 240.9
click at [124, 73] on header "Add product to order jc" at bounding box center [658, 86] width 1239 height 49
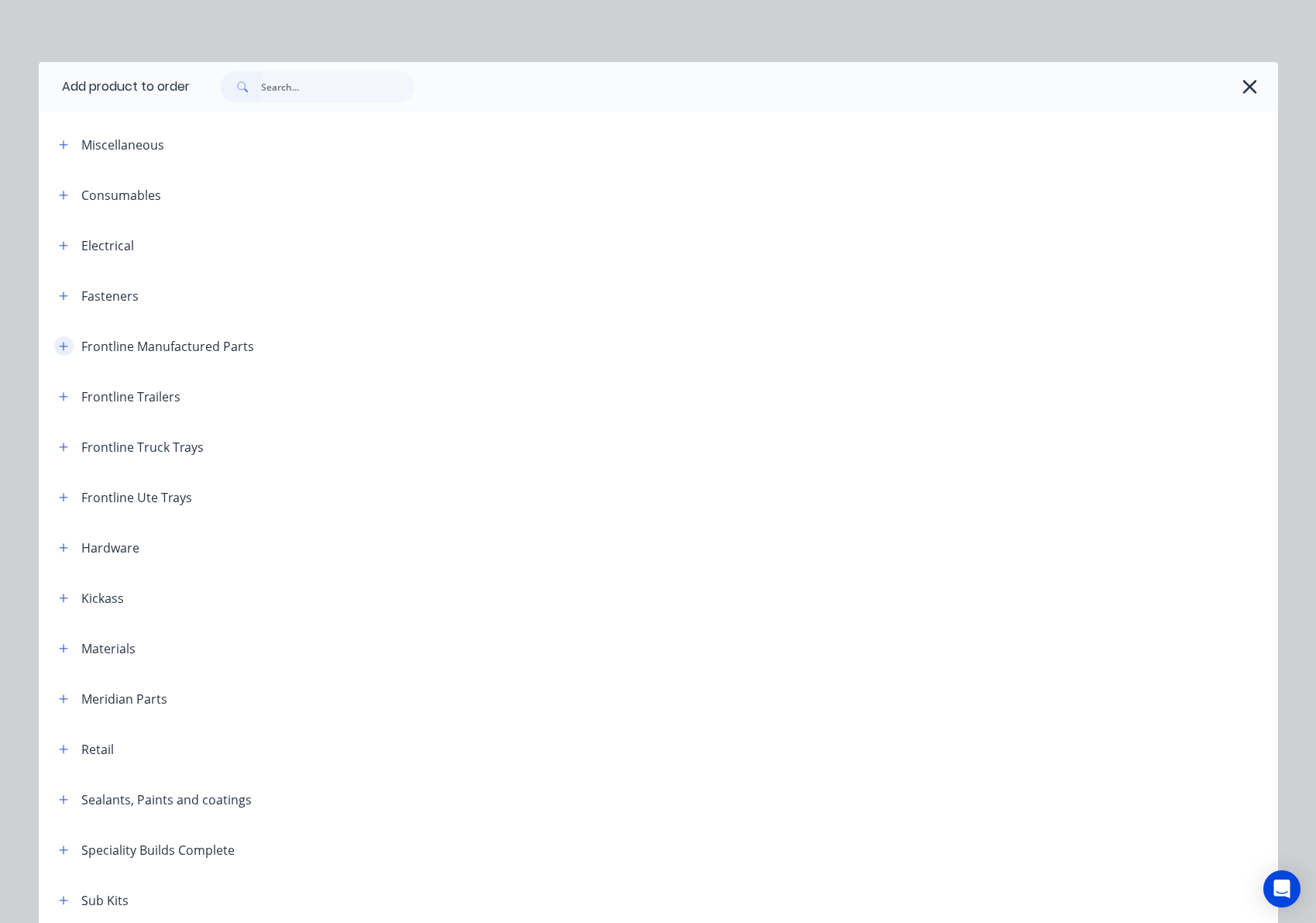
click at [58, 353] on button "button" at bounding box center [64, 346] width 19 height 19
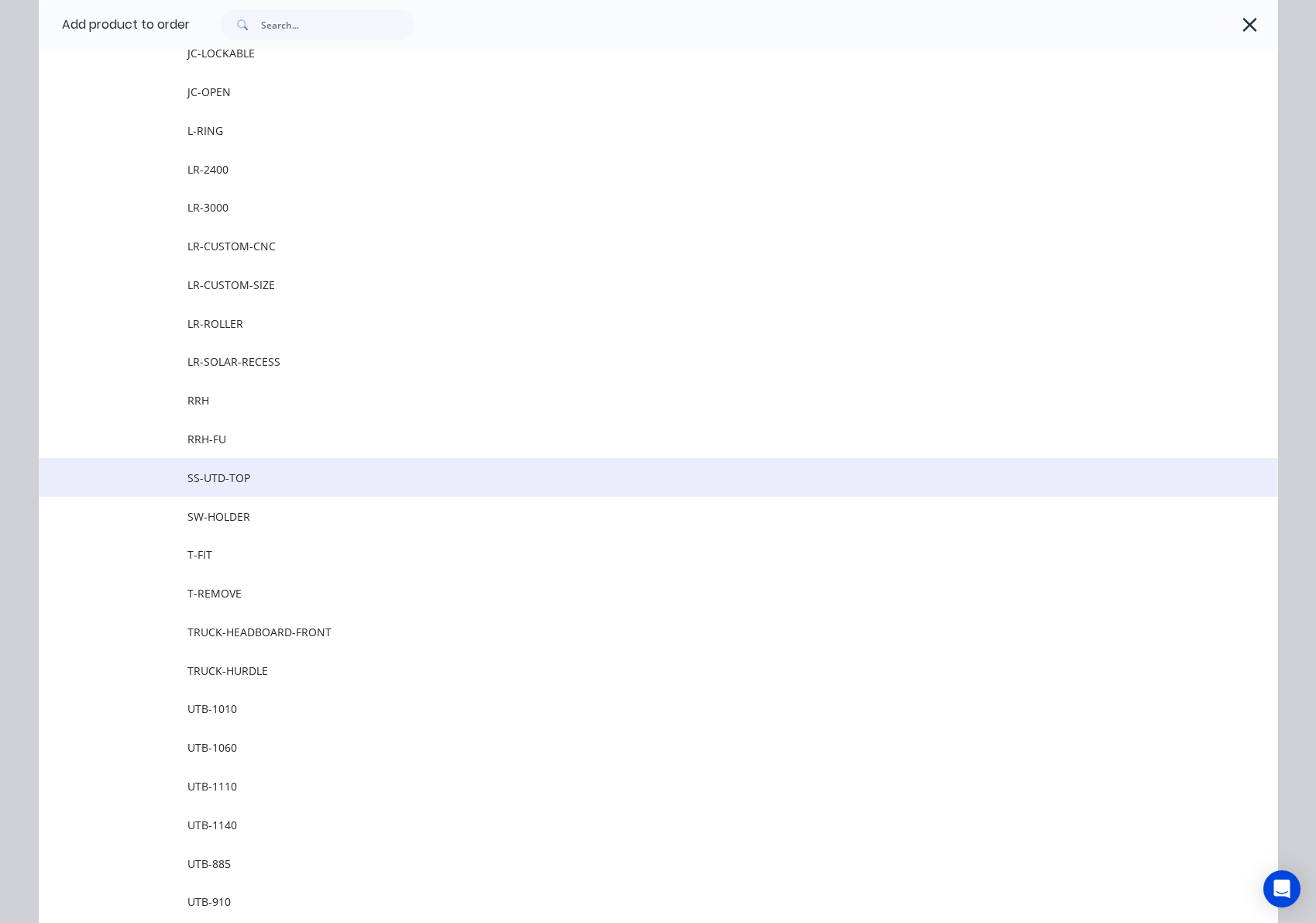
scroll to position [1611, 0]
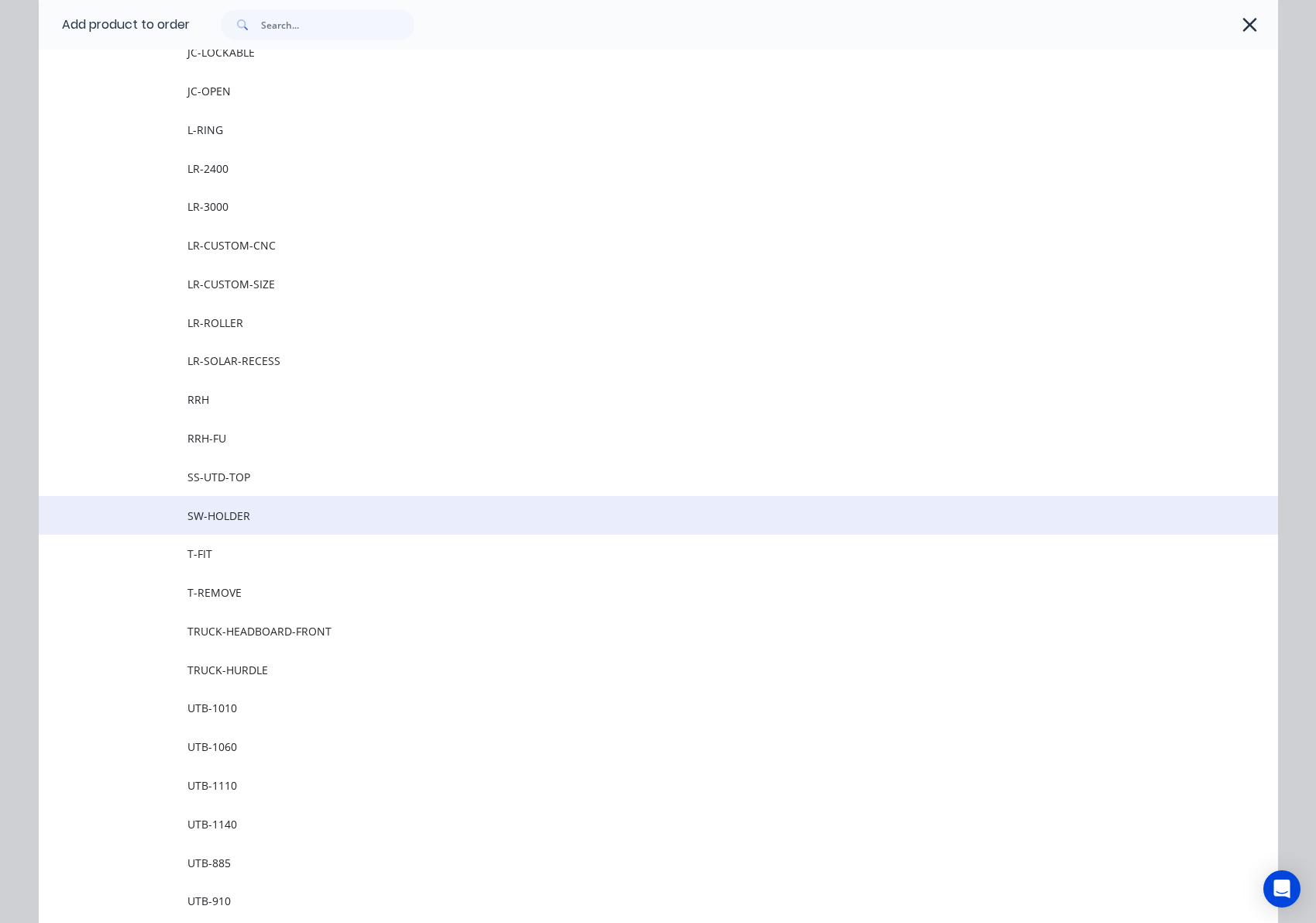
click at [251, 517] on span "SW-HOLDER" at bounding box center [623, 515] width 872 height 16
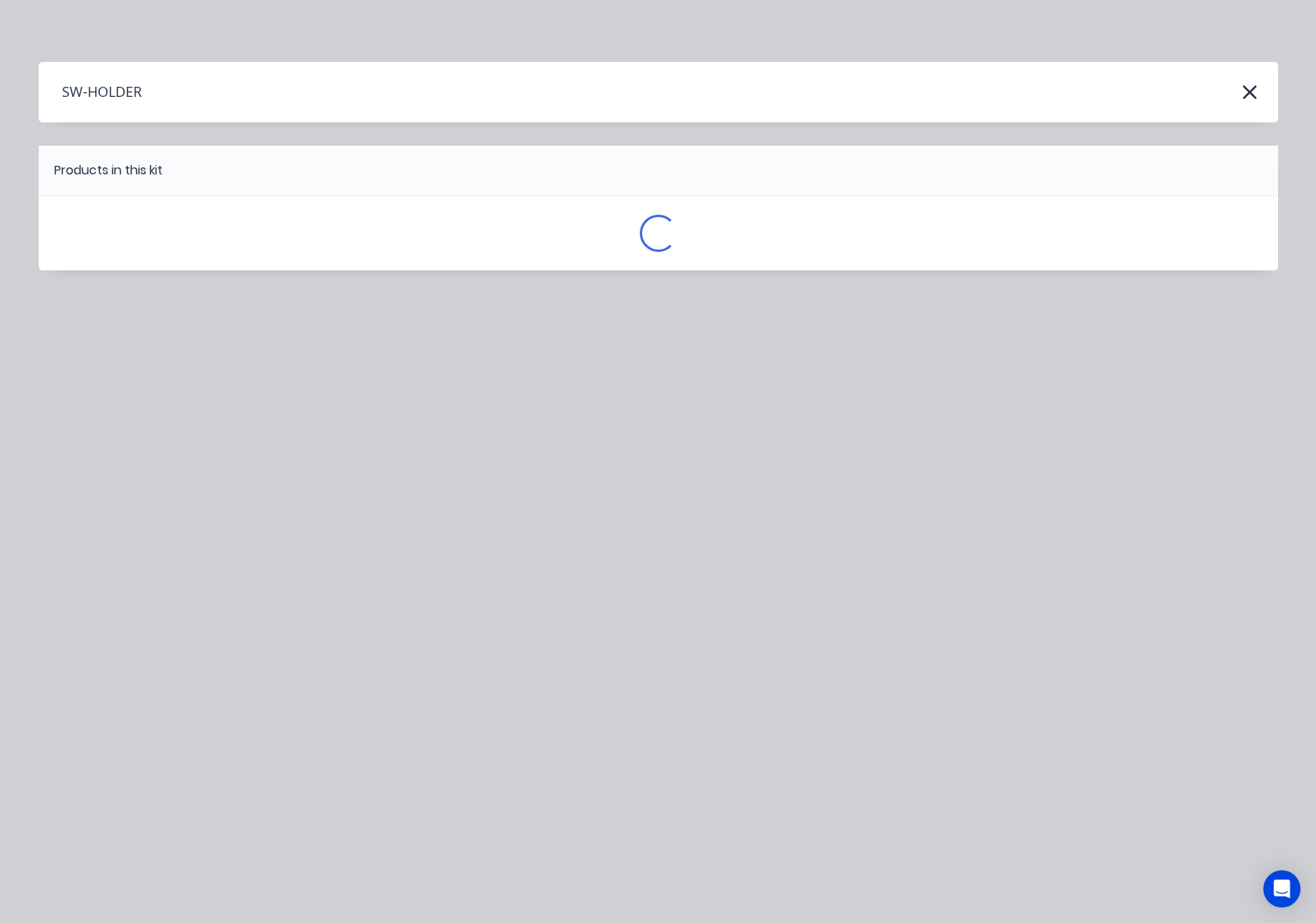
scroll to position [0, 0]
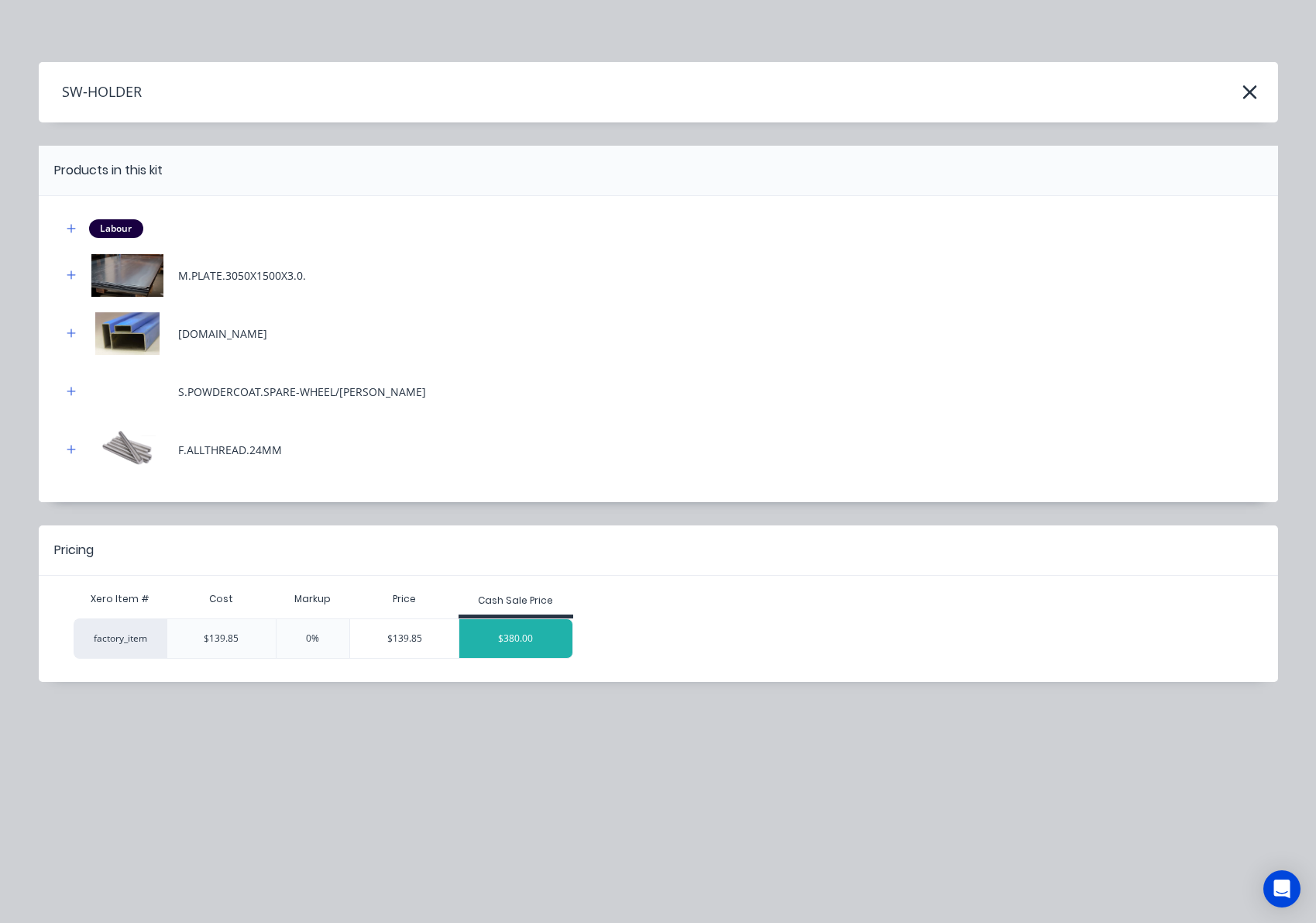
click at [508, 627] on div "$380.00" at bounding box center [516, 638] width 113 height 39
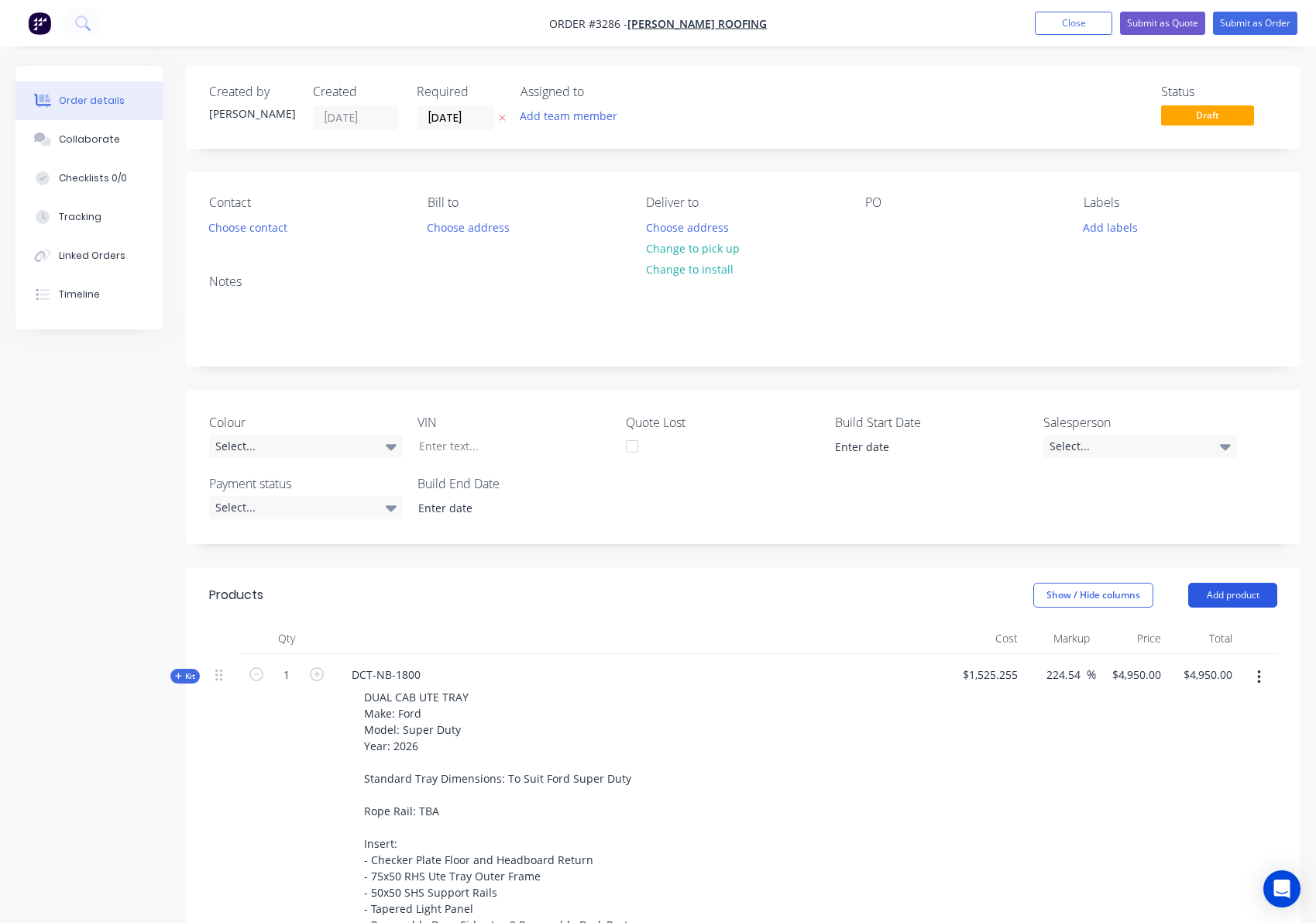
click at [1232, 592] on button "Add product" at bounding box center [1232, 595] width 89 height 25
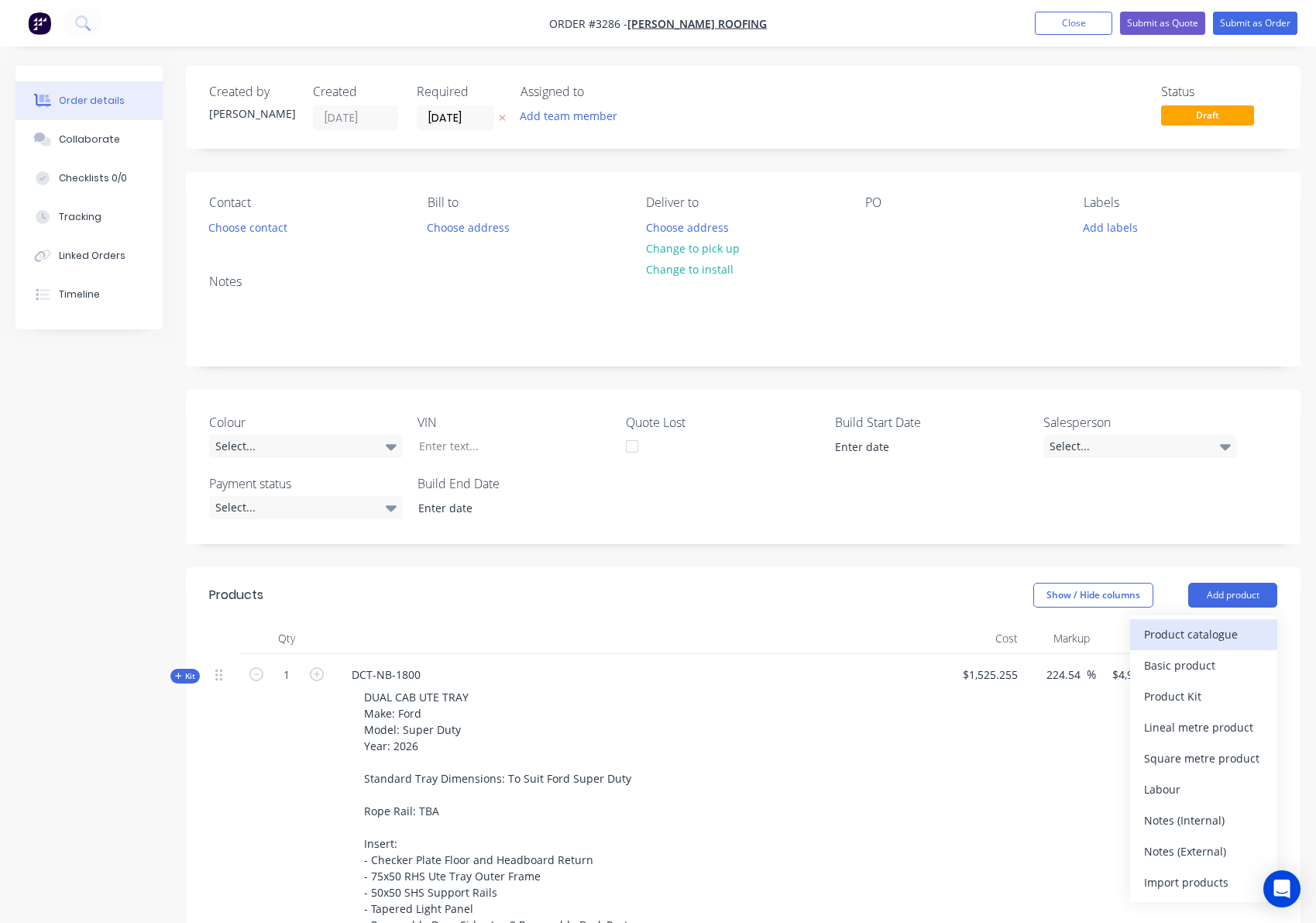
click at [1214, 625] on div "Product catalogue" at bounding box center [1204, 634] width 119 height 22
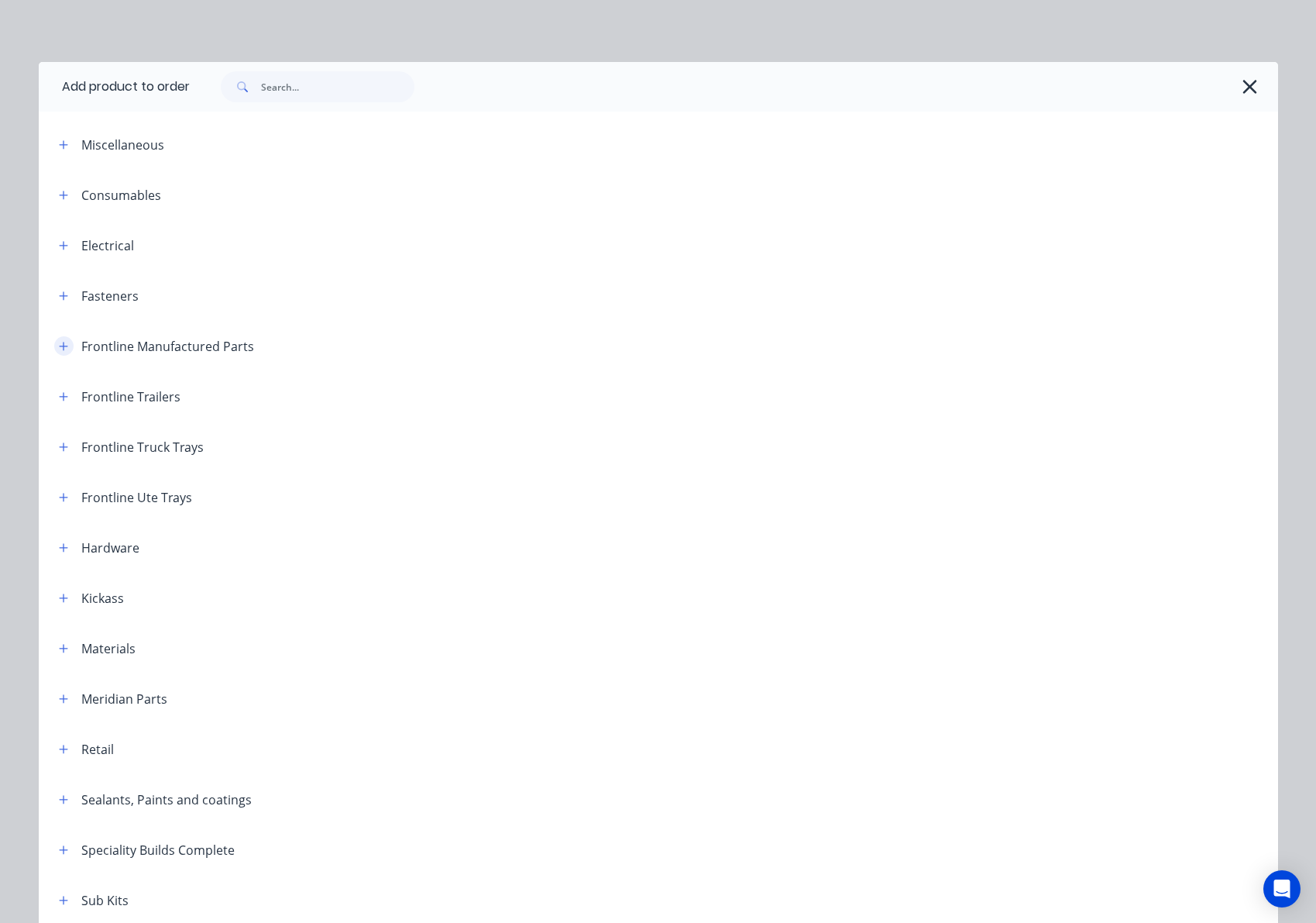
click at [60, 349] on icon "button" at bounding box center [63, 346] width 10 height 11
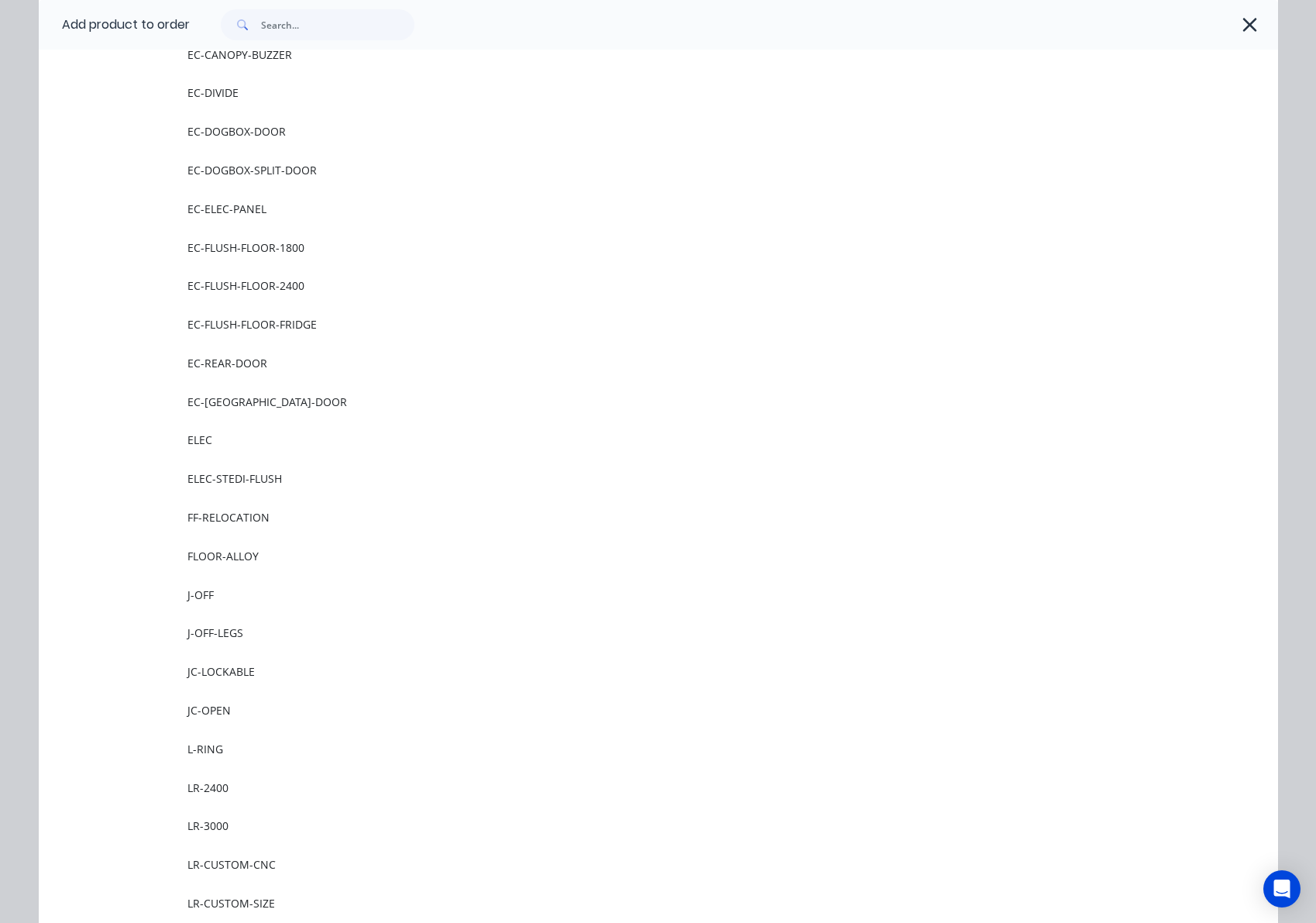
scroll to position [989, 0]
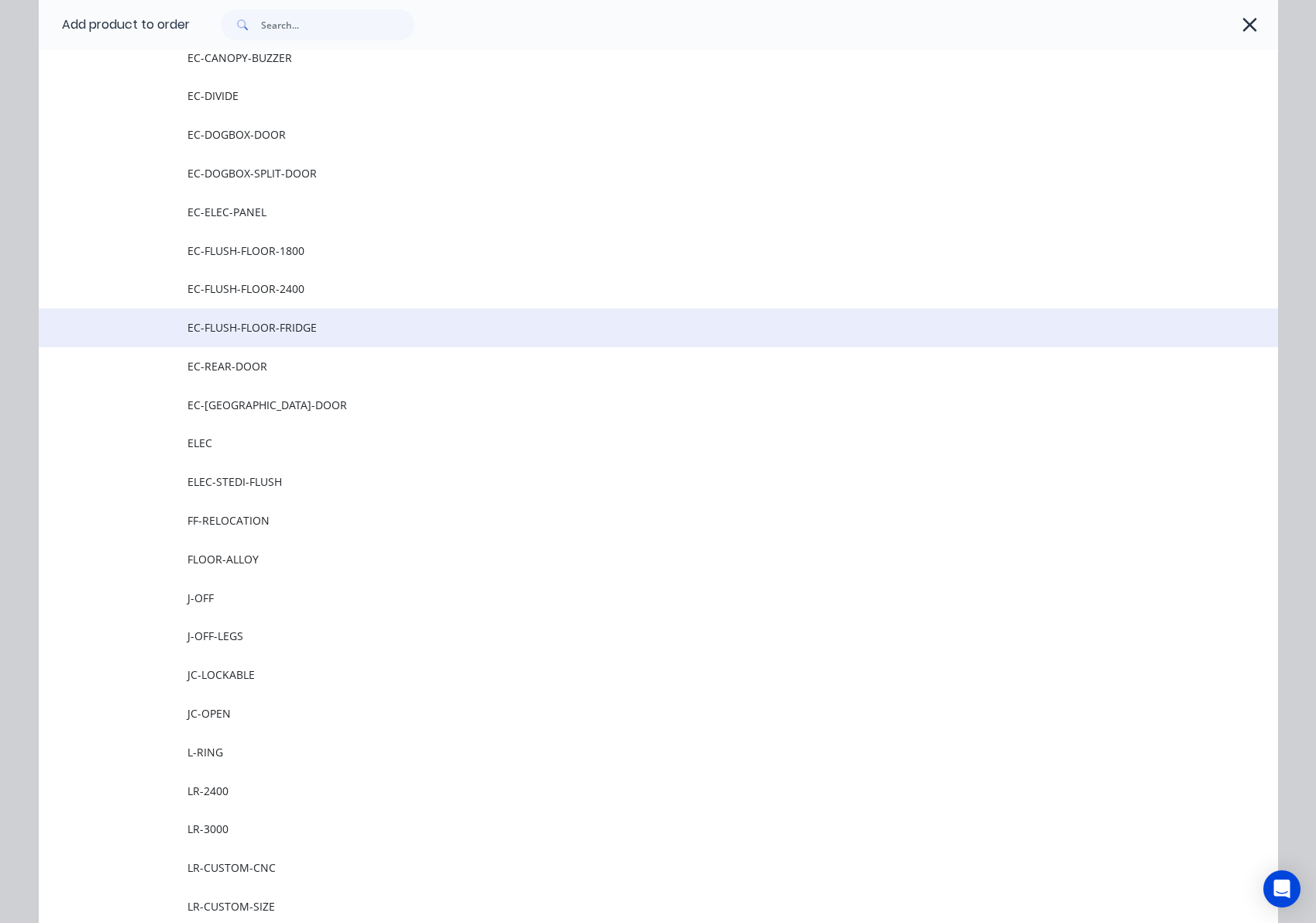
click at [274, 334] on span "EC-FLUSH-FLOOR-FRIDGE" at bounding box center [623, 327] width 872 height 16
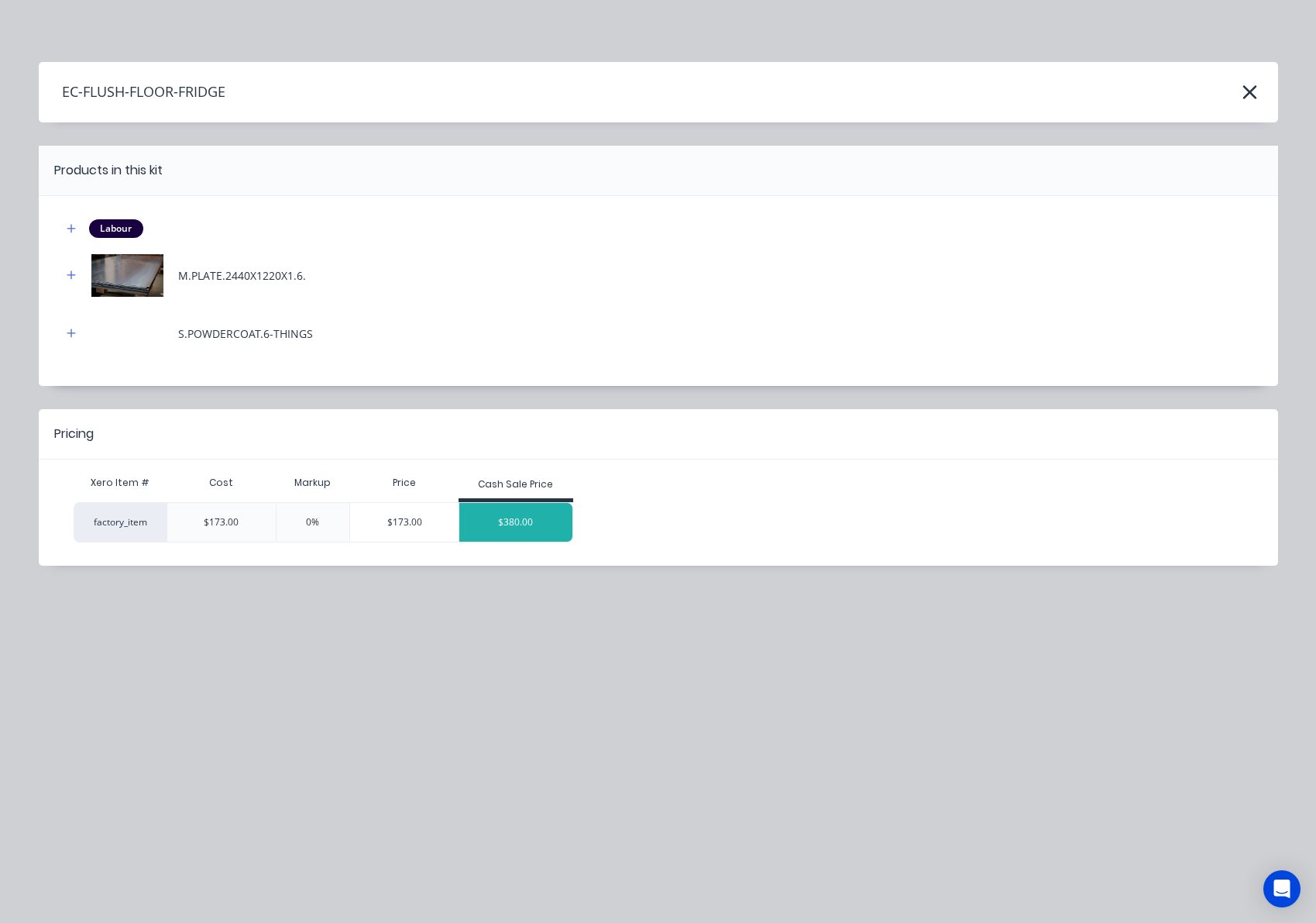
click at [532, 530] on div "$380.00" at bounding box center [516, 522] width 113 height 39
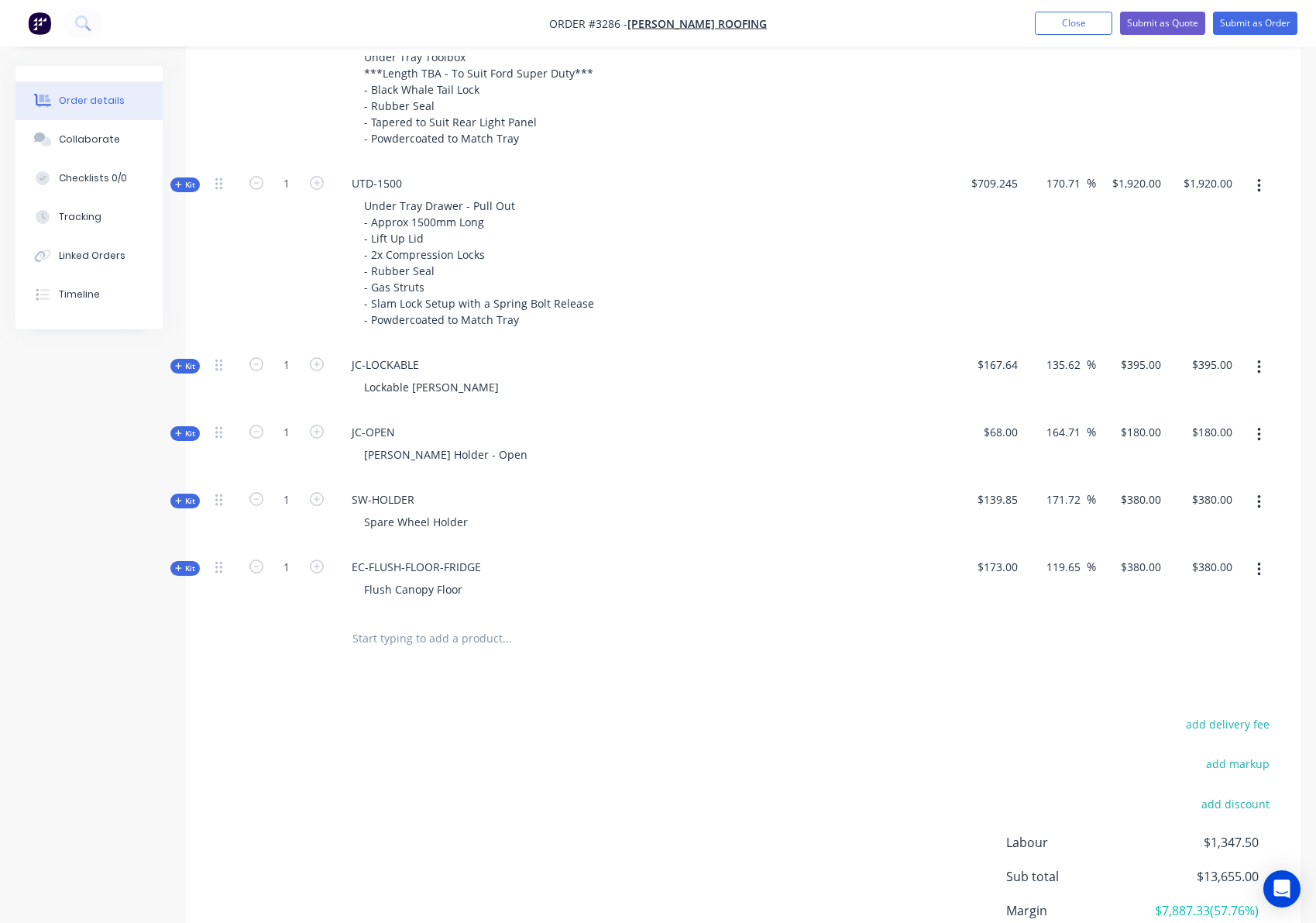
scroll to position [1269, 0]
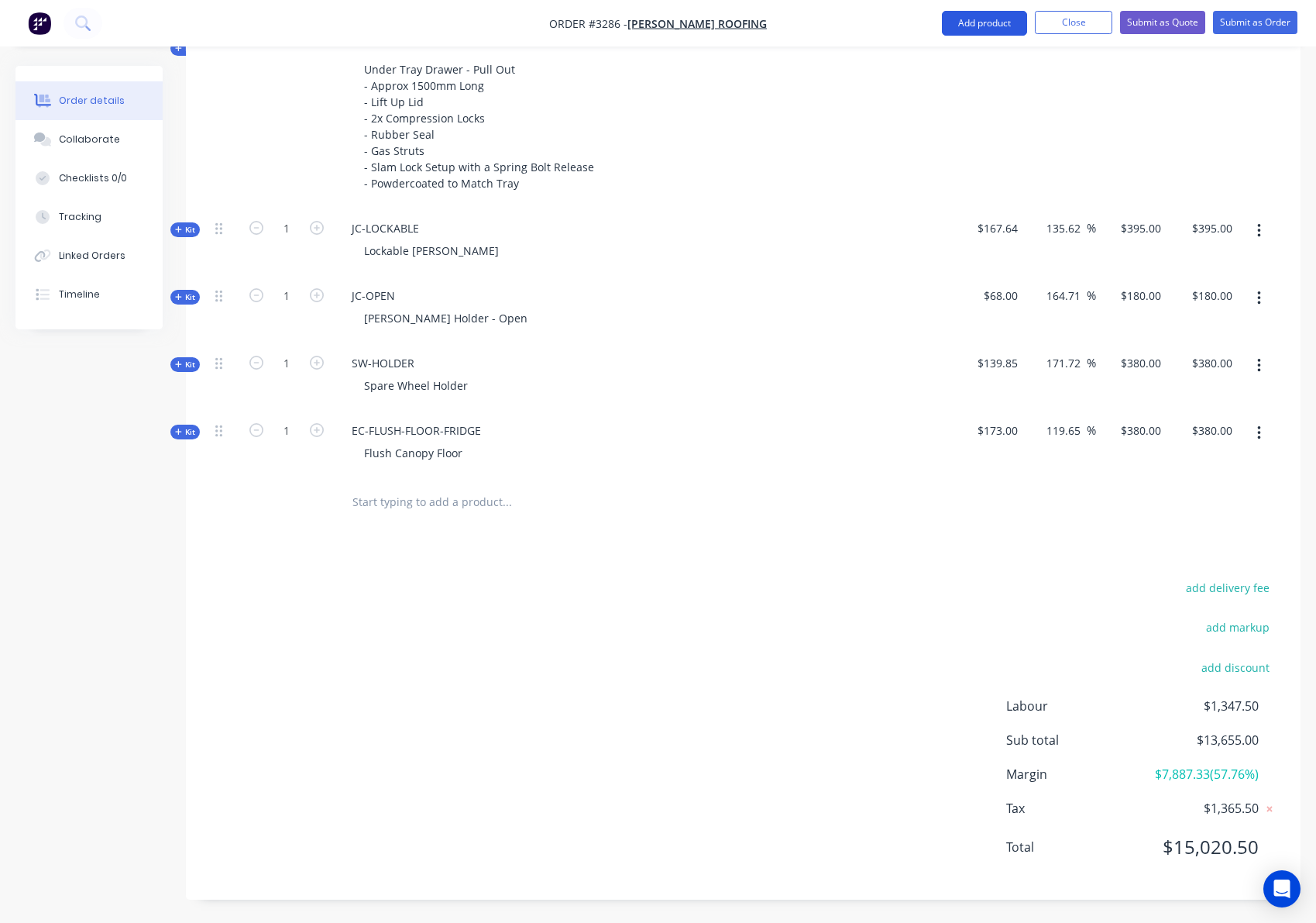
click at [1000, 26] on button "Add product" at bounding box center [984, 23] width 86 height 25
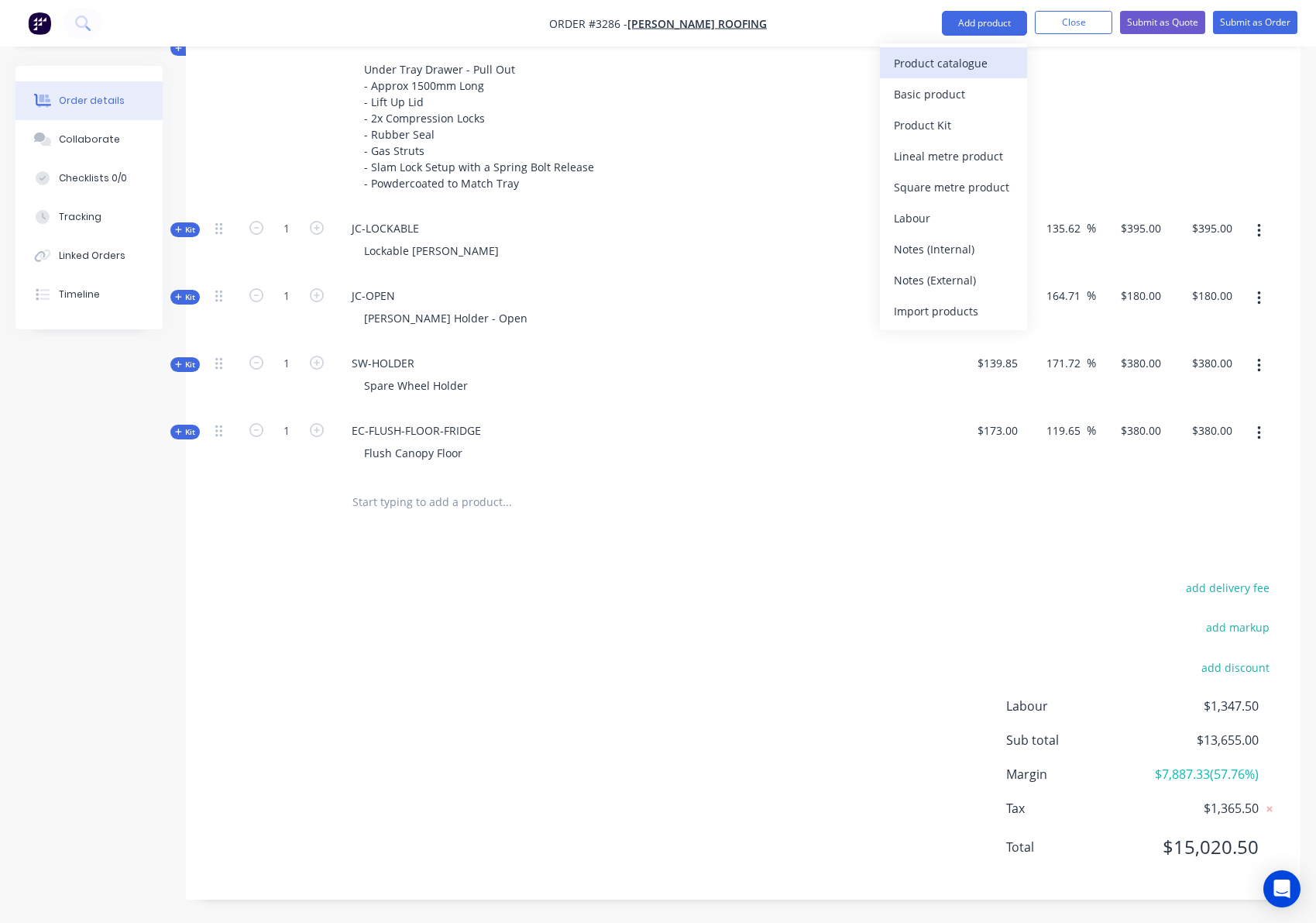
click at [984, 67] on div "Product catalogue" at bounding box center [953, 63] width 119 height 22
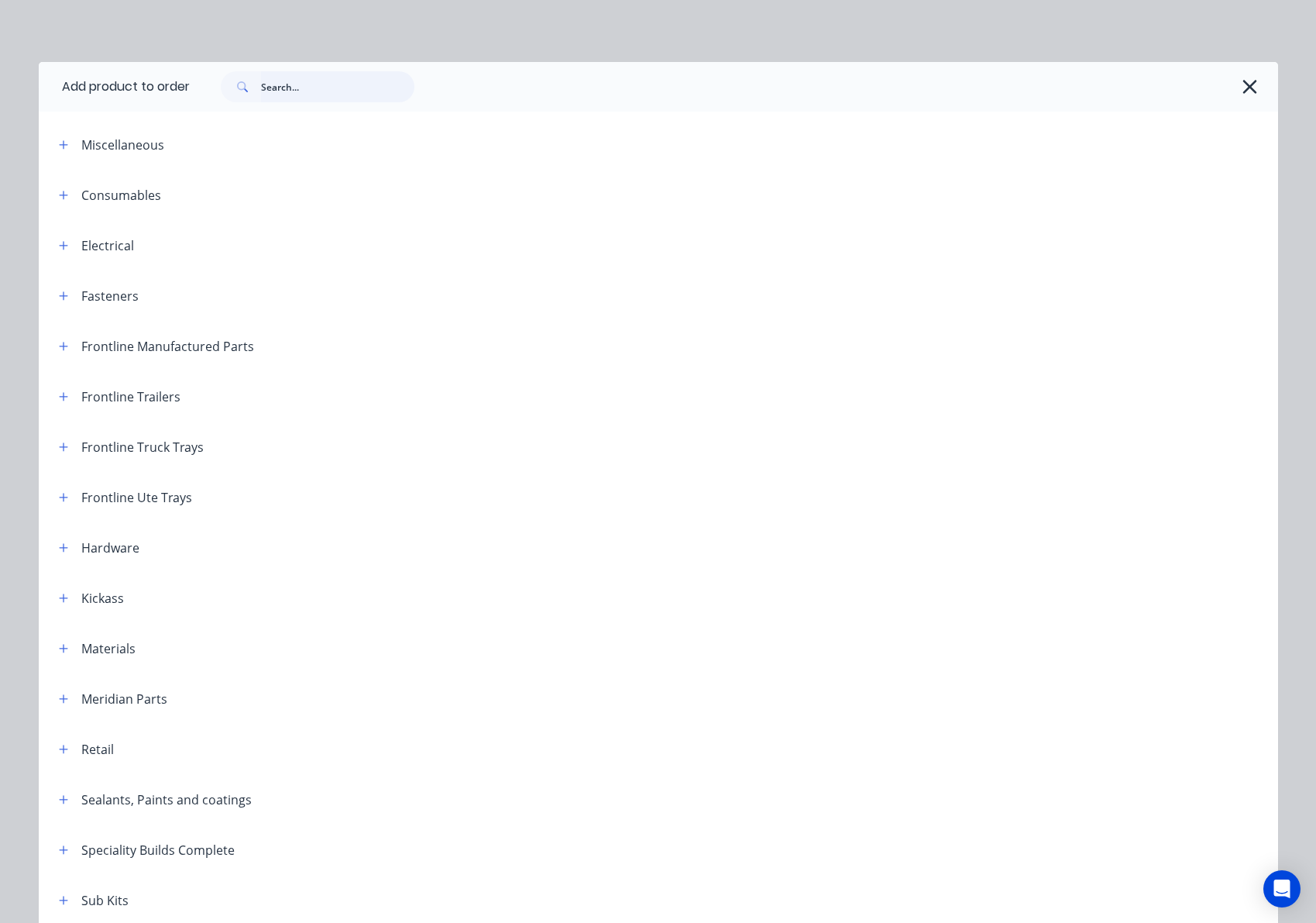
click at [322, 87] on input "text" at bounding box center [337, 86] width 153 height 31
click at [312, 73] on input "text" at bounding box center [337, 86] width 153 height 31
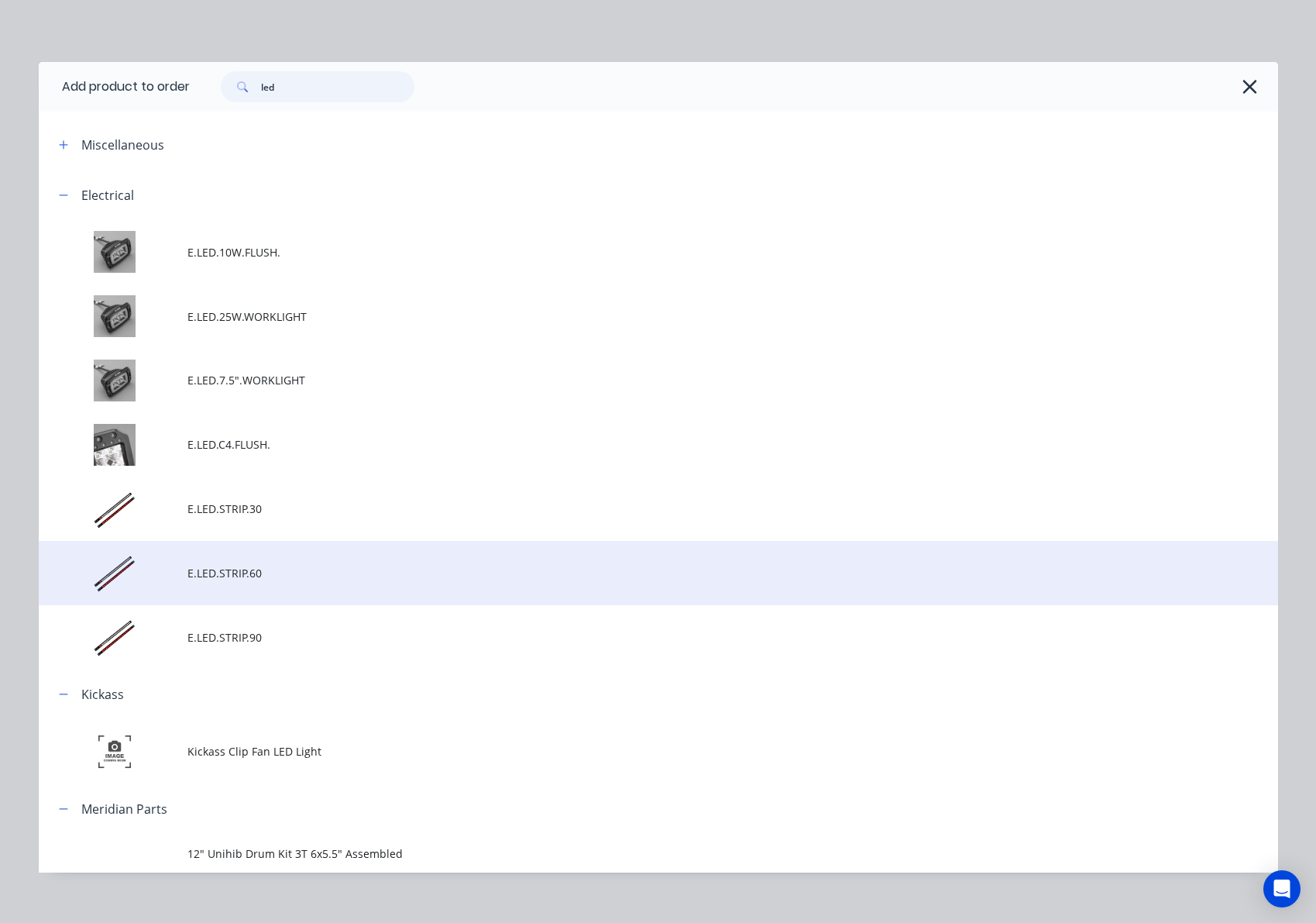
type input "led"
click at [305, 571] on span "E.LED.STRIP.60" at bounding box center [623, 573] width 872 height 16
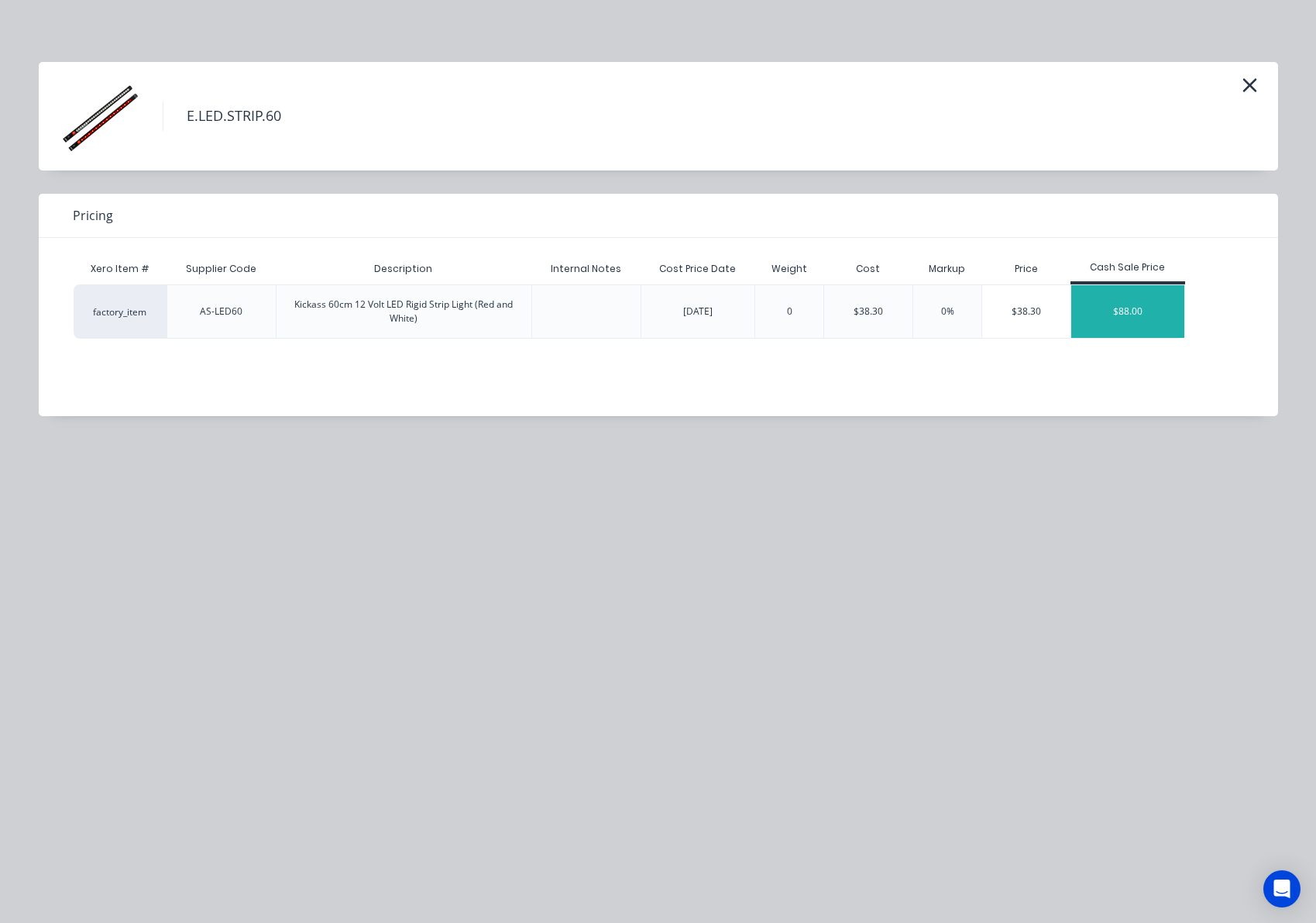
click at [1123, 305] on div "$88.00" at bounding box center [1128, 311] width 113 height 53
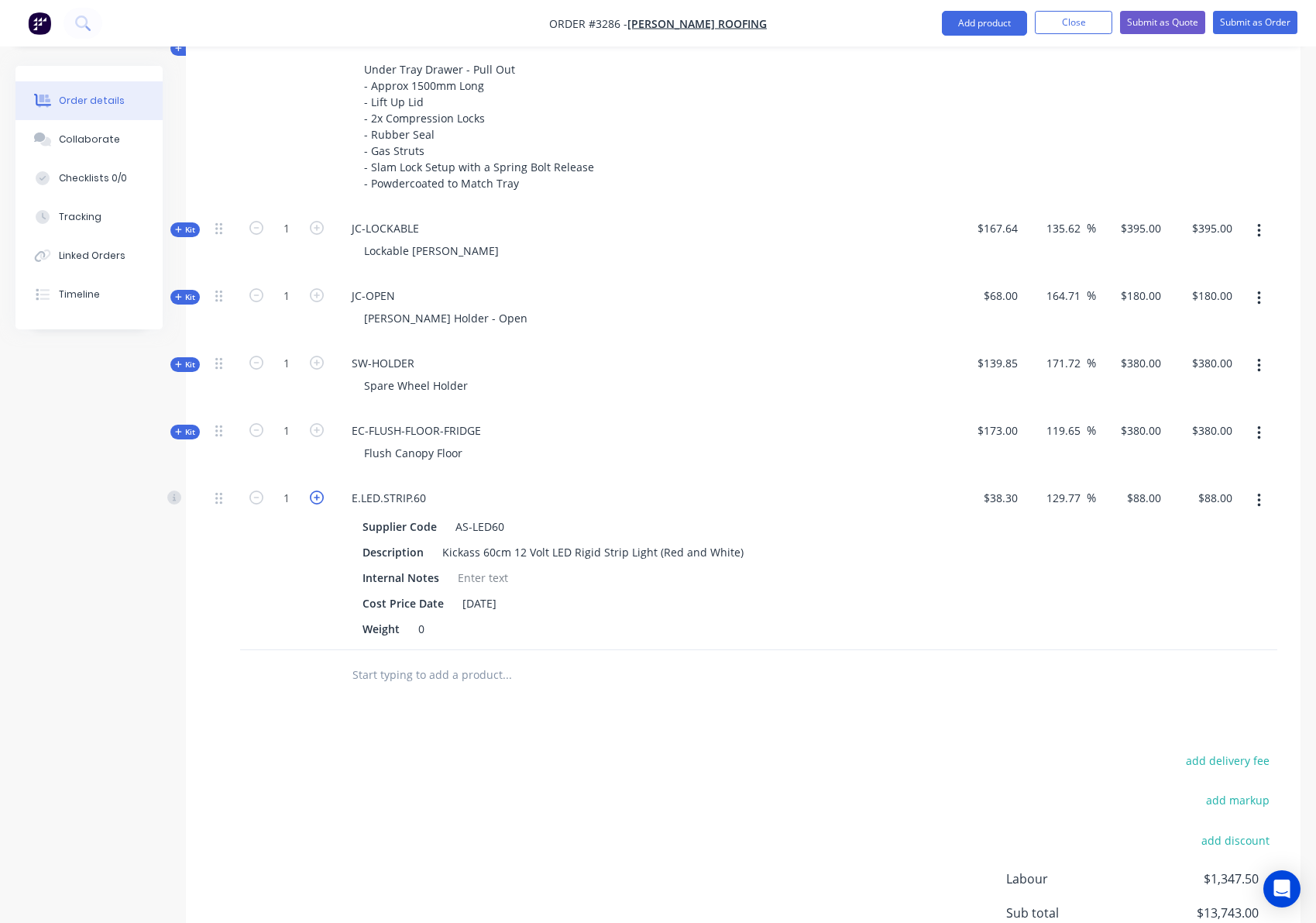
click at [315, 500] on icon "button" at bounding box center [317, 497] width 14 height 14
type input "2"
type input "$176.00"
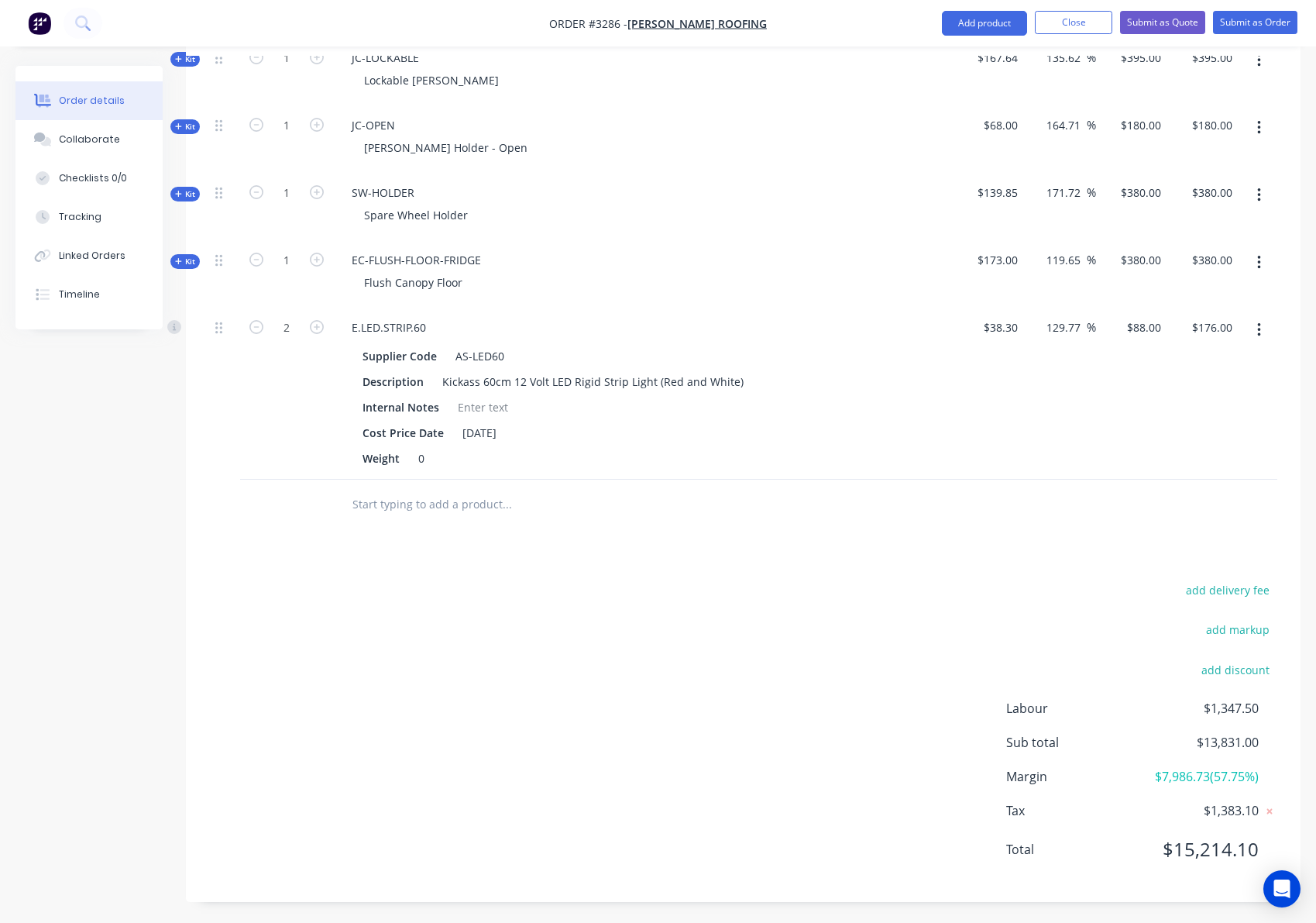
scroll to position [1439, 0]
click at [978, 26] on button "Add product" at bounding box center [984, 23] width 86 height 25
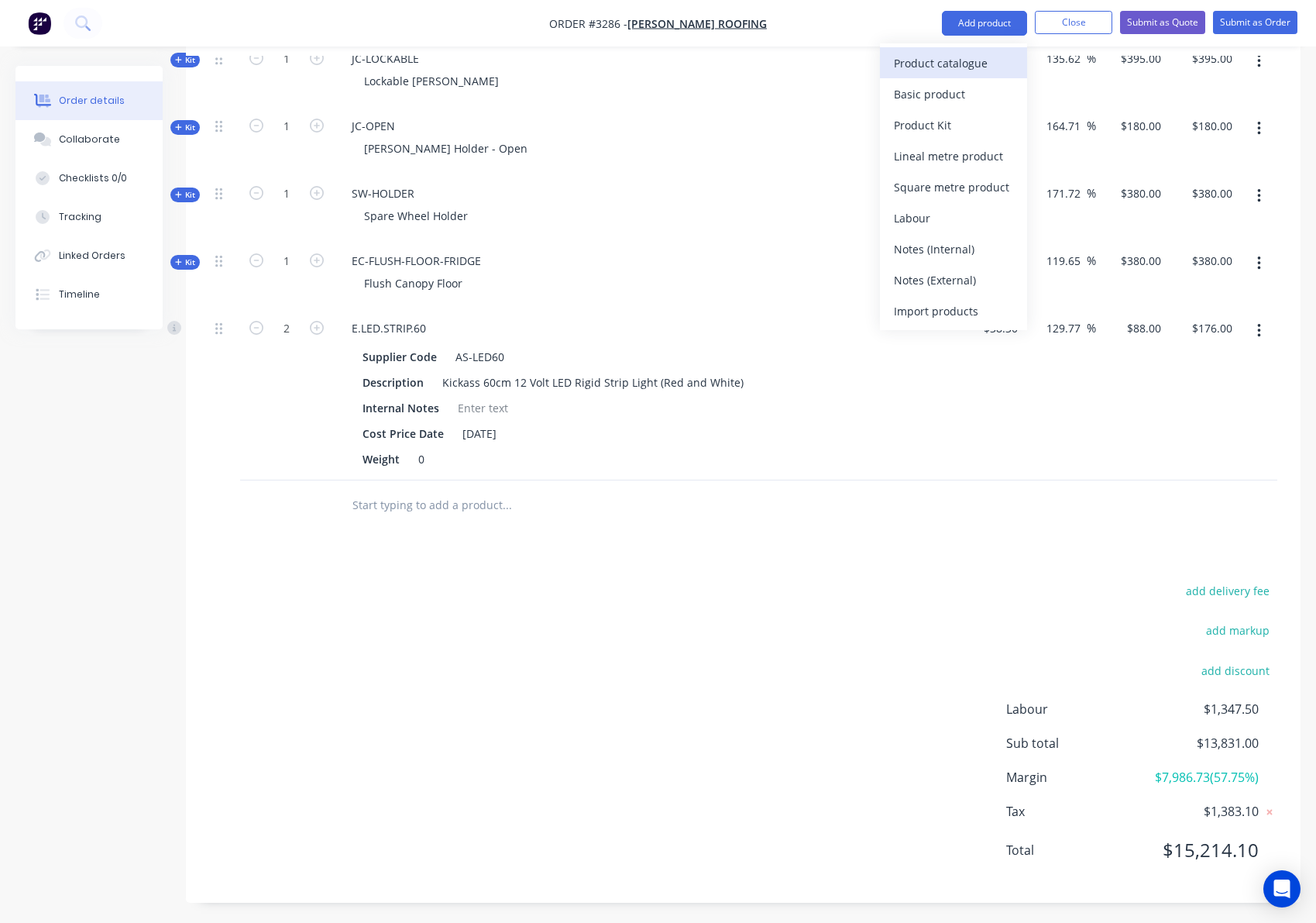
click at [977, 56] on div "Product catalogue" at bounding box center [953, 63] width 119 height 22
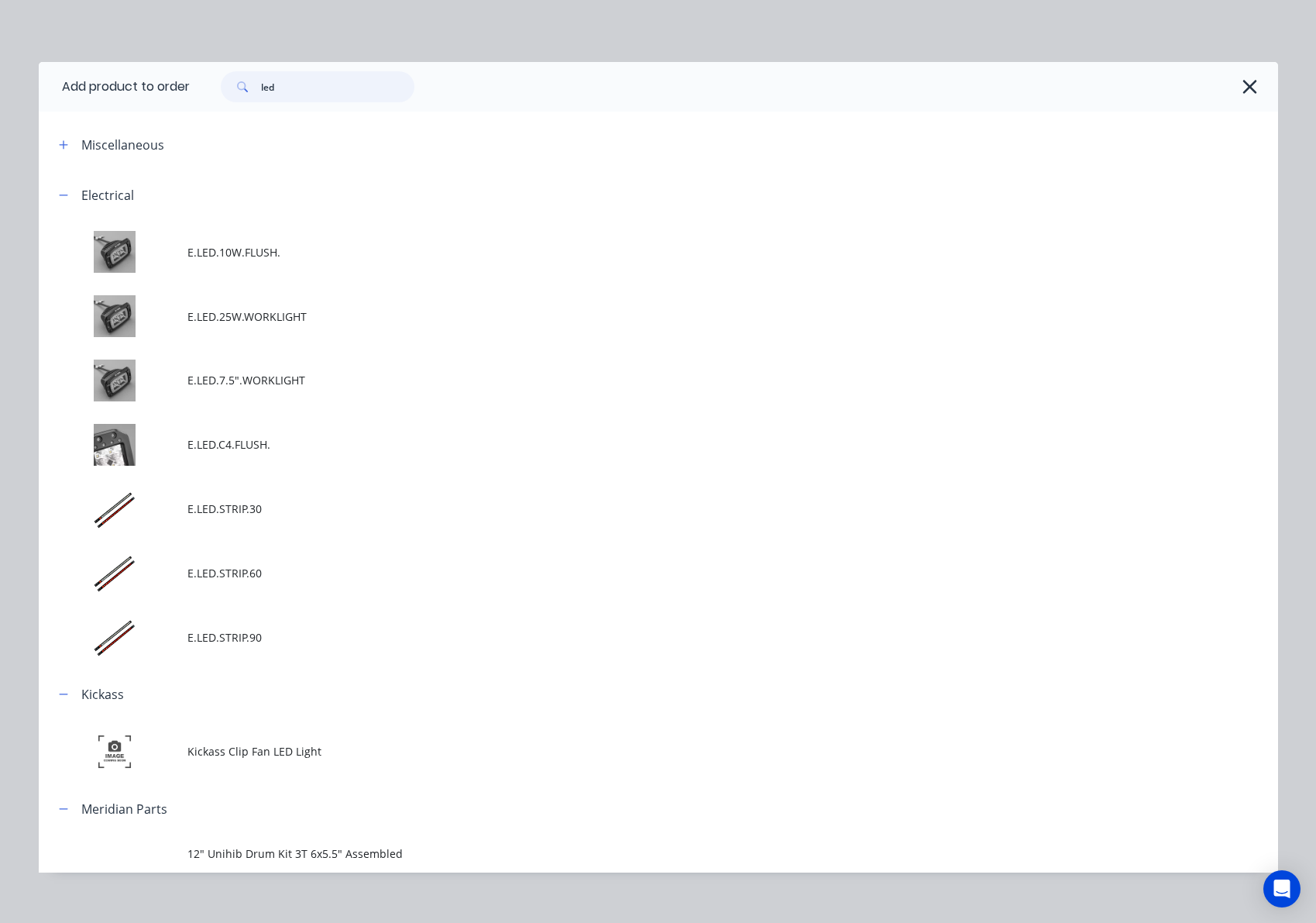
drag, startPoint x: 305, startPoint y: 85, endPoint x: 238, endPoint y: 81, distance: 67.1
click at [238, 78] on div "led" at bounding box center [317, 86] width 194 height 31
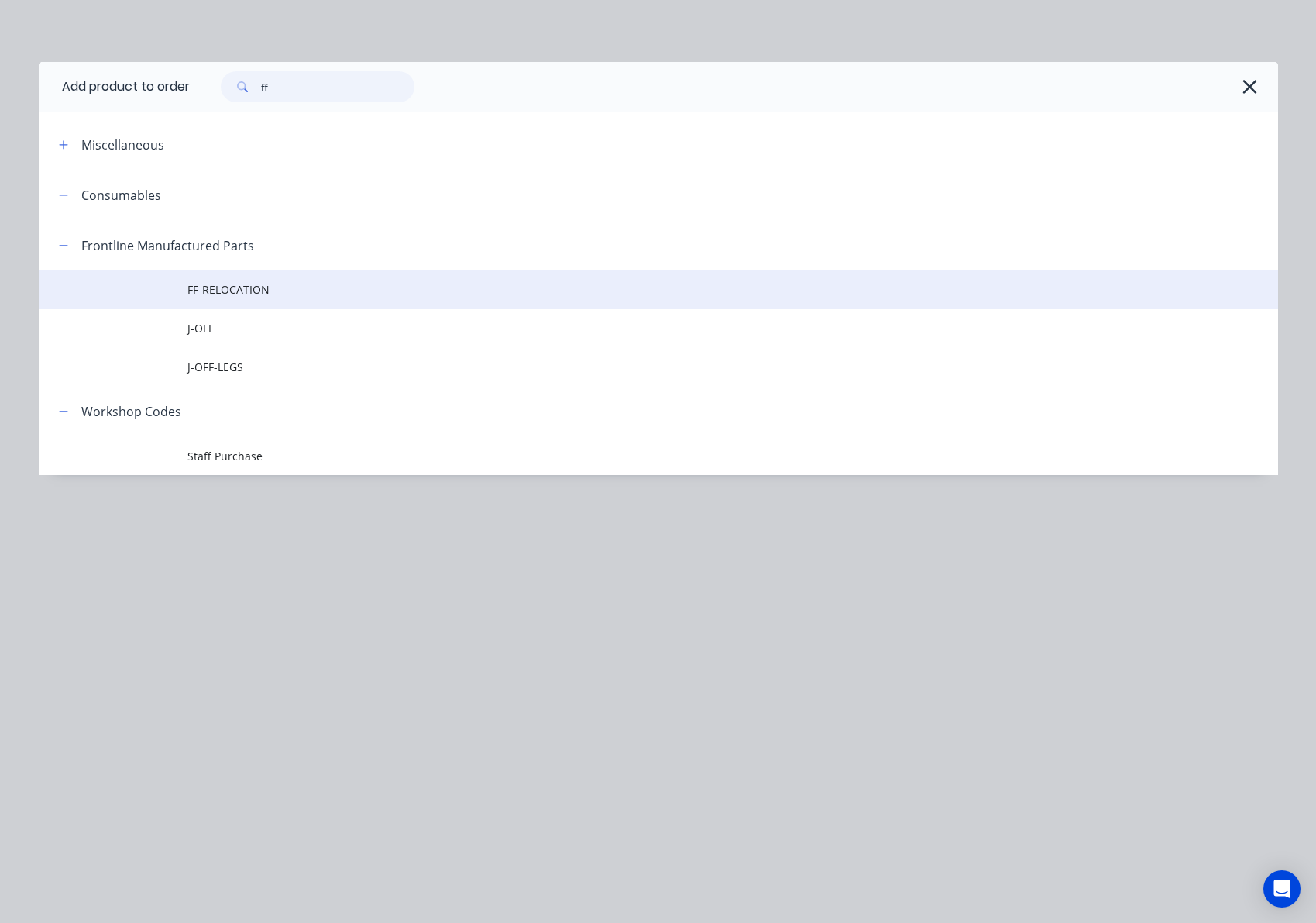
type input "ff"
click at [268, 290] on span "FF-RELOCATION" at bounding box center [623, 289] width 872 height 16
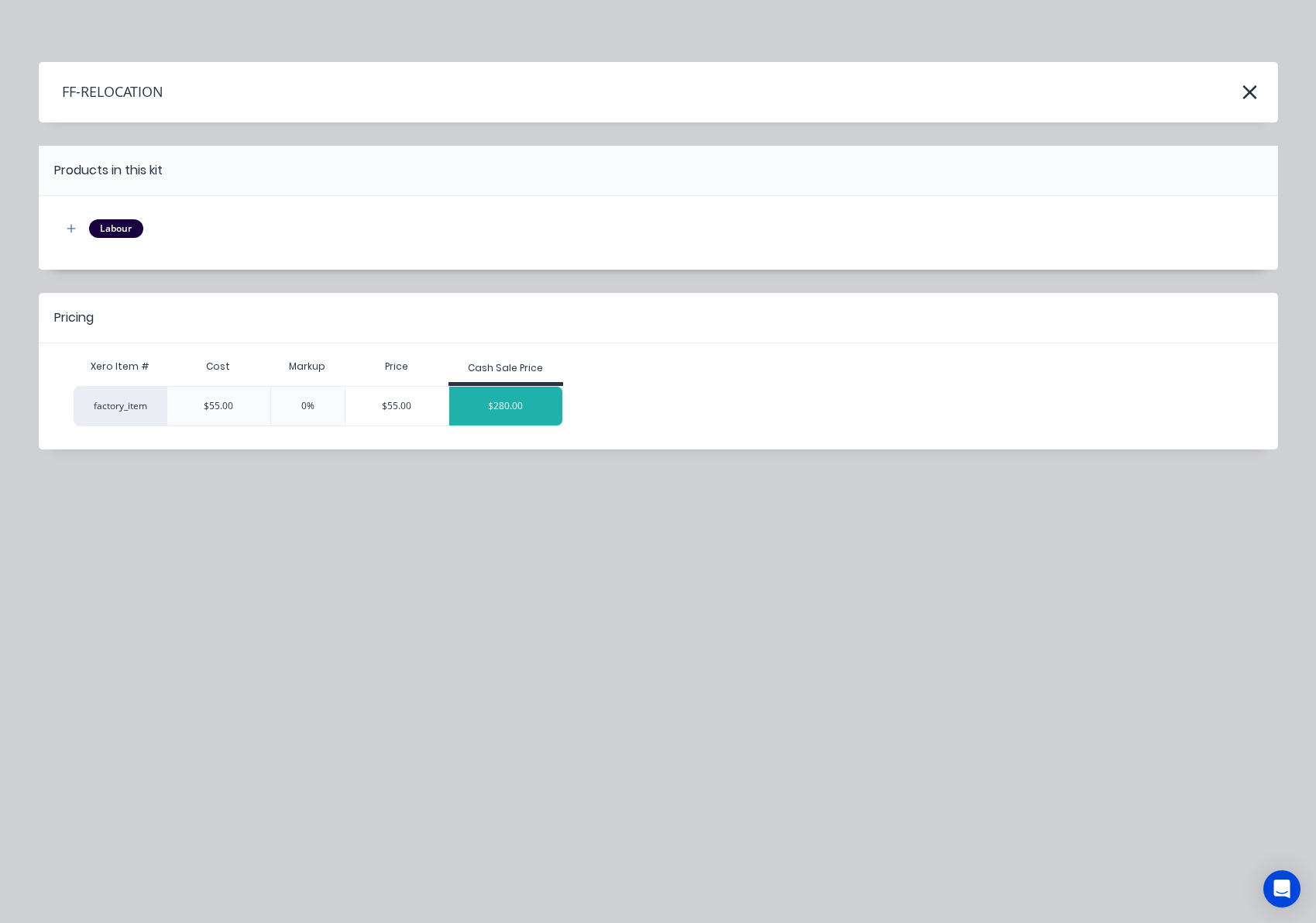
click at [524, 407] on div "$280.00" at bounding box center [505, 405] width 113 height 39
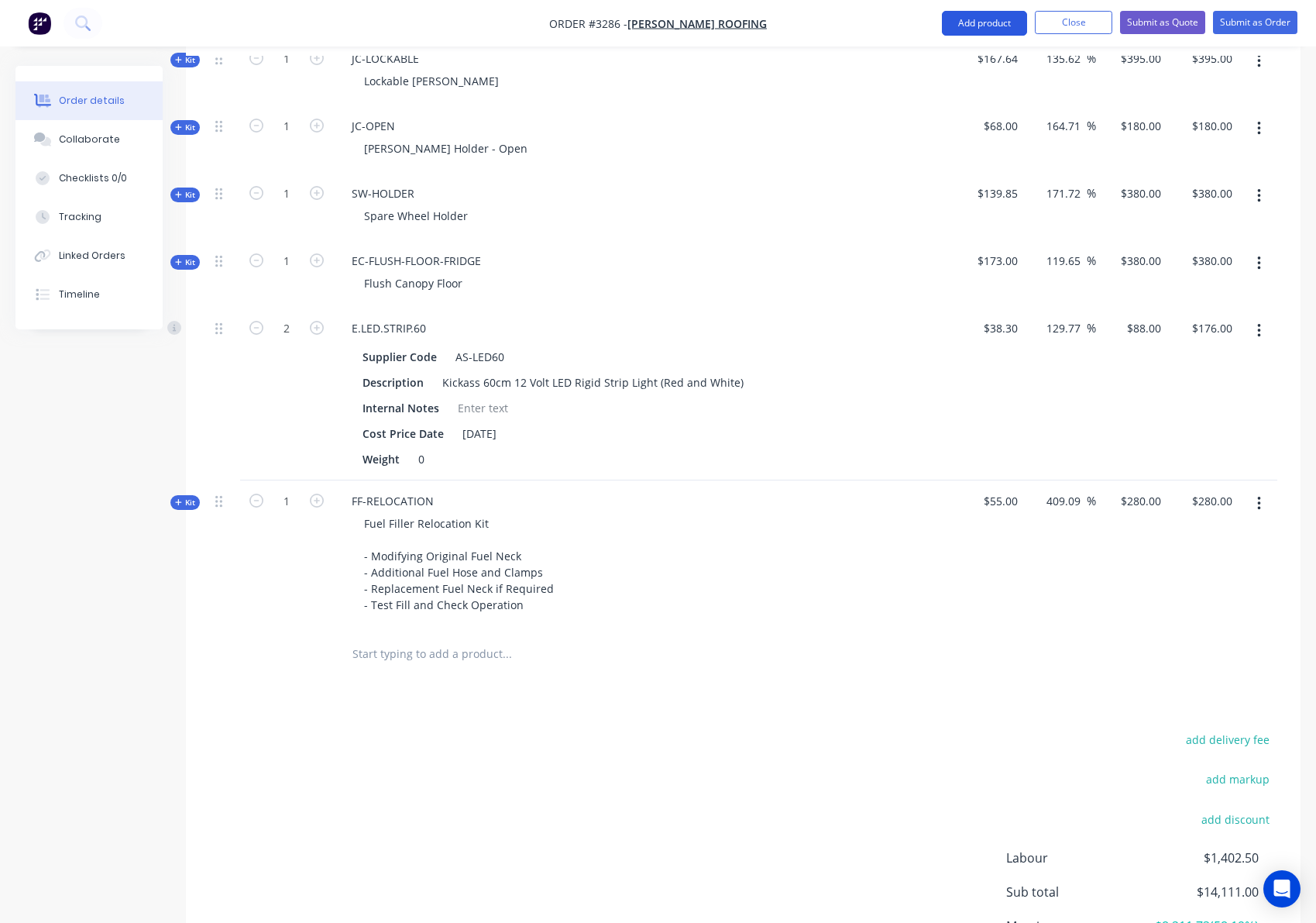
click at [988, 26] on button "Add product" at bounding box center [984, 23] width 86 height 25
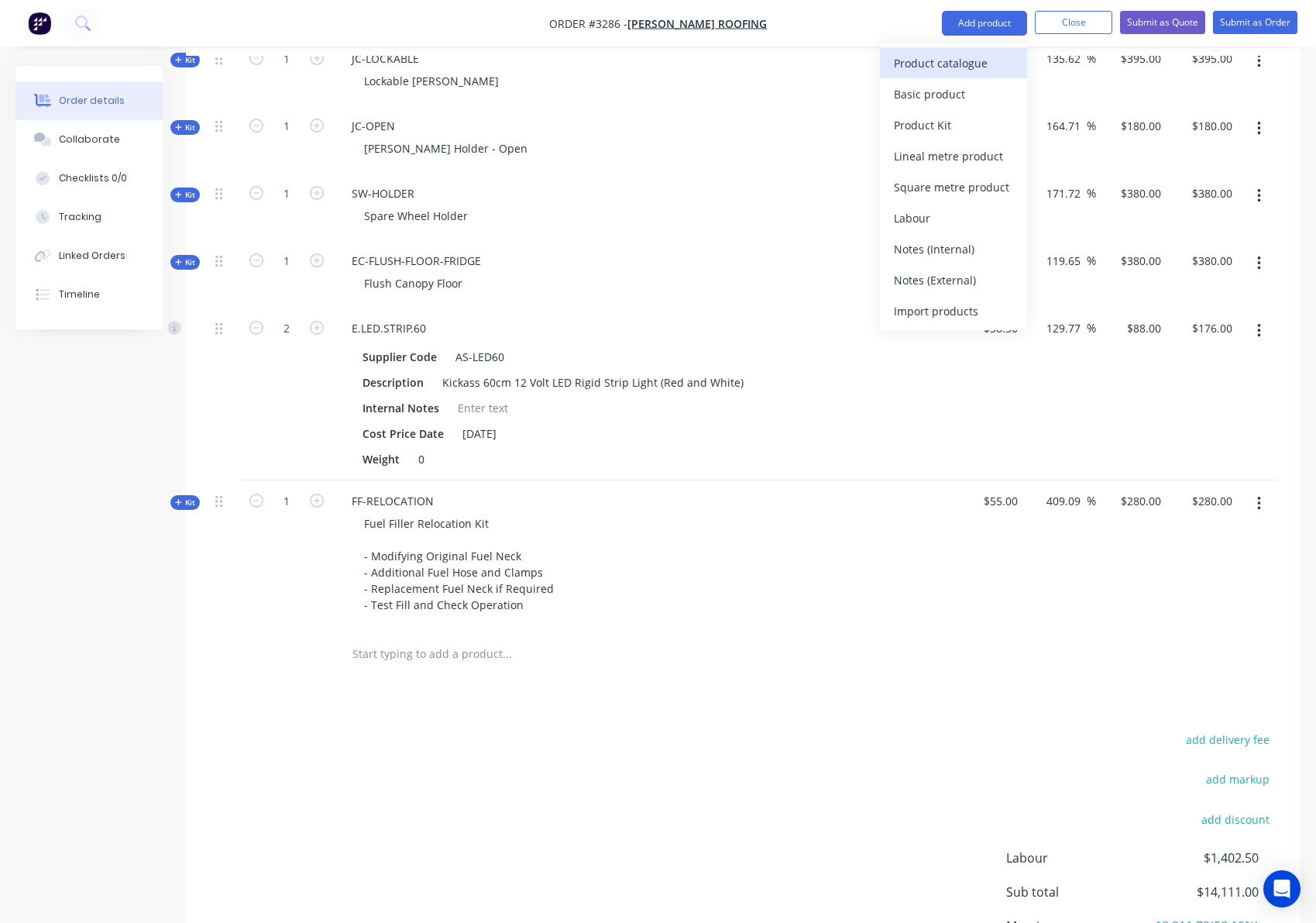
click at [936, 67] on div "Product catalogue" at bounding box center [953, 63] width 119 height 22
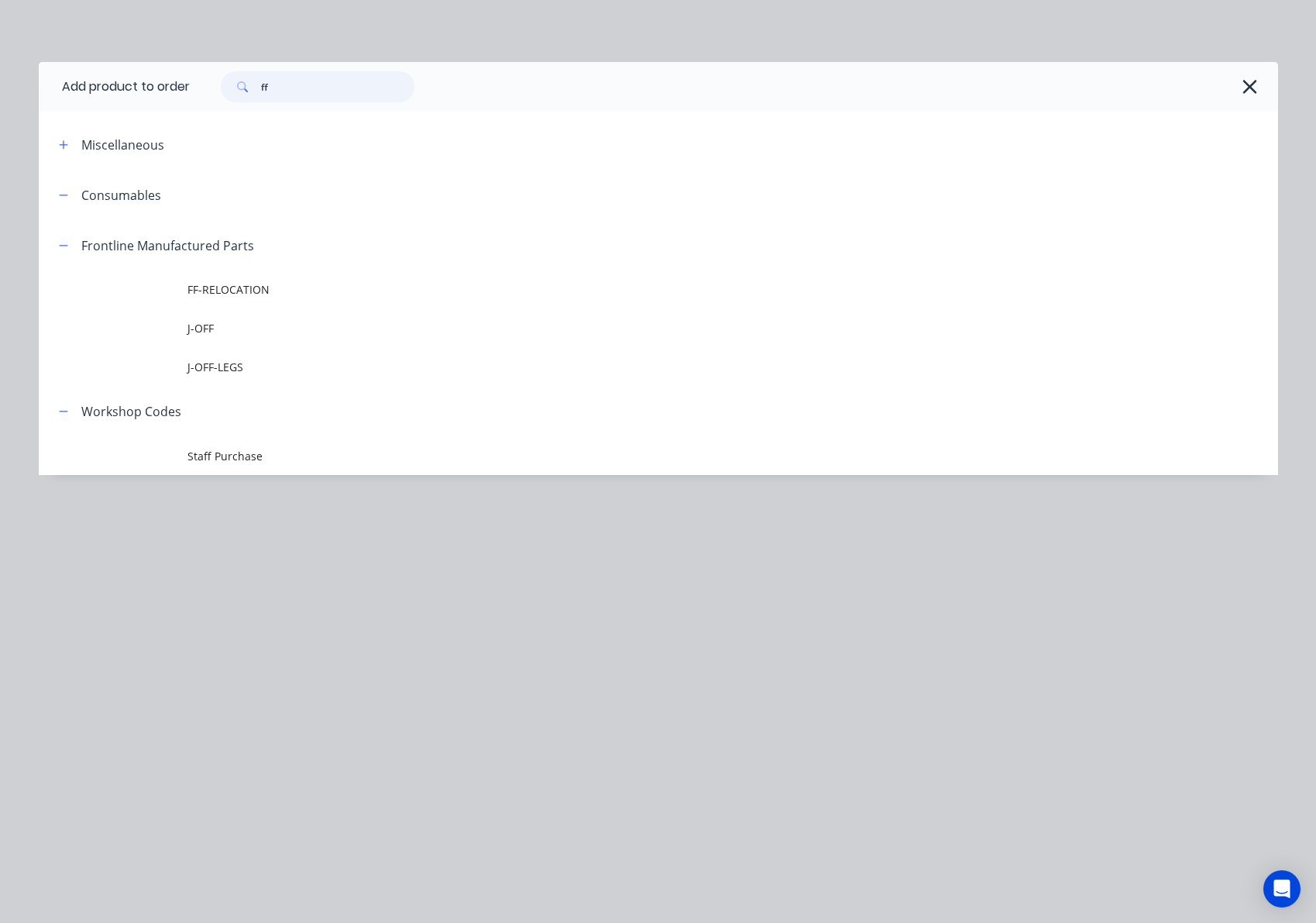
drag, startPoint x: 257, startPoint y: 90, endPoint x: 224, endPoint y: 92, distance: 33.1
click at [224, 92] on div "ff" at bounding box center [317, 86] width 194 height 31
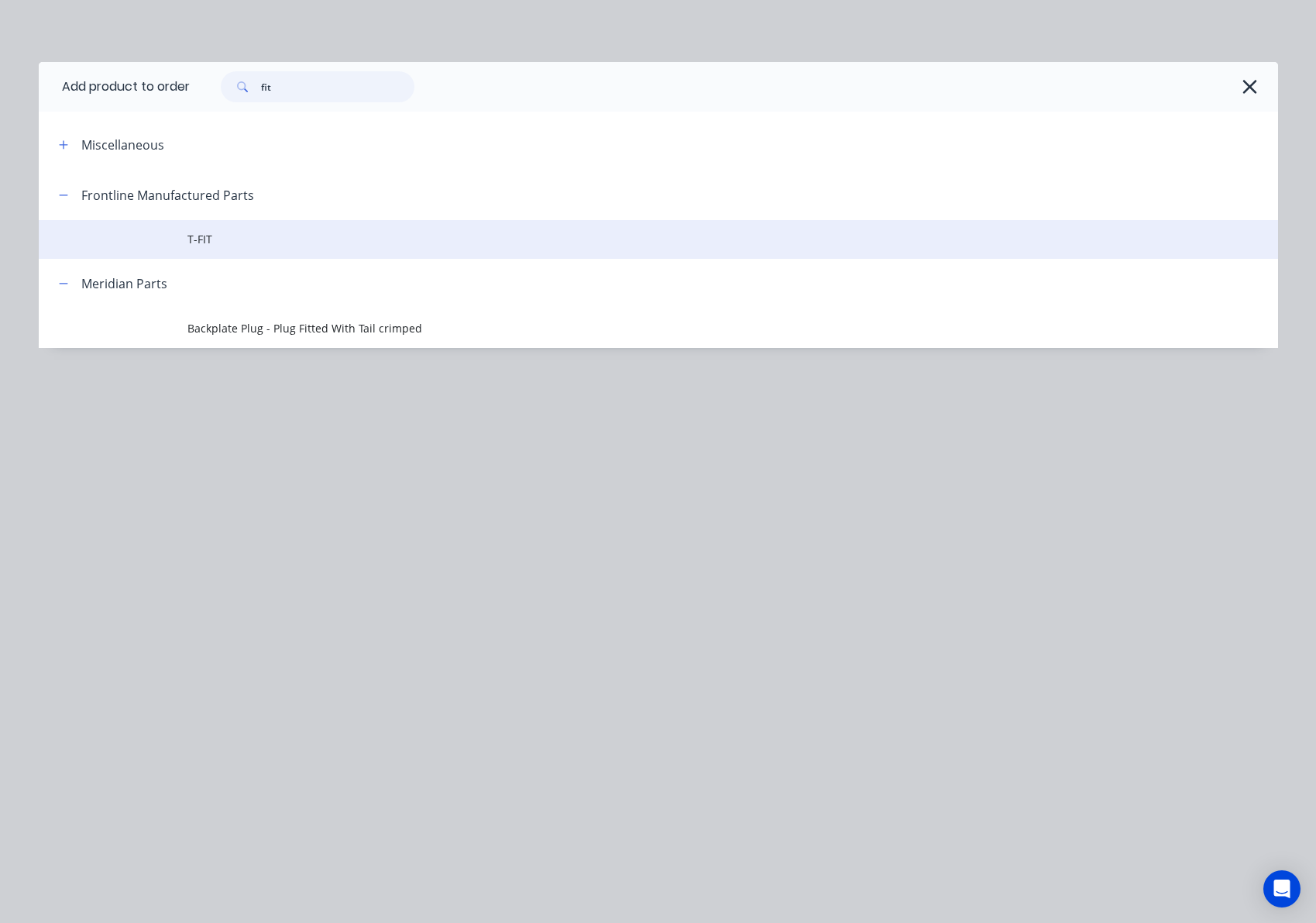
type input "fit"
click at [276, 239] on span "T-FIT" at bounding box center [623, 239] width 872 height 16
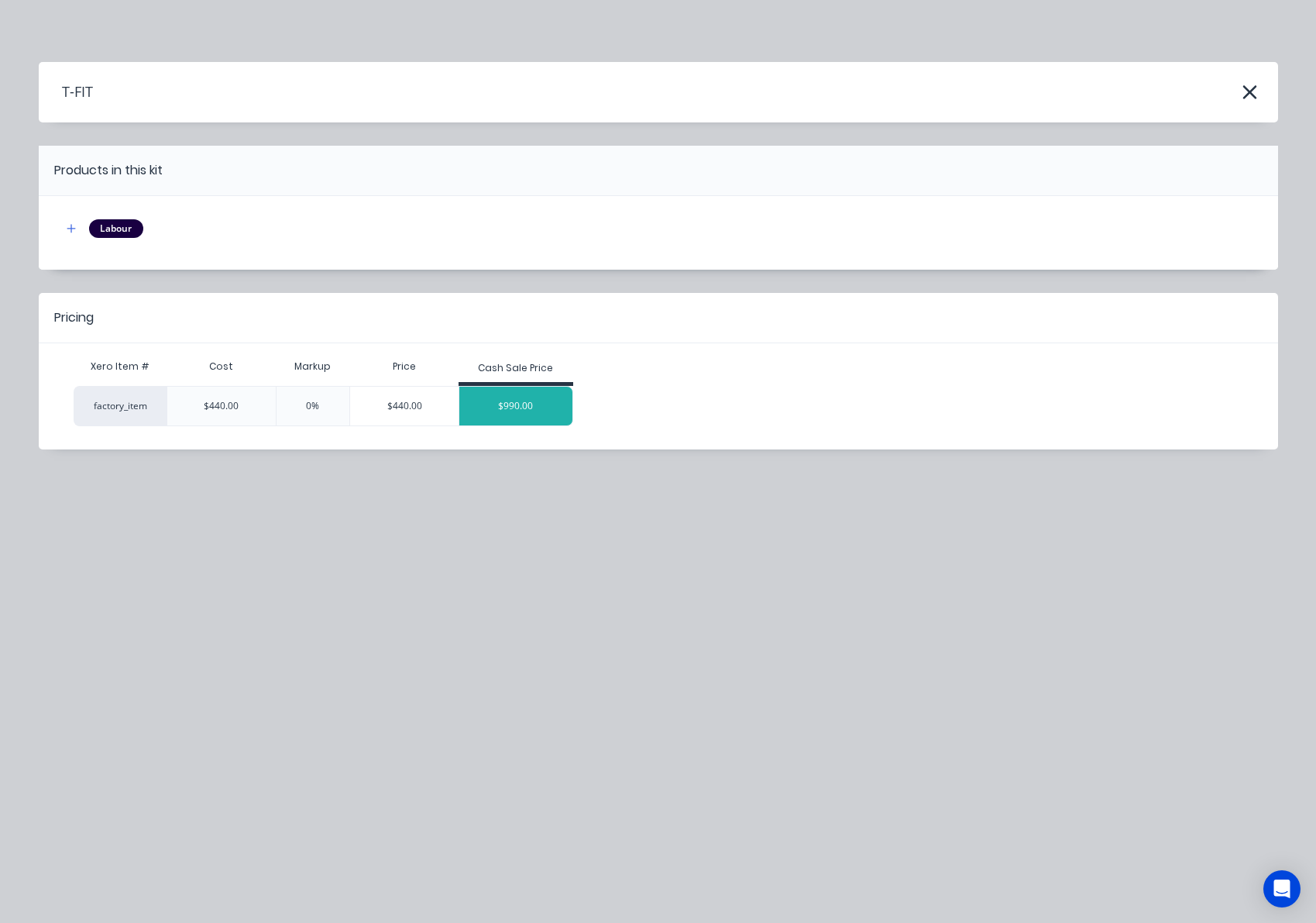
click at [553, 409] on div "$990.00" at bounding box center [516, 405] width 113 height 39
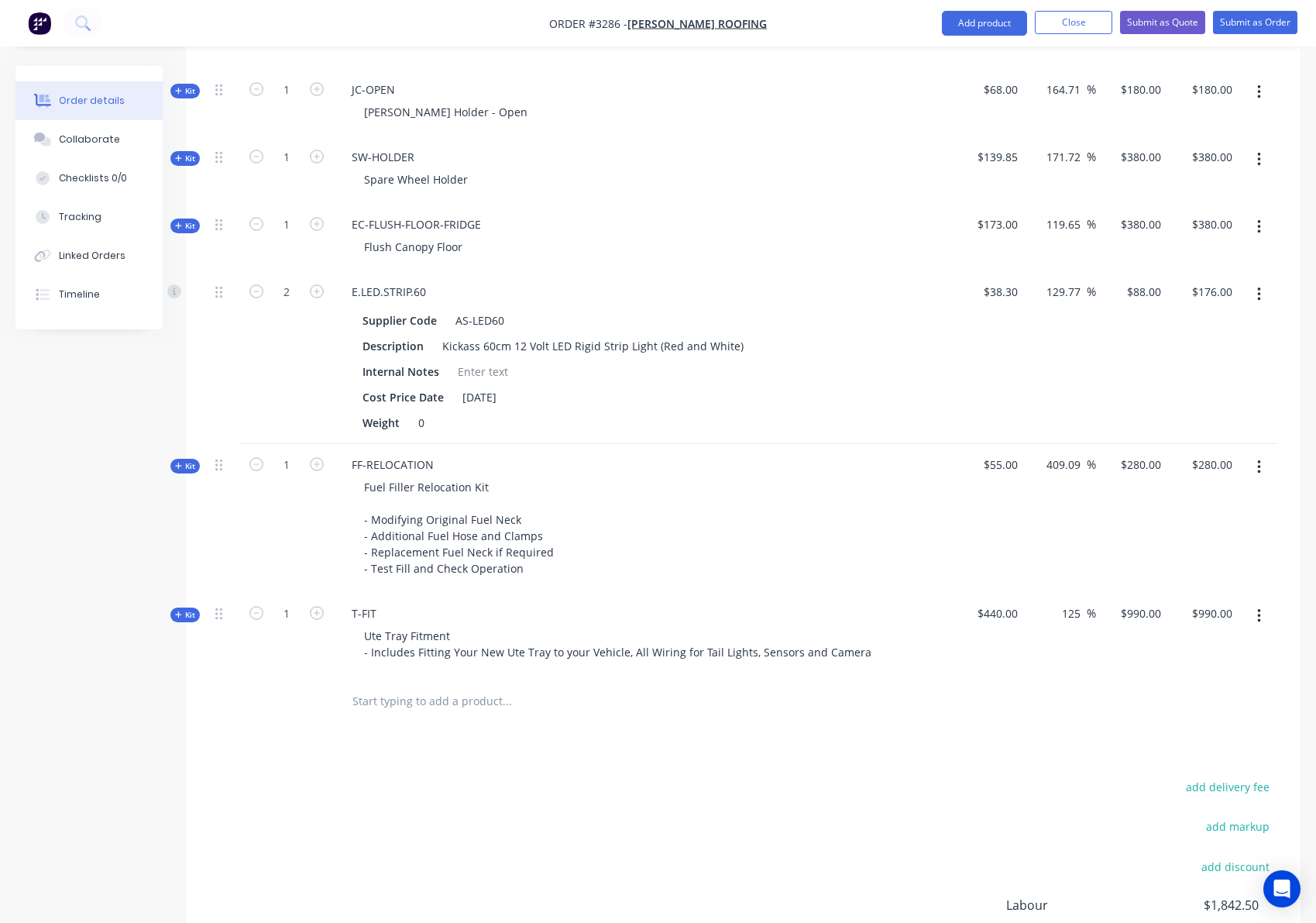
scroll to position [1512, 0]
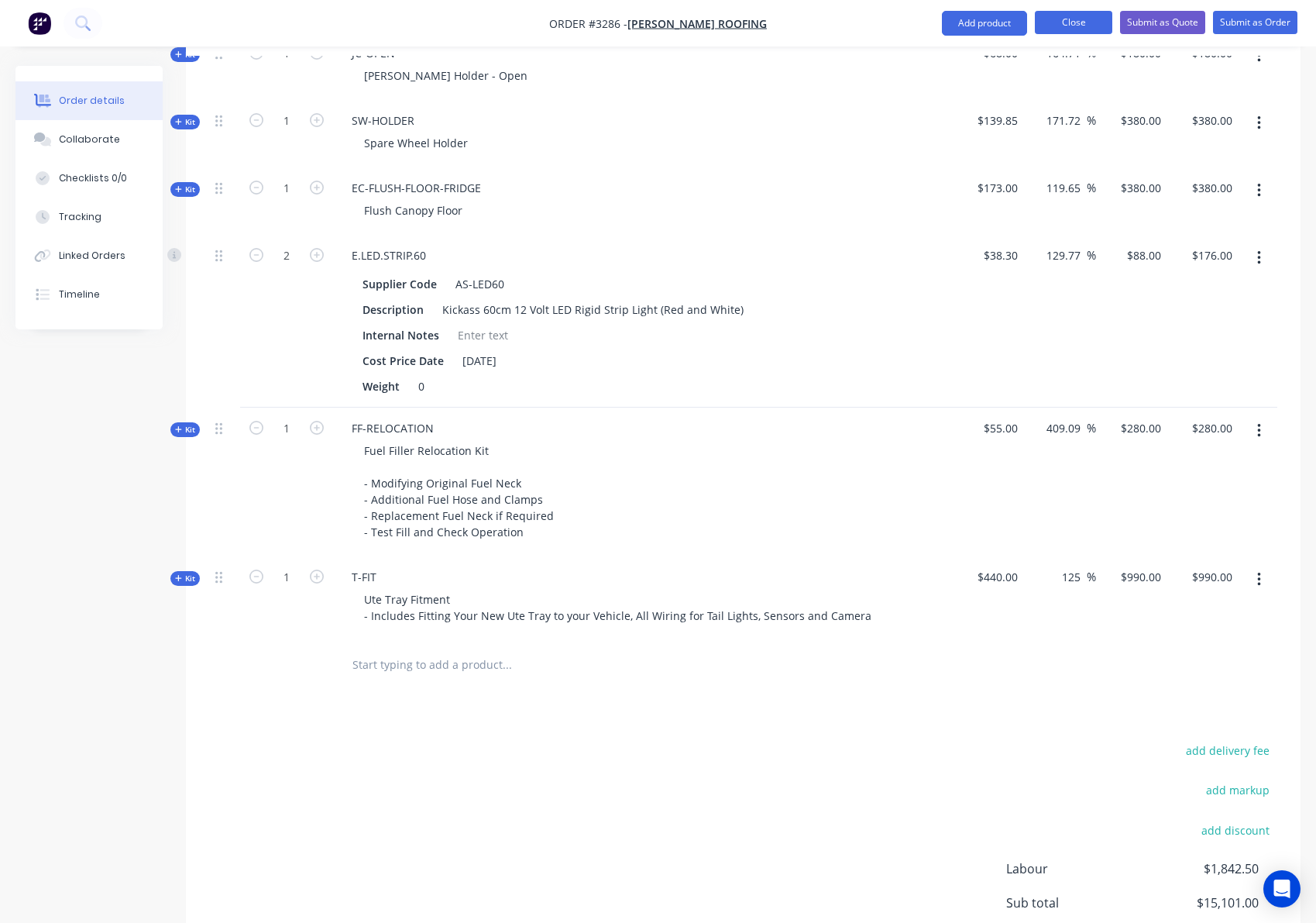
click at [1066, 28] on button "Close" at bounding box center [1074, 22] width 78 height 23
